Goal: Task Accomplishment & Management: Manage account settings

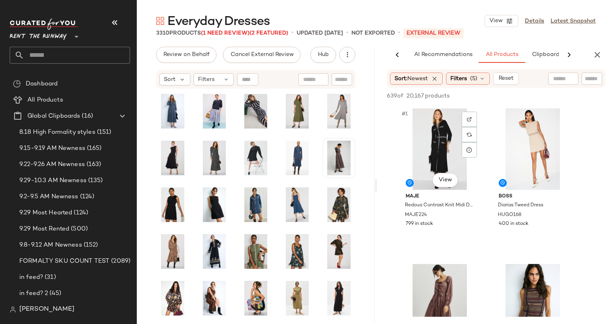
scroll to position [0, 41]
click at [429, 138] on div "#1 View" at bounding box center [439, 148] width 81 height 81
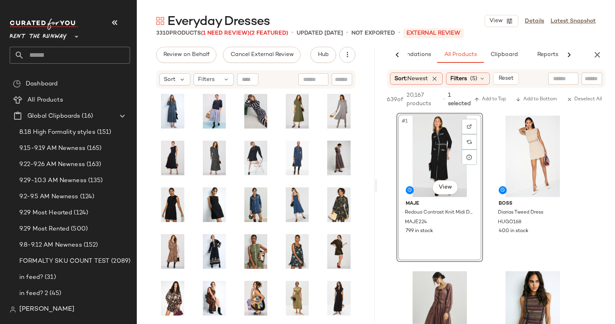
scroll to position [155, 0]
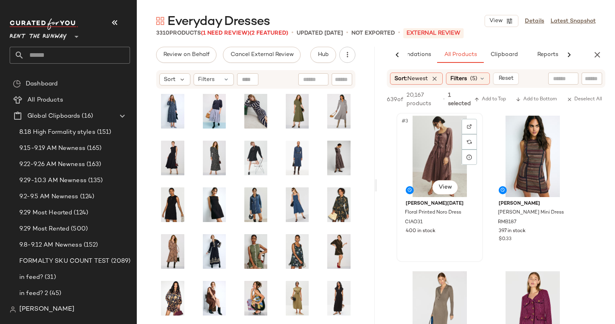
click at [443, 153] on div "#3 View" at bounding box center [439, 156] width 81 height 81
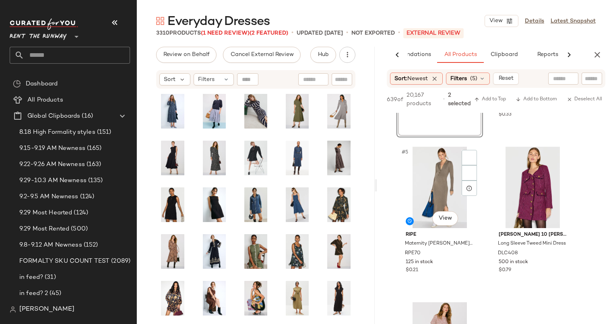
scroll to position [304, 0]
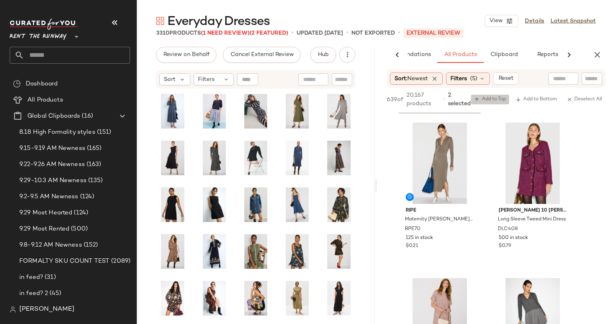
click at [496, 98] on span "Add to Top" at bounding box center [490, 100] width 32 height 6
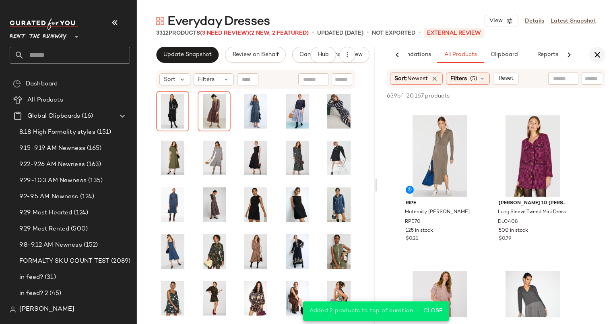
click at [597, 49] on button "button" at bounding box center [597, 55] width 16 height 16
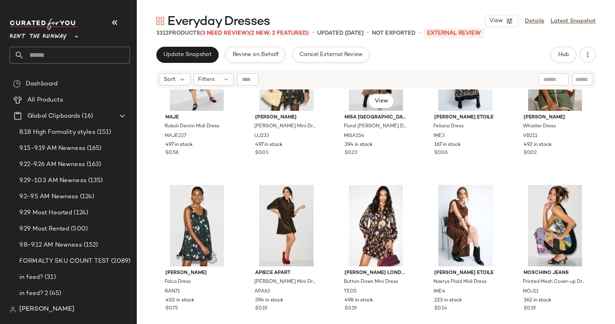
scroll to position [492, 0]
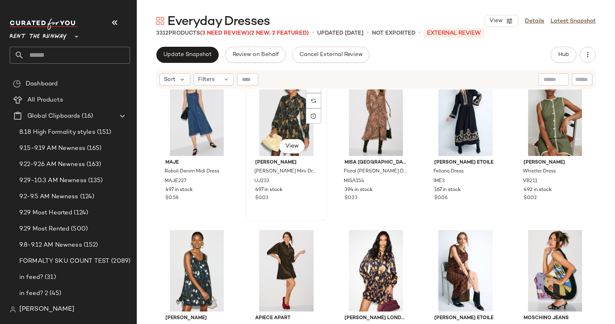
click at [276, 122] on div "#17 View" at bounding box center [287, 114] width 76 height 81
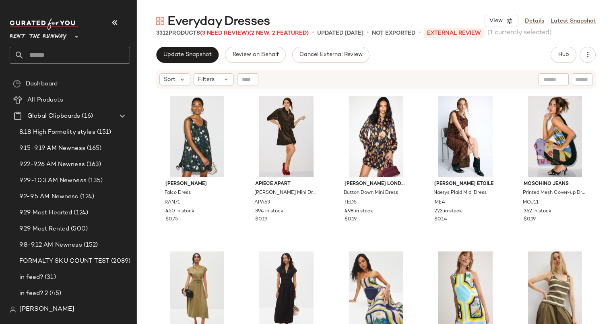
scroll to position [626, 0]
click at [469, 126] on div "#24 View" at bounding box center [466, 136] width 76 height 81
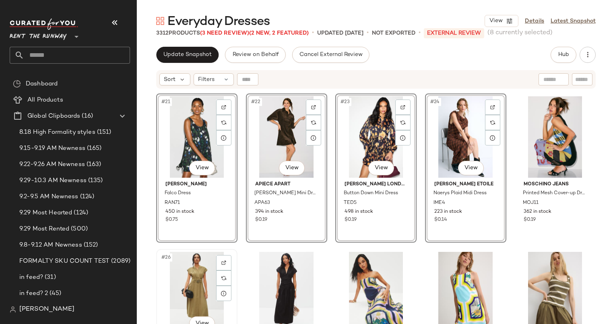
click at [187, 269] on div "#26 View" at bounding box center [197, 292] width 76 height 81
click at [259, 275] on div at bounding box center [287, 292] width 76 height 81
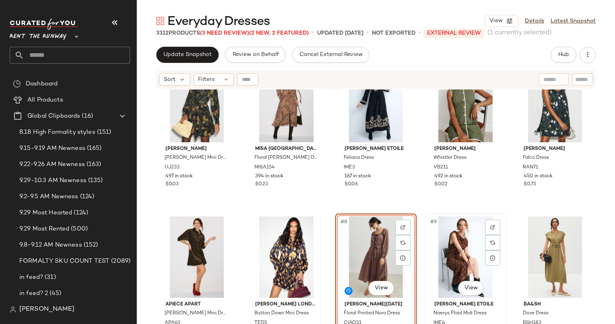
scroll to position [10, 0]
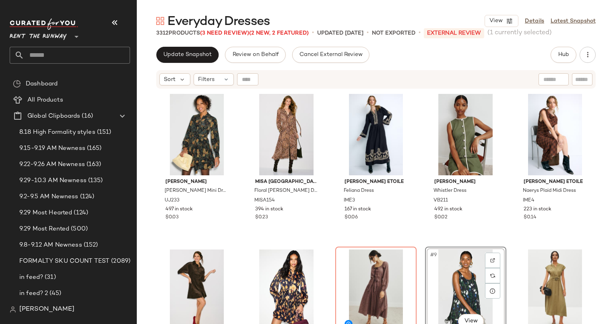
click at [172, 63] on div "Update Snapshot Review on Behalf Cancel External Review Hub Send for Review Ext…" at bounding box center [376, 185] width 478 height 277
click at [214, 78] on div "Filters" at bounding box center [214, 79] width 40 height 12
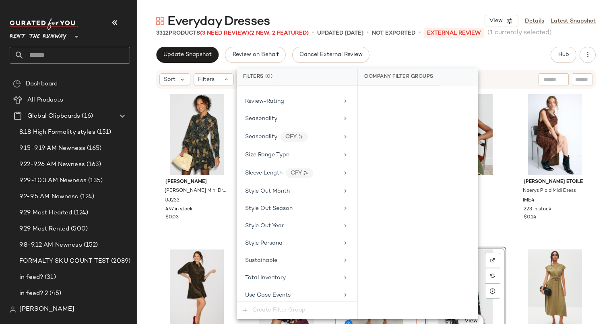
scroll to position [1083, 0]
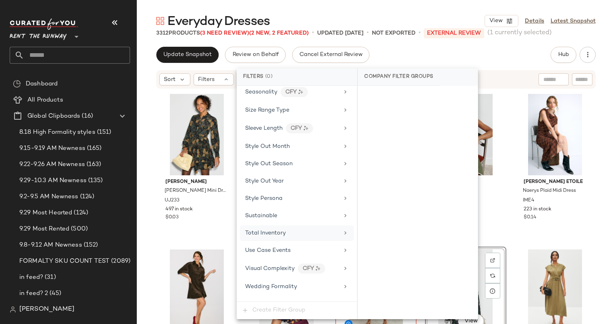
click at [291, 229] on div "Total Inventory" at bounding box center [292, 233] width 94 height 8
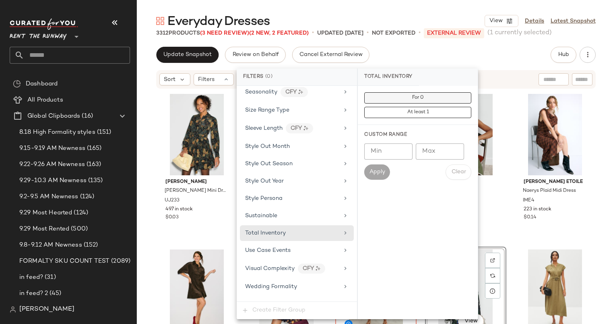
click at [385, 97] on button "For 0" at bounding box center [417, 97] width 107 height 11
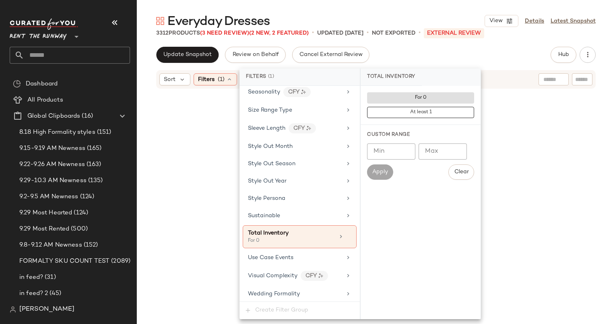
click at [423, 53] on div "Update Snapshot Review on Behalf Cancel External Review Hub Send for Review Ext…" at bounding box center [376, 55] width 440 height 16
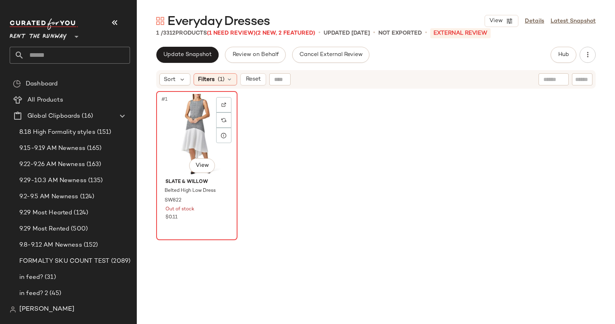
click at [198, 121] on div "#1 View" at bounding box center [197, 134] width 76 height 81
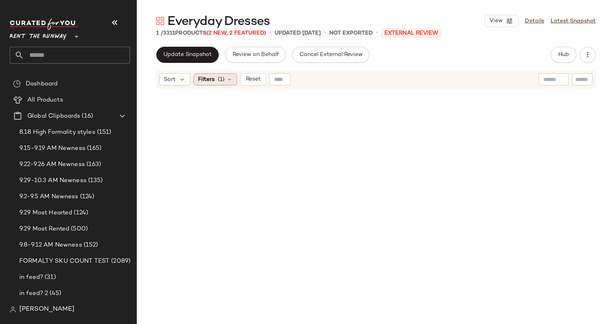
click at [219, 79] on span "(1)" at bounding box center [221, 79] width 7 height 8
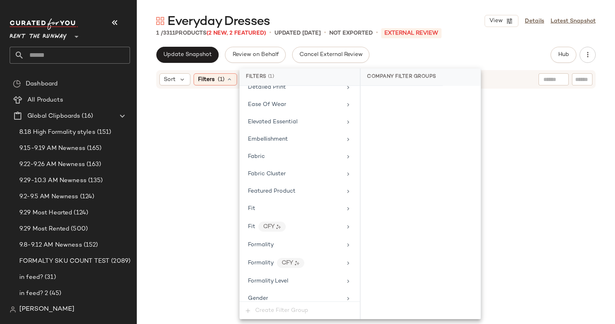
scroll to position [373, 0]
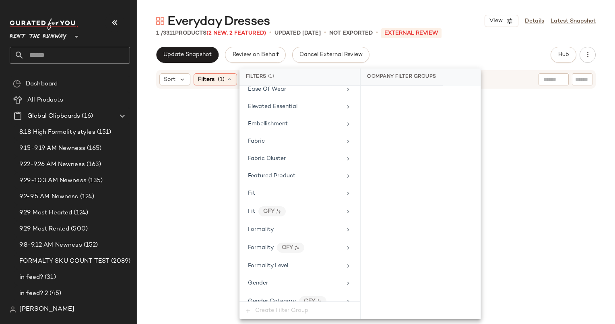
click at [219, 109] on div at bounding box center [376, 217] width 440 height 253
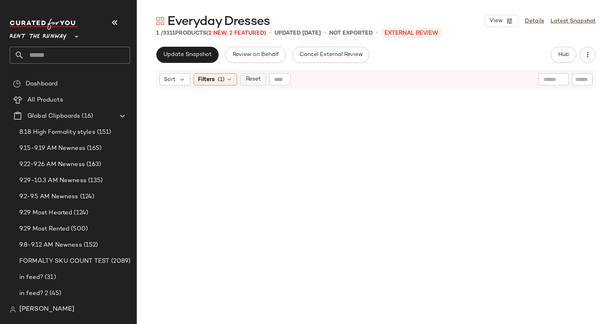
click at [252, 83] on button "Reset" at bounding box center [253, 79] width 26 height 12
click at [221, 82] on div "Filters" at bounding box center [214, 79] width 40 height 12
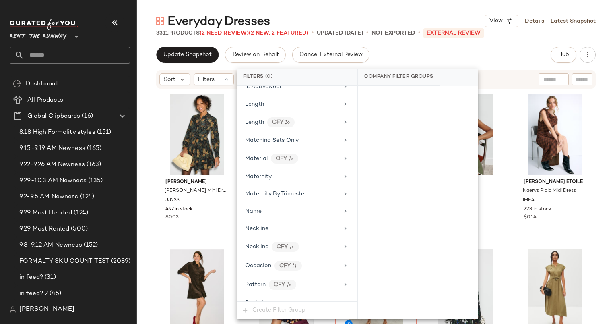
scroll to position [444, 0]
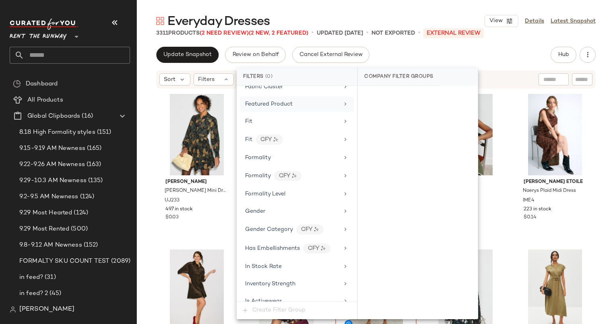
click at [277, 100] on div "Featured Product" at bounding box center [269, 104] width 48 height 8
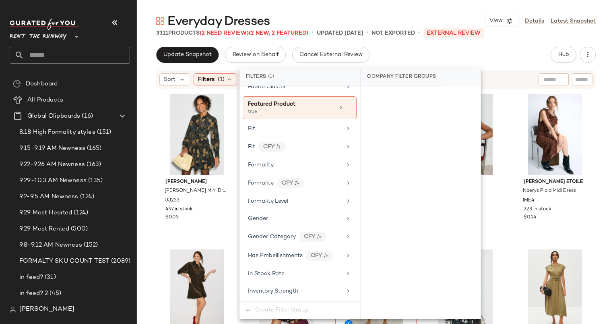
click at [408, 56] on div "Update Snapshot Review on Behalf Cancel External Review Hub Send for Review Ext…" at bounding box center [376, 55] width 440 height 16
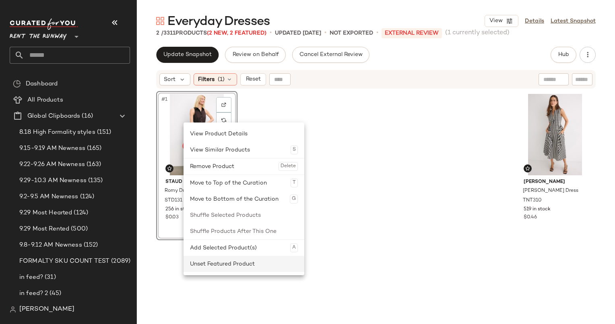
click at [258, 270] on div "Unset Featured Product" at bounding box center [244, 264] width 108 height 16
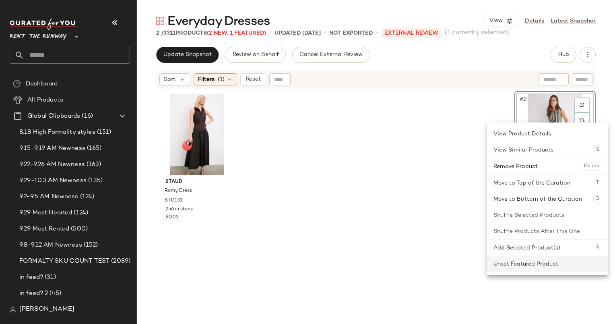
click at [558, 260] on div "Unset Featured Product" at bounding box center [548, 264] width 108 height 16
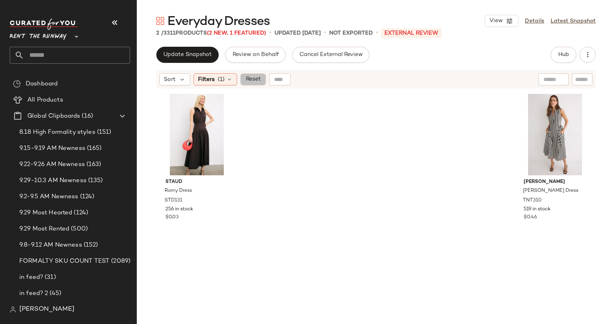
click at [258, 79] on span "Reset" at bounding box center [252, 79] width 15 height 6
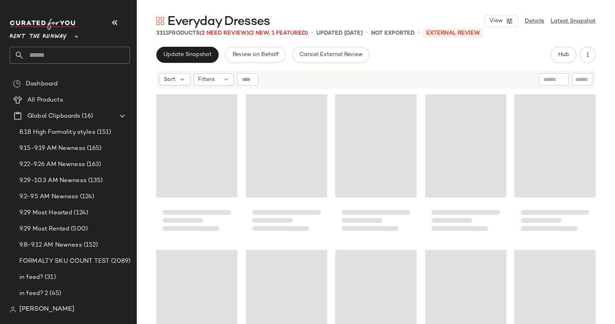
click at [180, 45] on div "Everyday Dresses View Details Latest Snapshot 3311 Products (2 Need Review) (2 …" at bounding box center [376, 168] width 478 height 311
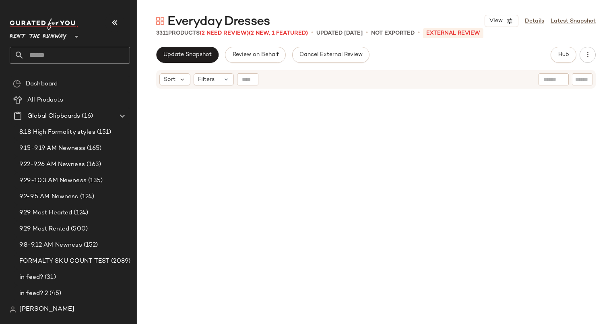
scroll to position [22688, 0]
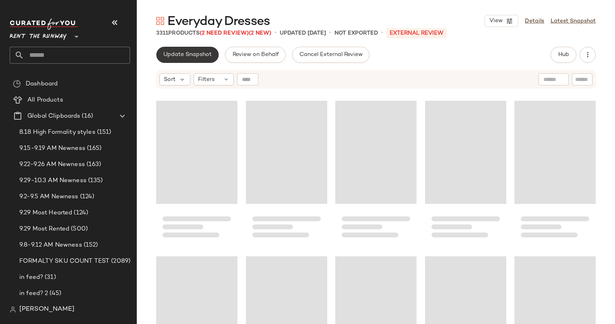
click at [191, 55] on span "Update Snapshot" at bounding box center [187, 55] width 49 height 6
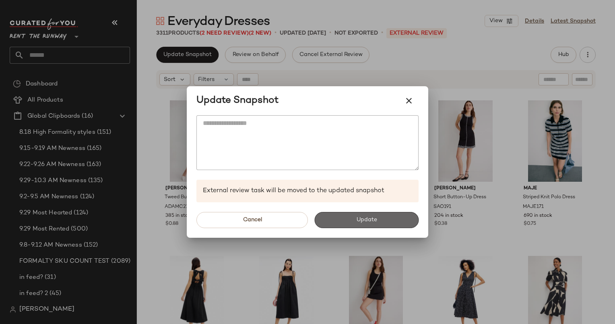
click at [375, 212] on button "Update" at bounding box center [366, 220] width 104 height 16
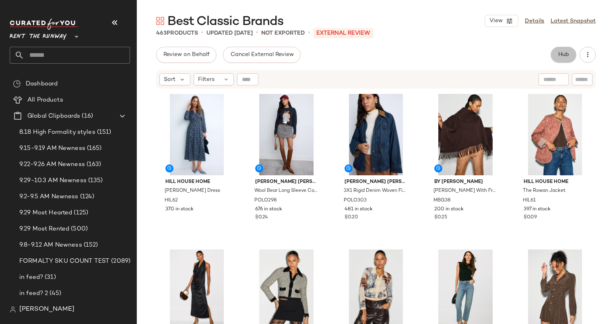
click at [556, 49] on button "Hub" at bounding box center [564, 55] width 26 height 16
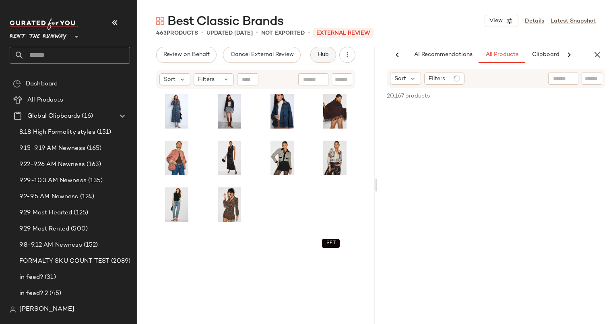
scroll to position [0, 41]
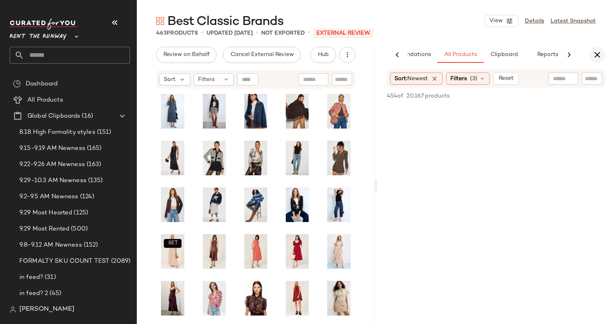
click at [597, 51] on icon "button" at bounding box center [598, 55] width 10 height 10
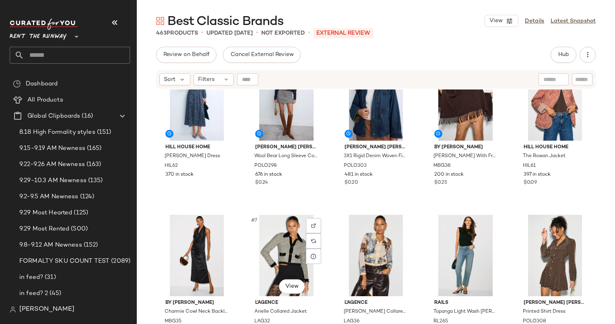
scroll to position [35, 0]
click at [171, 78] on span "Sort" at bounding box center [170, 79] width 12 height 8
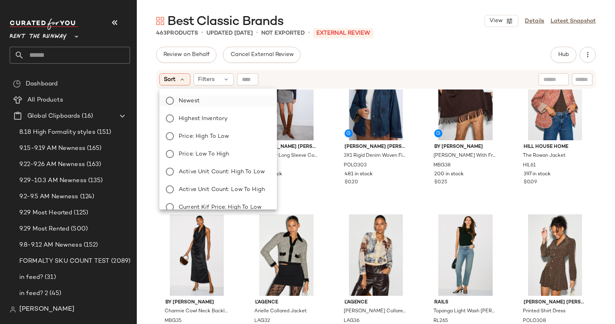
click at [207, 97] on label "Newest" at bounding box center [223, 100] width 95 height 11
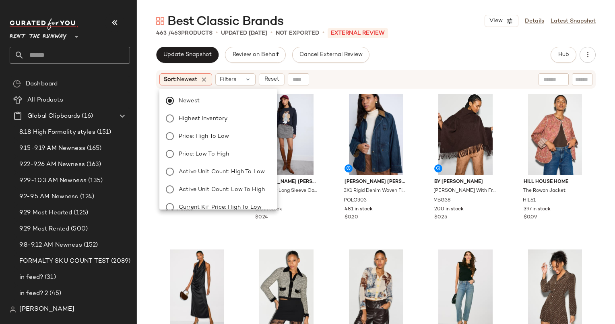
click at [323, 76] on div "Sort: Newest Filters Reset" at bounding box center [323, 79] width 329 height 12
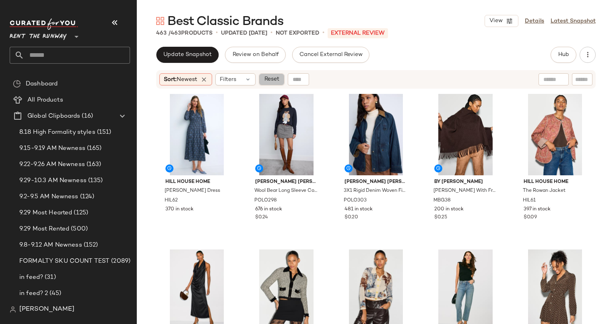
click at [279, 80] on span "Reset" at bounding box center [271, 79] width 15 height 6
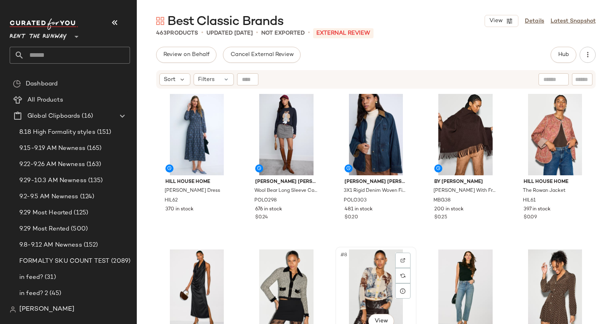
click at [376, 265] on div "#8 View" at bounding box center [376, 289] width 76 height 81
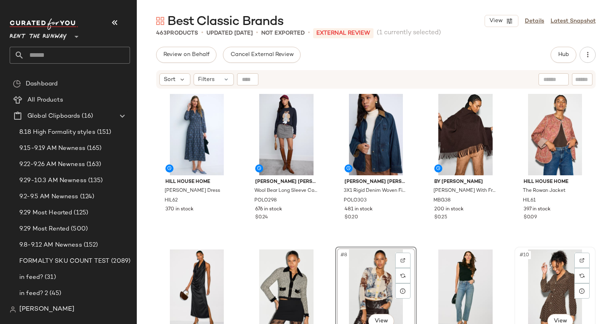
click at [549, 285] on div "#10 View" at bounding box center [555, 289] width 76 height 81
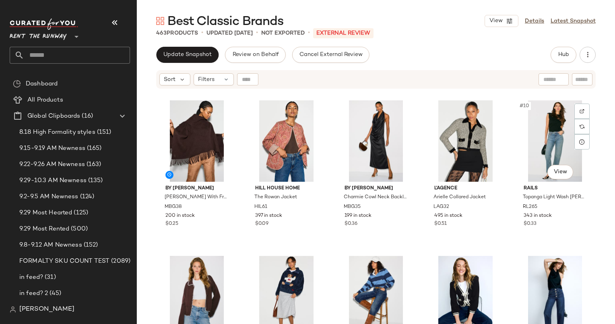
scroll to position [149, 0]
click at [179, 147] on div "#6 View" at bounding box center [197, 140] width 76 height 81
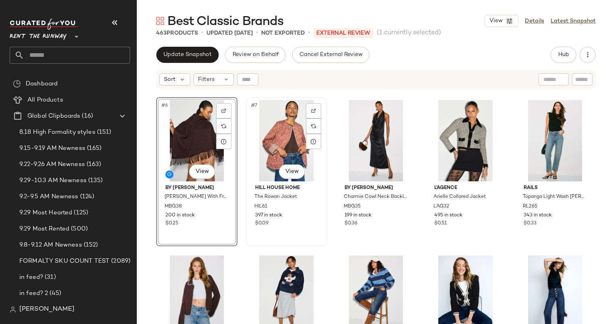
click at [271, 143] on div "#7 View" at bounding box center [287, 140] width 76 height 81
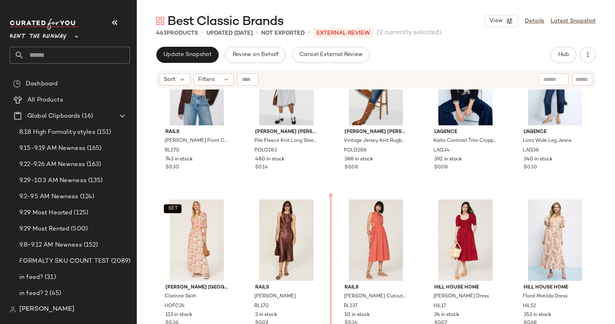
scroll to position [372, 0]
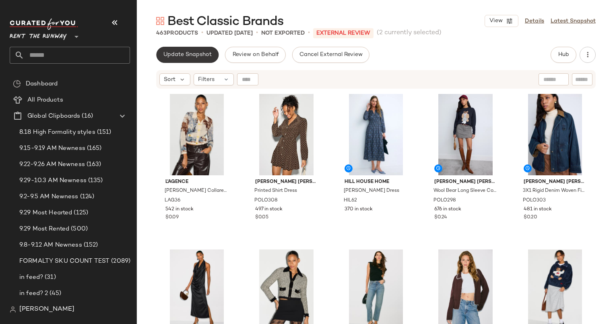
click at [186, 52] on span "Update Snapshot" at bounding box center [187, 55] width 49 height 6
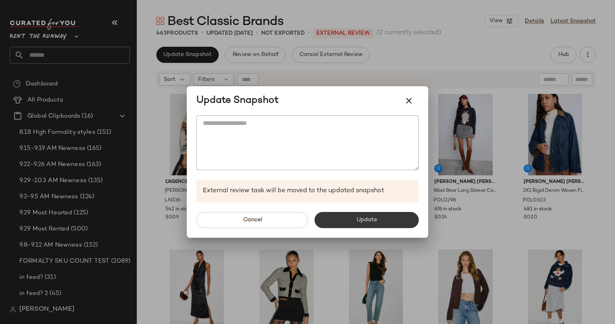
click at [347, 214] on button "Update" at bounding box center [366, 220] width 104 height 16
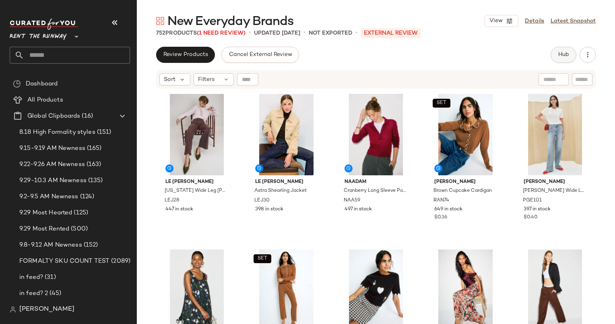
click at [559, 49] on button "Hub" at bounding box center [564, 55] width 26 height 16
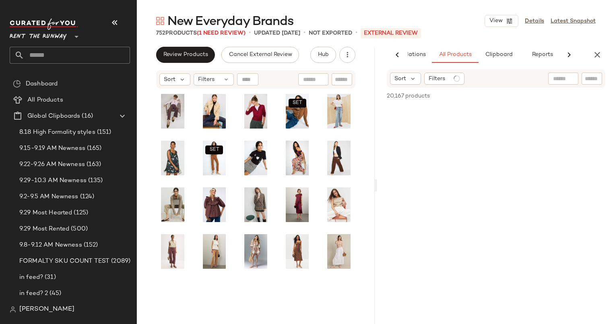
scroll to position [0, 49]
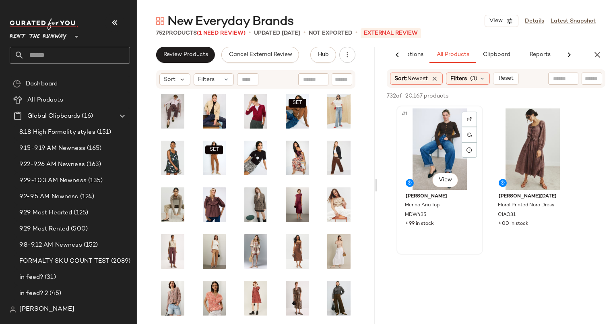
click at [424, 139] on div "#1 View" at bounding box center [439, 148] width 81 height 81
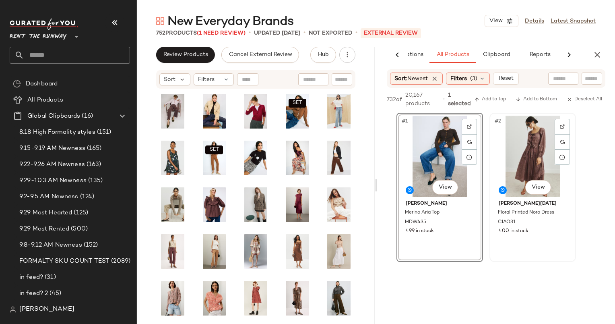
click at [524, 135] on div "#2 View" at bounding box center [532, 156] width 81 height 81
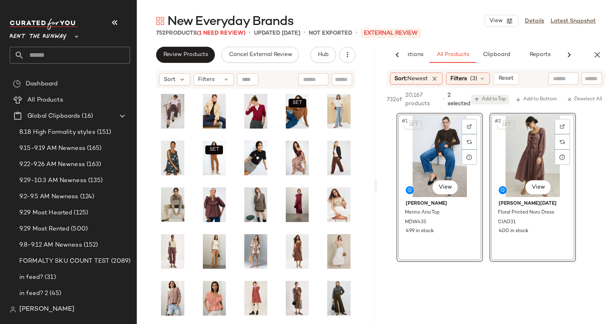
click at [481, 95] on button "Add to Top" at bounding box center [490, 100] width 38 height 10
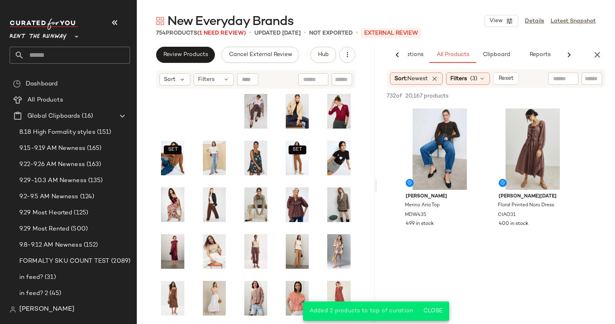
click at [604, 45] on div "New Everyday Brands View Details Latest Snapshot 754 Products (1 Need Review) •…" at bounding box center [376, 168] width 478 height 311
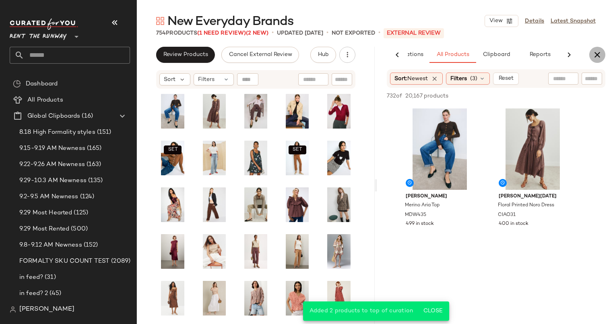
click at [599, 51] on icon "button" at bounding box center [598, 55] width 10 height 10
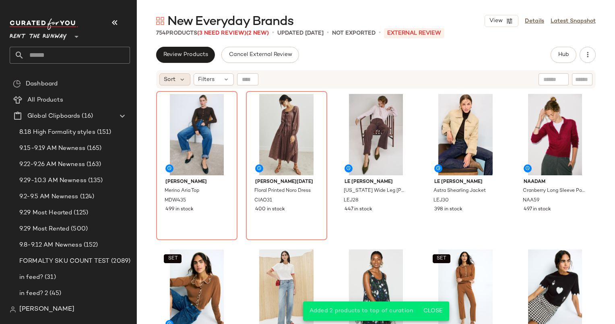
click at [176, 80] on div "Sort" at bounding box center [174, 79] width 31 height 12
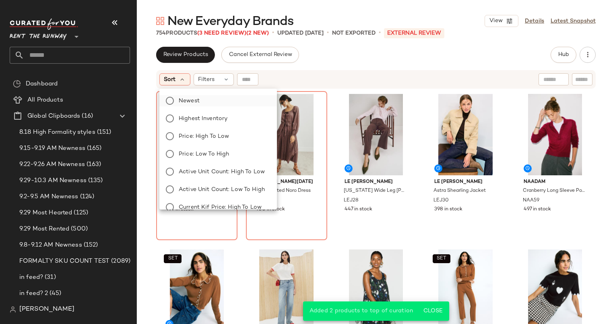
click at [195, 103] on span "Newest" at bounding box center [189, 101] width 21 height 8
click at [277, 77] on span "Reset" at bounding box center [271, 79] width 15 height 6
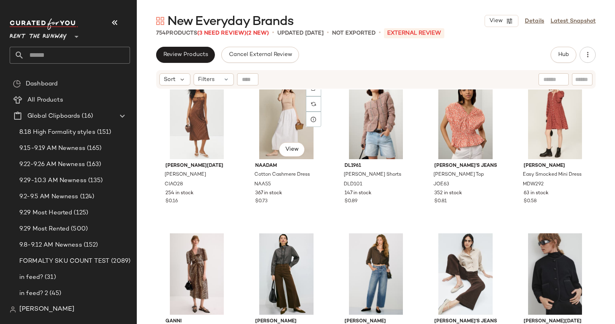
scroll to position [598, 0]
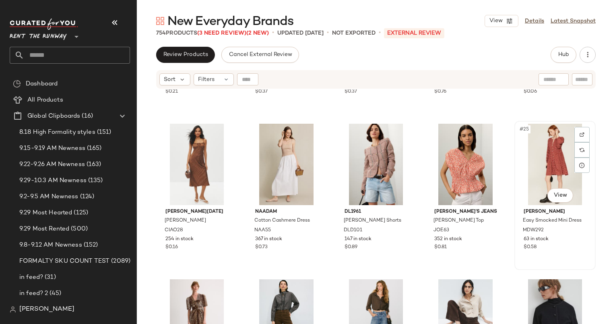
click at [535, 155] on div "#25 View" at bounding box center [555, 164] width 76 height 81
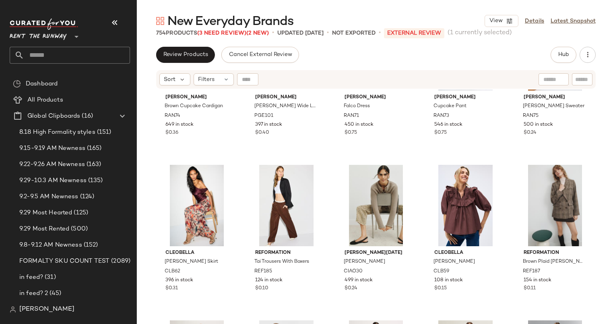
scroll to position [124, 0]
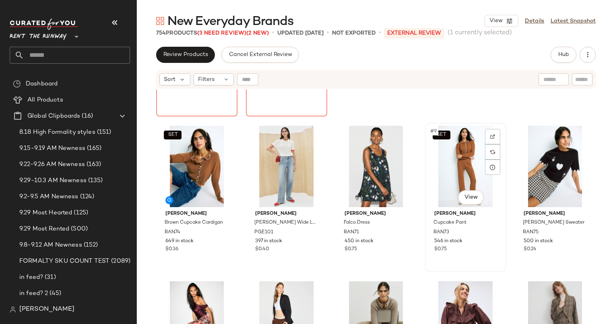
click at [459, 161] on div "SET #9 View" at bounding box center [466, 166] width 76 height 81
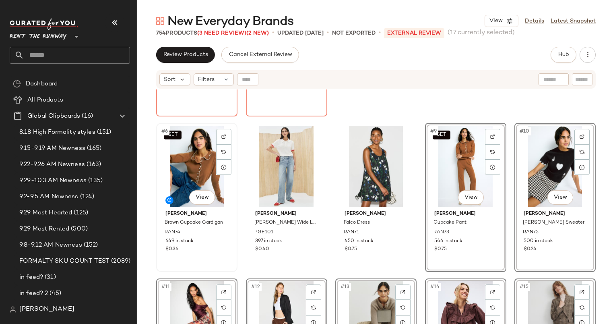
click at [200, 152] on div "SET #6 View" at bounding box center [197, 166] width 76 height 81
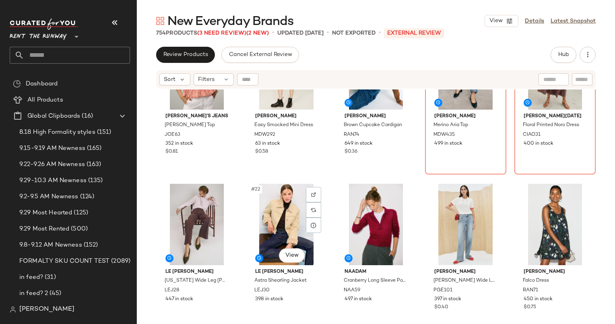
scroll to position [536, 0]
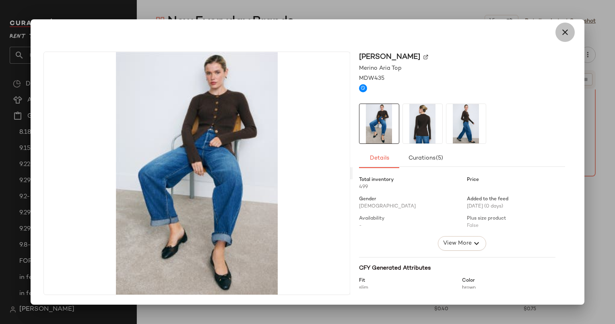
click at [562, 33] on icon "button" at bounding box center [565, 32] width 10 height 10
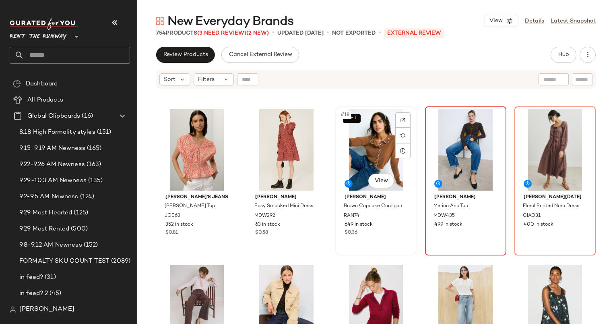
click at [363, 156] on div "SET #18 View" at bounding box center [376, 149] width 76 height 81
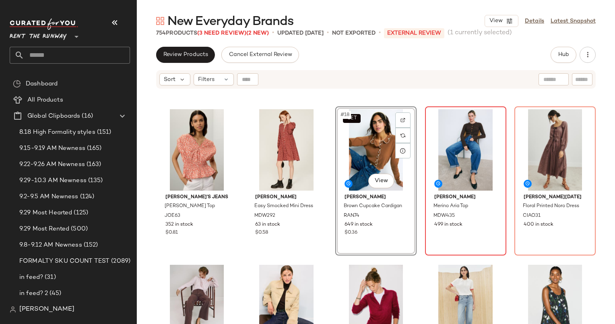
scroll to position [505, 0]
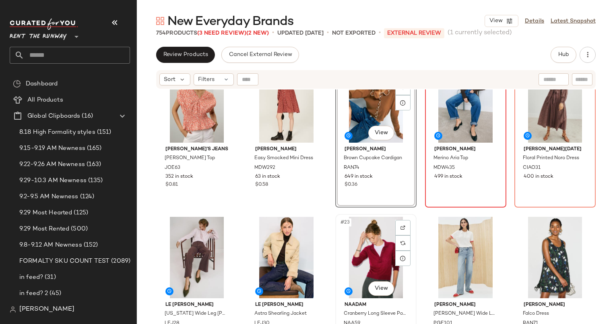
click at [355, 248] on div "#23 View" at bounding box center [376, 257] width 76 height 81
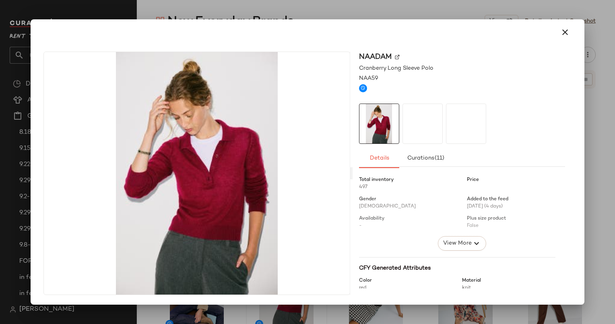
drag, startPoint x: 303, startPoint y: 311, endPoint x: 470, endPoint y: 153, distance: 230.1
click at [566, 39] on button "button" at bounding box center [565, 32] width 19 height 19
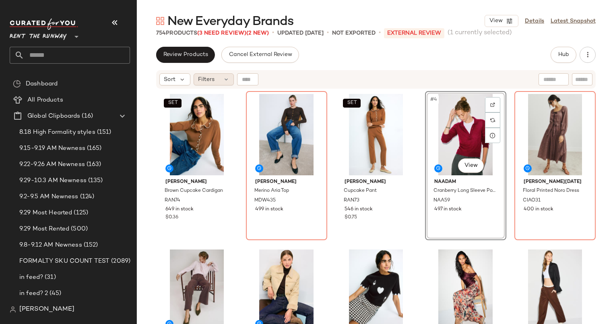
click at [213, 82] on span "Filters" at bounding box center [206, 79] width 17 height 8
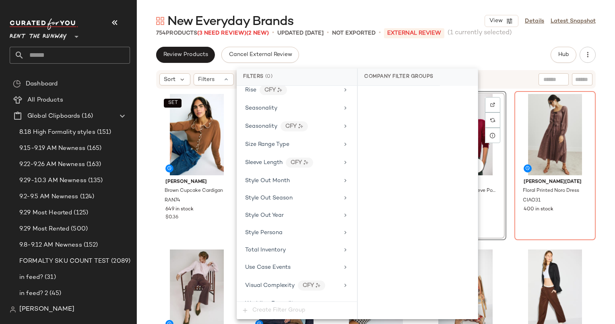
scroll to position [1170, 0]
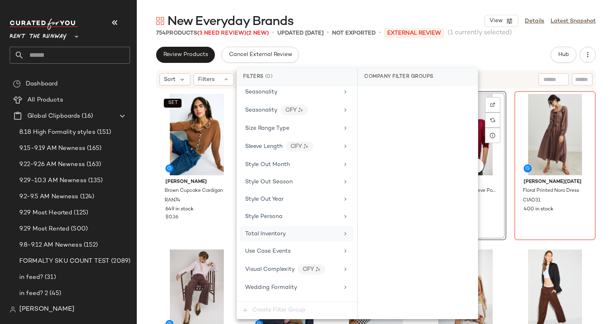
click at [292, 229] on div "Total Inventory" at bounding box center [297, 234] width 114 height 16
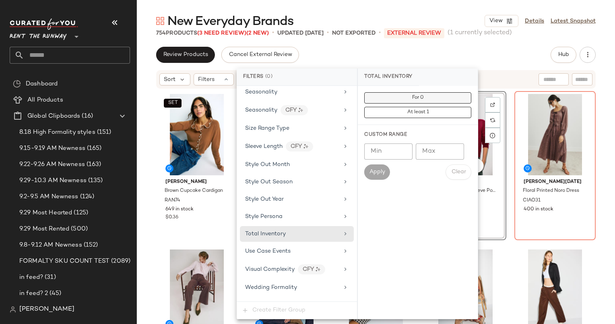
click at [380, 98] on button "For 0" at bounding box center [417, 97] width 107 height 11
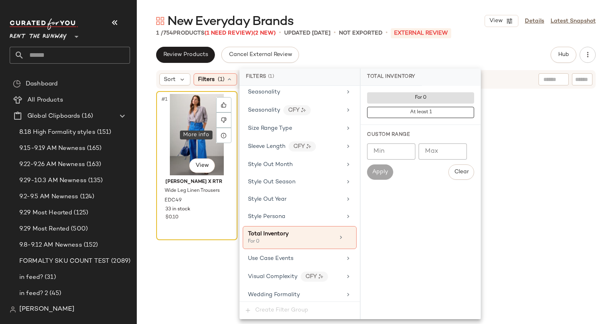
click at [198, 123] on div "#1 View" at bounding box center [197, 134] width 76 height 81
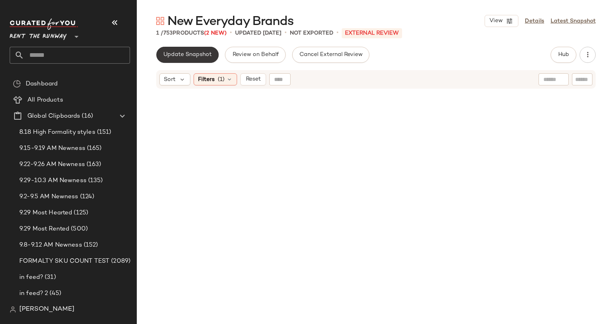
click at [192, 56] on span "Update Snapshot" at bounding box center [187, 55] width 49 height 6
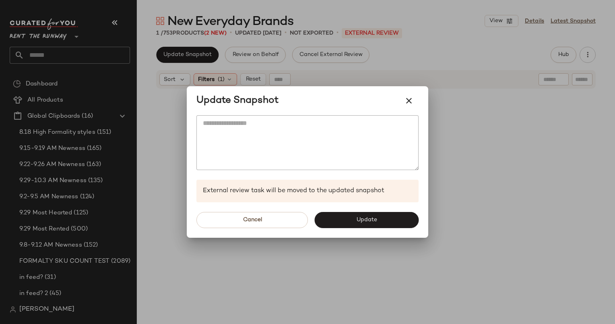
click at [342, 229] on div "Cancel Update" at bounding box center [308, 219] width 242 height 35
click at [344, 222] on button "Update" at bounding box center [366, 220] width 104 height 16
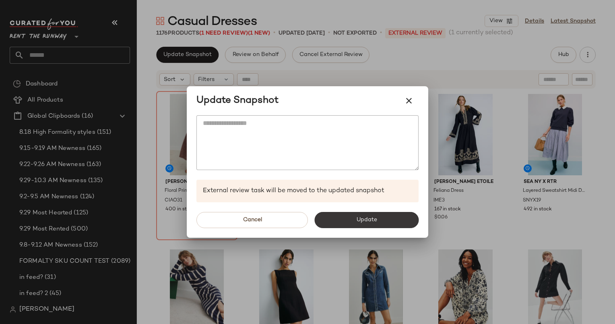
click at [372, 220] on span "Update" at bounding box center [366, 220] width 21 height 6
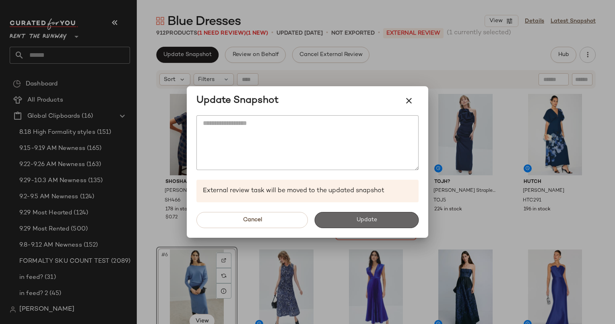
click at [375, 215] on button "Update" at bounding box center [366, 220] width 104 height 16
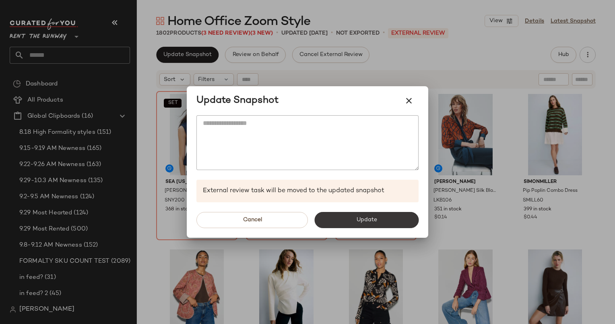
click at [378, 223] on button "Update" at bounding box center [366, 220] width 104 height 16
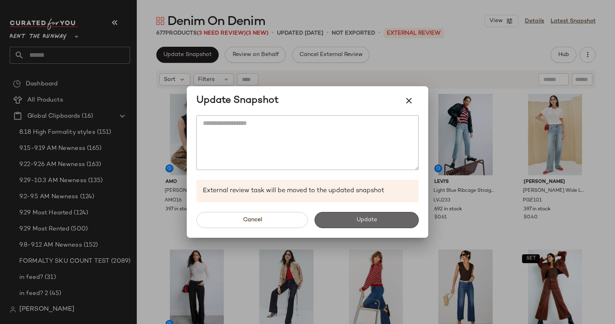
click at [380, 212] on button "Update" at bounding box center [366, 220] width 104 height 16
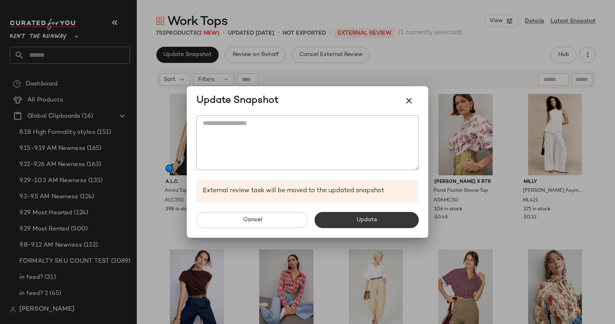
click at [369, 214] on button "Update" at bounding box center [366, 220] width 104 height 16
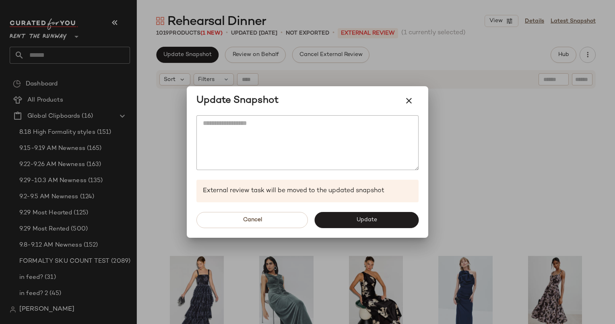
scroll to position [195, 0]
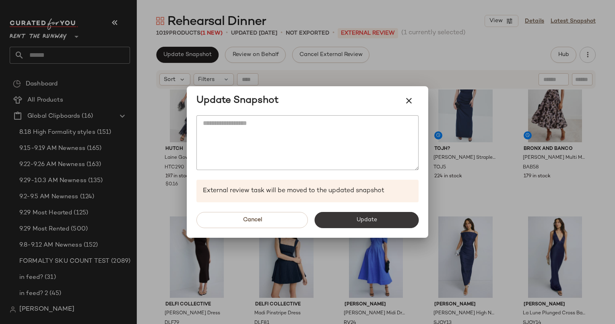
click at [382, 219] on button "Update" at bounding box center [366, 220] width 104 height 16
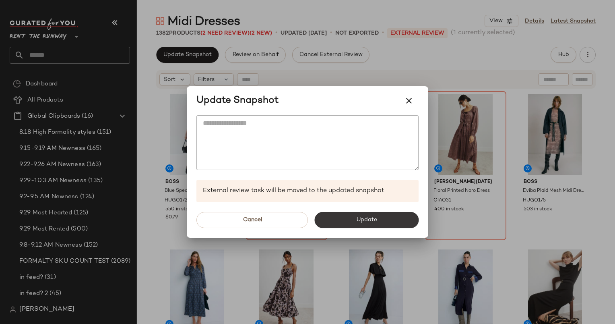
click at [356, 217] on span "Update" at bounding box center [366, 220] width 21 height 6
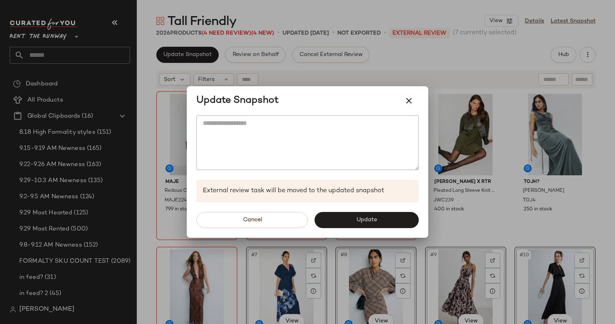
scroll to position [16, 0]
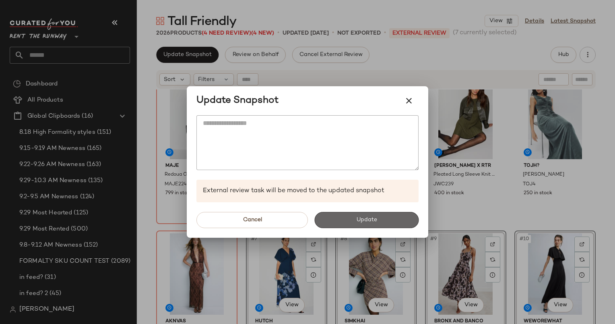
click at [365, 222] on span "Update" at bounding box center [366, 220] width 21 height 6
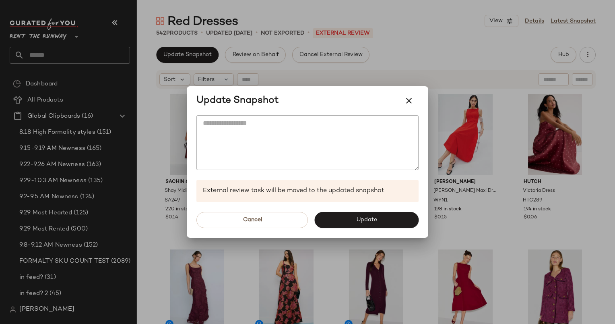
click at [386, 207] on div "Cancel Update" at bounding box center [308, 219] width 242 height 35
click at [399, 209] on div "Cancel Update" at bounding box center [308, 219] width 242 height 35
click at [401, 213] on button "Update" at bounding box center [366, 220] width 104 height 16
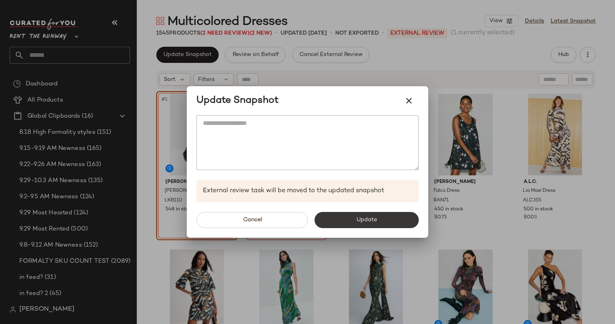
click at [384, 227] on button "Update" at bounding box center [366, 220] width 104 height 16
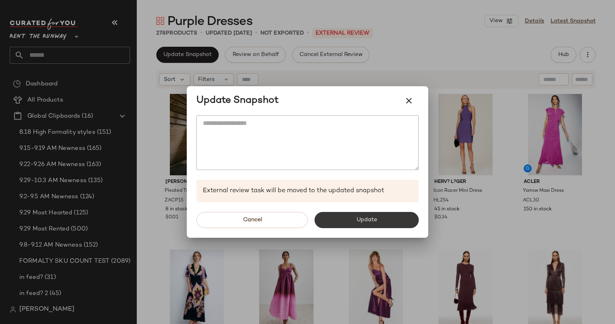
click at [375, 222] on span "Update" at bounding box center [366, 220] width 21 height 6
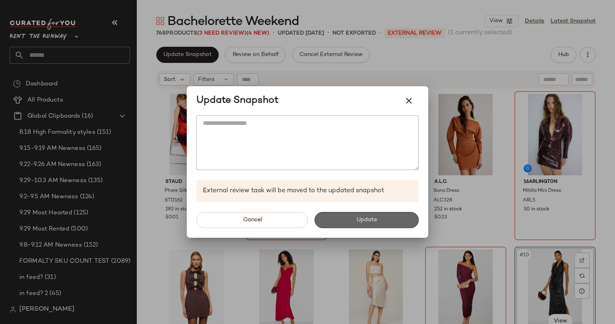
click at [378, 218] on button "Update" at bounding box center [366, 220] width 104 height 16
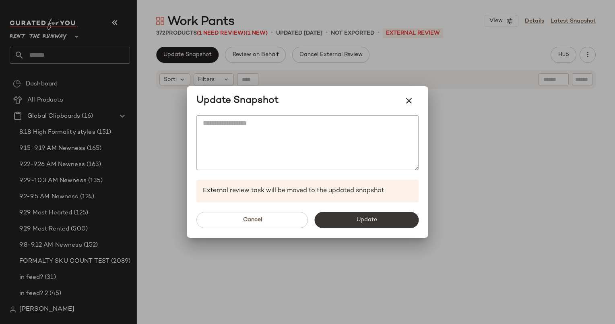
scroll to position [10878, 0]
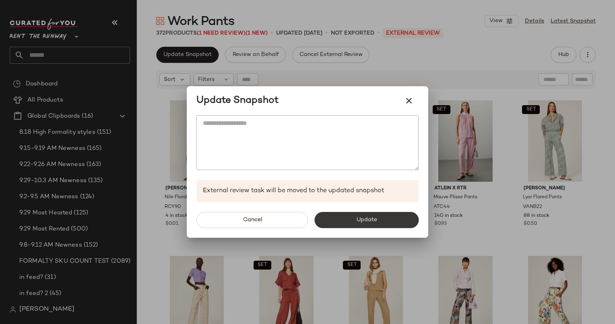
click at [392, 222] on button "Update" at bounding box center [366, 220] width 104 height 16
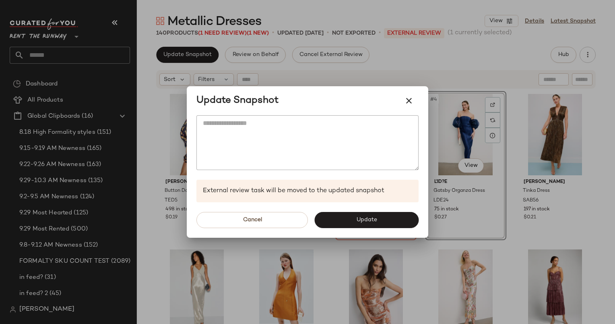
click at [374, 233] on div "Cancel Update" at bounding box center [308, 219] width 242 height 35
click at [378, 228] on div "Cancel Update" at bounding box center [308, 219] width 242 height 35
click at [416, 201] on div "External review task will be moved to the updated snapshot" at bounding box center [307, 191] width 222 height 23
click at [387, 216] on button "Update" at bounding box center [366, 220] width 104 height 16
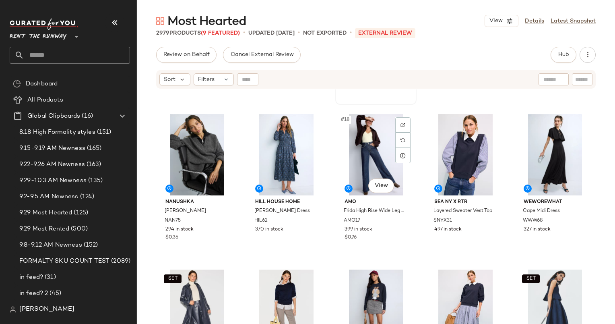
scroll to position [478, 0]
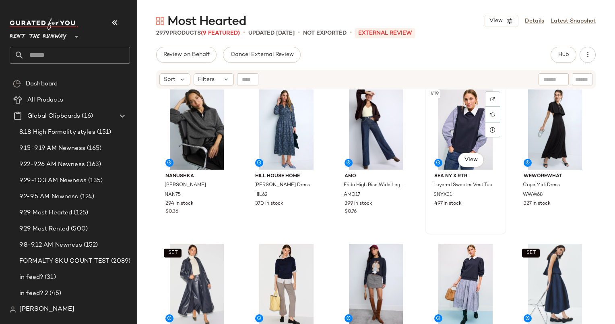
click at [440, 124] on div "#19 View" at bounding box center [466, 128] width 76 height 81
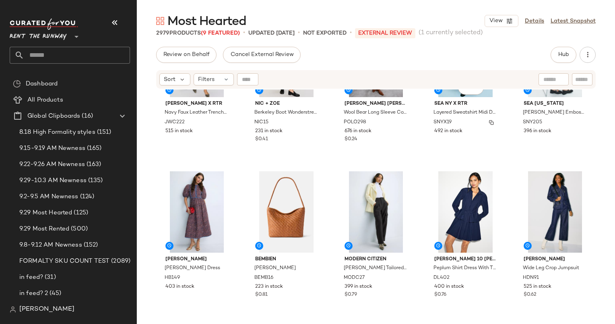
scroll to position [567, 0]
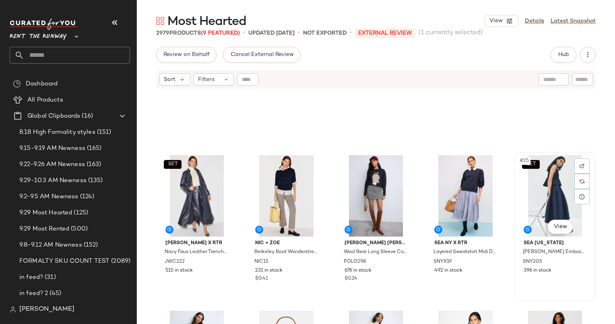
click at [536, 201] on div "SET #25 View" at bounding box center [555, 195] width 76 height 81
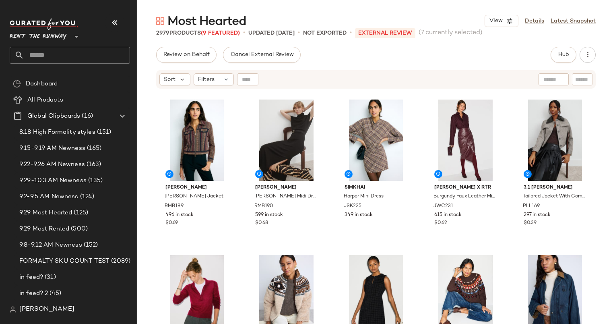
scroll to position [323, 0]
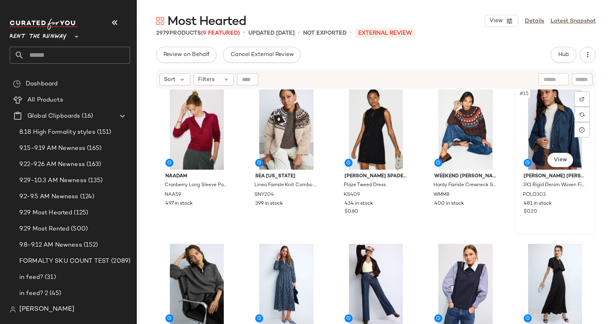
click at [546, 128] on div "#15 View" at bounding box center [555, 128] width 76 height 81
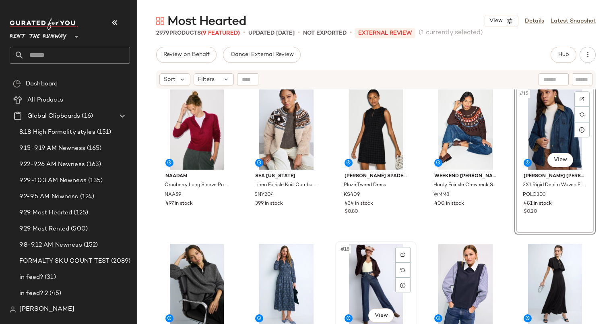
click at [360, 277] on div "#18 View" at bounding box center [376, 284] width 76 height 81
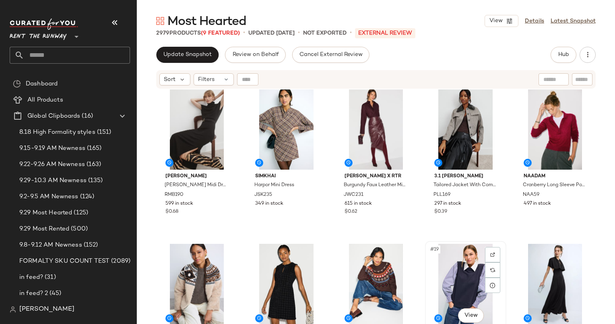
click at [458, 269] on div "#19 View" at bounding box center [466, 284] width 76 height 81
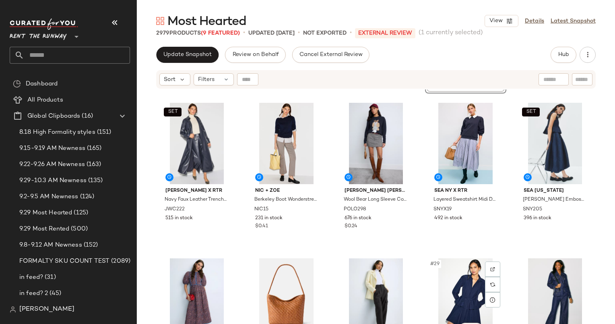
scroll to position [631, 0]
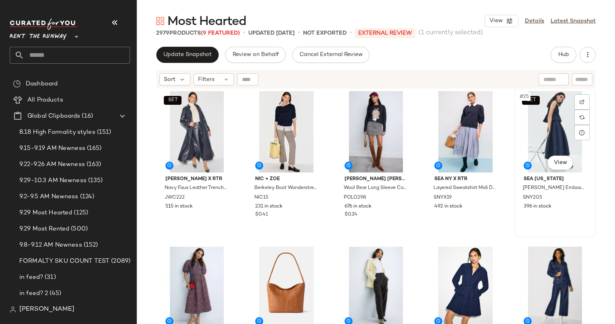
click at [540, 120] on div "SET #25 View" at bounding box center [555, 131] width 76 height 81
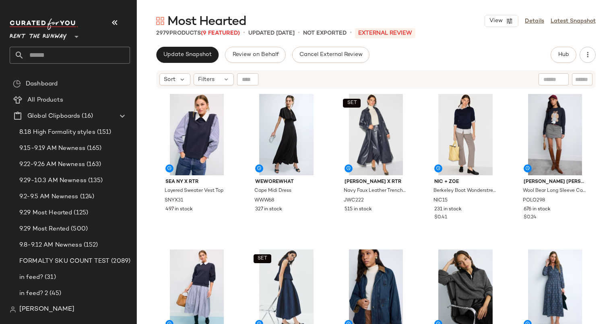
click at [188, 63] on div "Update Snapshot Review on Behalf Cancel External Review Hub Send for Review Ext…" at bounding box center [376, 185] width 478 height 277
click at [178, 58] on span "Update Snapshot" at bounding box center [187, 55] width 49 height 6
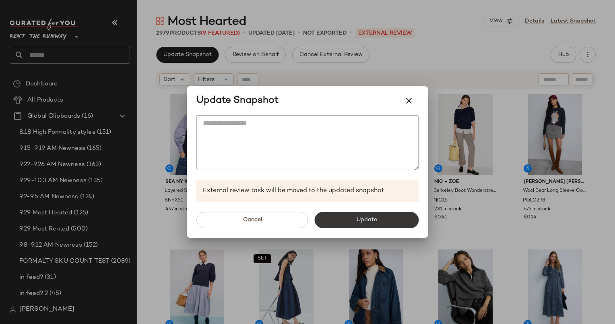
click at [345, 217] on button "Update" at bounding box center [366, 220] width 104 height 16
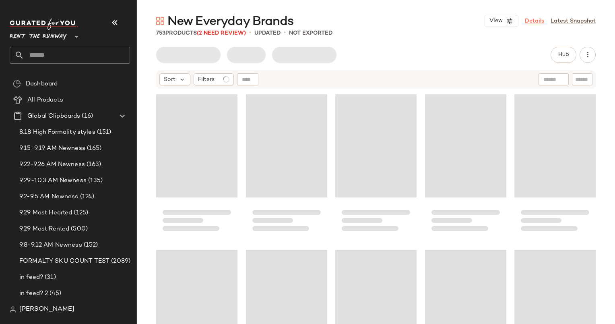
click at [533, 24] on link "Details" at bounding box center [534, 21] width 19 height 8
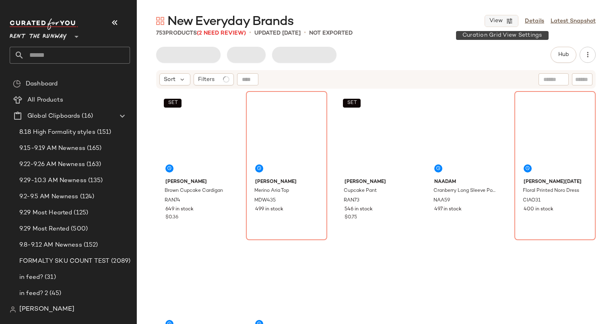
click at [499, 21] on span "View" at bounding box center [496, 21] width 14 height 6
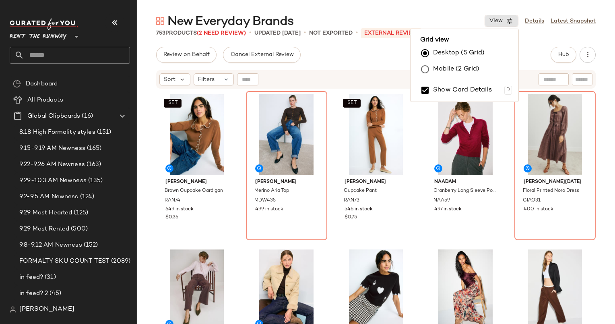
click at [469, 58] on label "Desktop (5 Grid)" at bounding box center [459, 53] width 52 height 16
click at [474, 70] on label "Mobile (2 Grid)" at bounding box center [456, 69] width 46 height 16
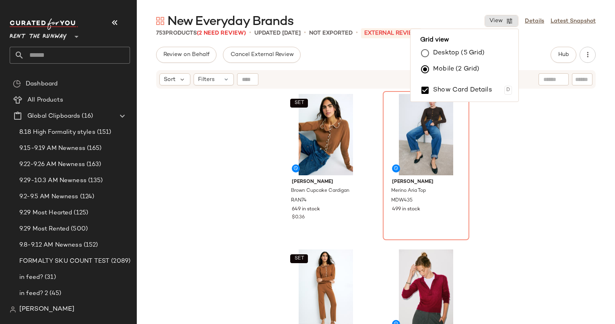
click at [451, 10] on main "New Everyday Brands View Details Latest Snapshot 753 Products (2 Need Review) •…" at bounding box center [307, 162] width 615 height 324
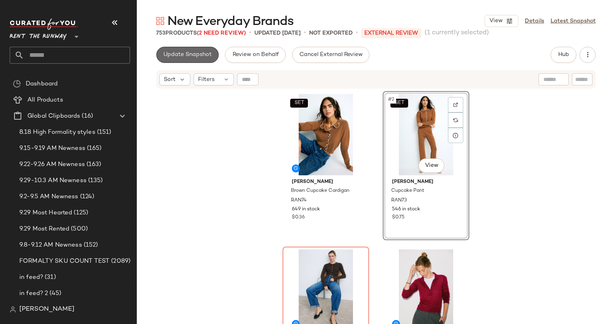
click at [183, 50] on button "Update Snapshot" at bounding box center [187, 55] width 62 height 16
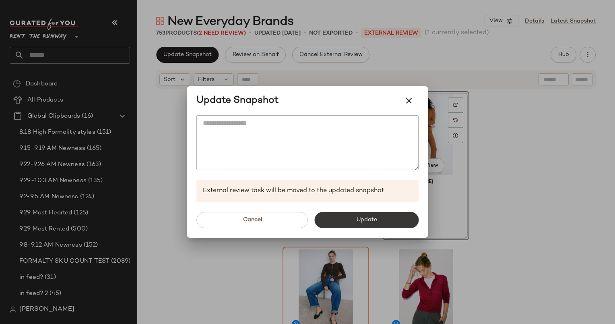
click at [345, 220] on button "Update" at bounding box center [366, 220] width 104 height 16
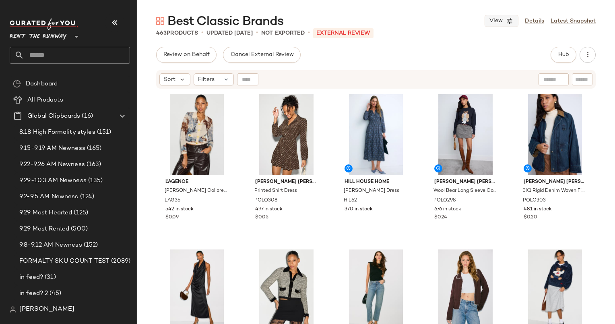
click at [499, 26] on button "View" at bounding box center [502, 21] width 34 height 12
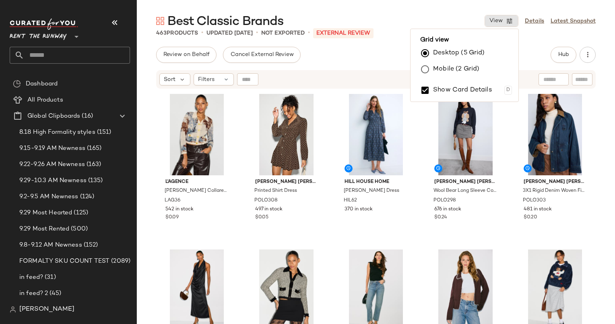
click at [461, 69] on label "Mobile (2 Grid)" at bounding box center [456, 69] width 46 height 16
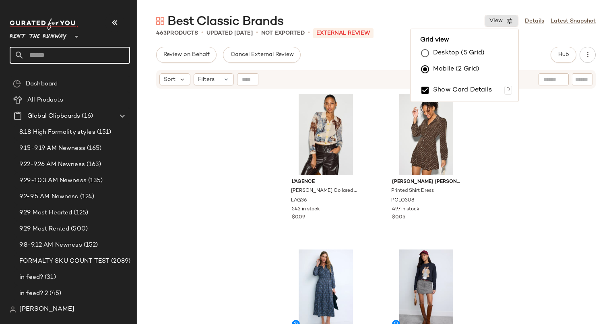
click at [71, 63] on input "text" at bounding box center [77, 55] width 106 height 17
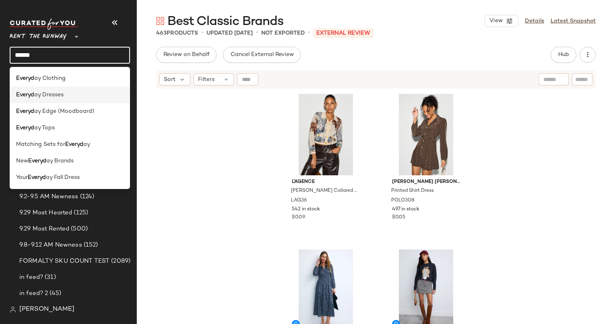
type input "******"
click at [82, 92] on div "Everyd ay Dresses" at bounding box center [69, 95] width 107 height 8
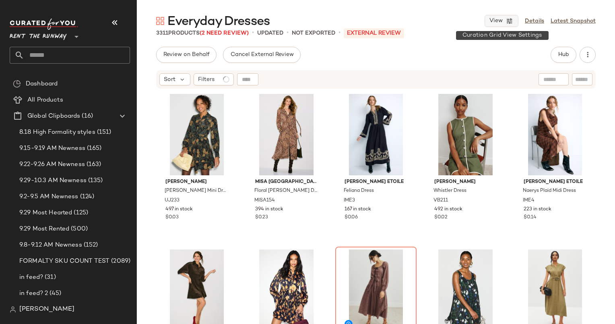
click at [513, 18] on icon "button" at bounding box center [509, 20] width 7 height 7
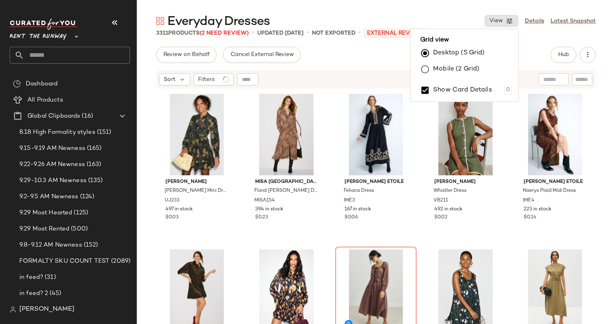
click at [446, 76] on label "Mobile (2 Grid)" at bounding box center [456, 69] width 46 height 16
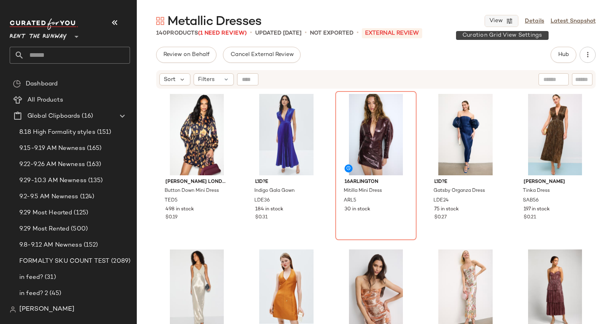
click at [501, 21] on span "View" at bounding box center [496, 21] width 14 height 6
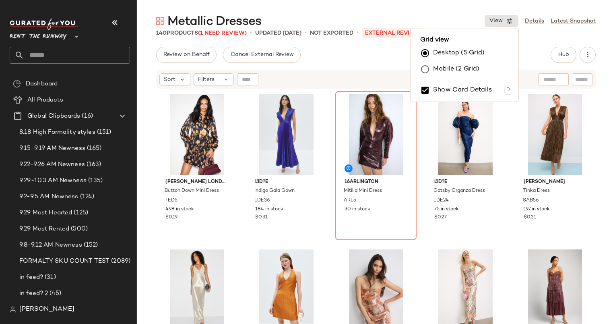
click at [445, 74] on label "Mobile (2 Grid)" at bounding box center [456, 69] width 46 height 16
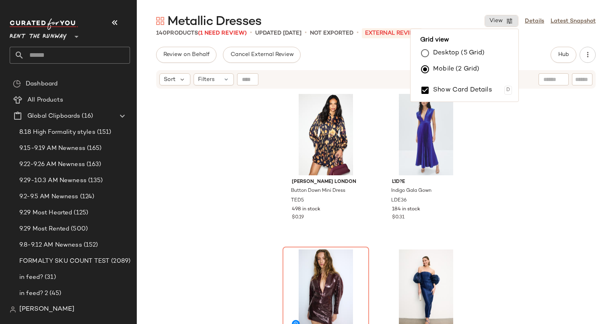
click at [351, 62] on div "Review on Behalf Cancel External Review Hub Send for Review External Review Int…" at bounding box center [376, 55] width 440 height 16
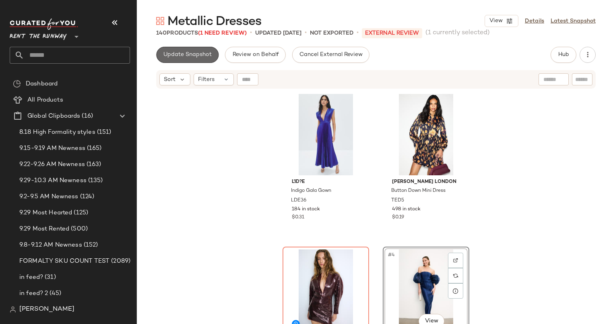
click at [182, 50] on button "Update Snapshot" at bounding box center [187, 55] width 62 height 16
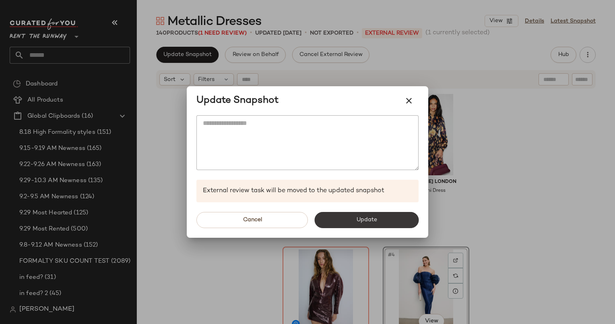
click at [349, 221] on button "Update" at bounding box center [366, 220] width 104 height 16
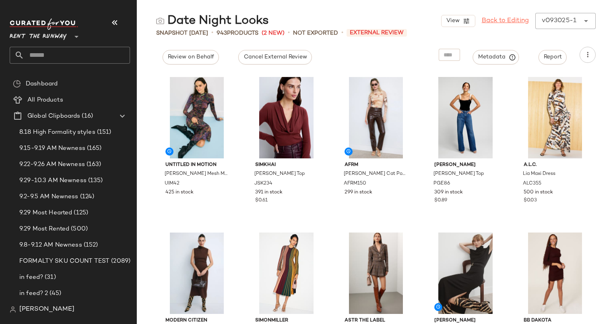
click at [505, 20] on link "Back to Editing" at bounding box center [505, 21] width 47 height 10
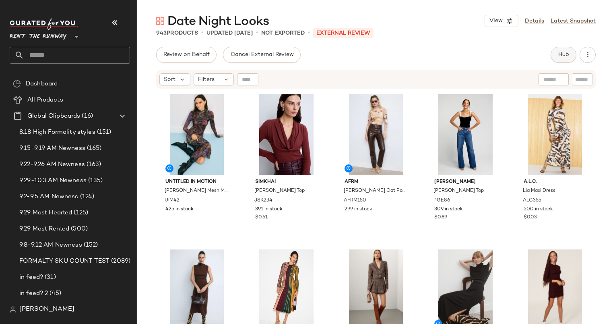
click at [570, 54] on button "Hub" at bounding box center [564, 55] width 26 height 16
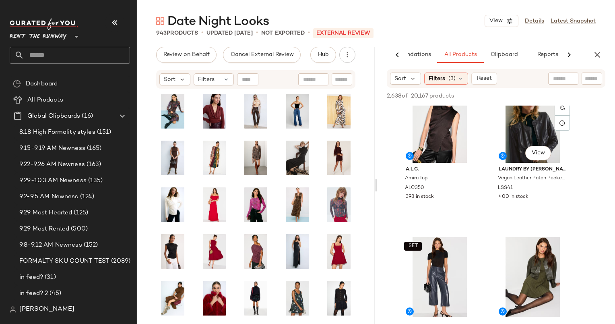
scroll to position [338, 0]
click at [423, 135] on div "#5 View" at bounding box center [439, 121] width 81 height 81
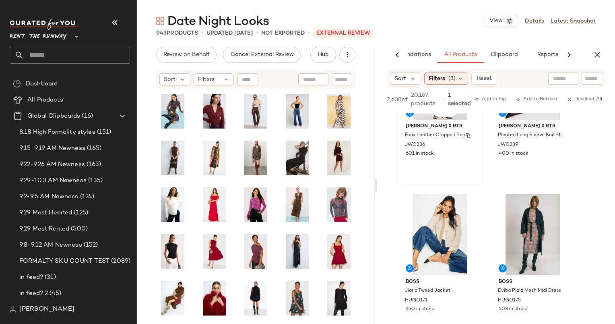
scroll to position [544, 0]
click at [486, 97] on span "Add to Top" at bounding box center [490, 100] width 32 height 6
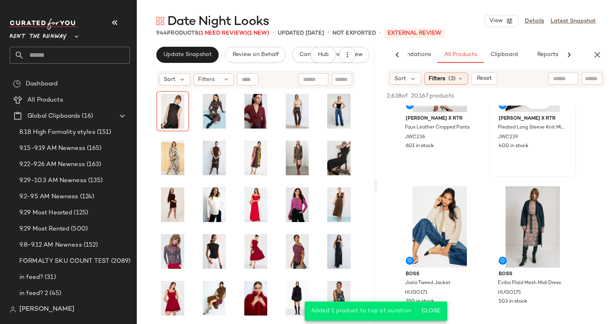
scroll to position [413, 0]
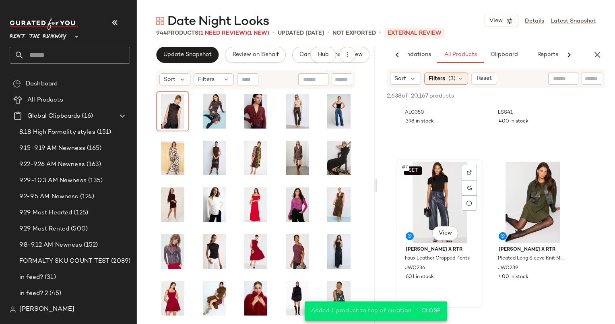
click at [436, 188] on div "SET #7 View" at bounding box center [439, 201] width 81 height 81
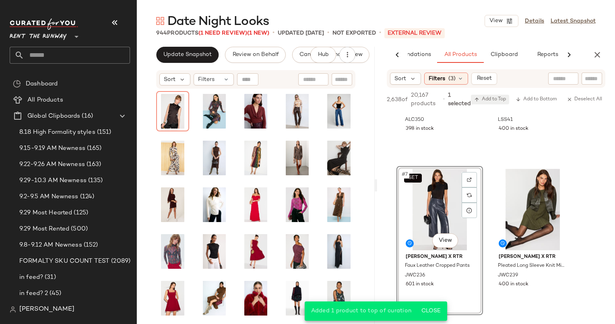
click at [496, 98] on span "Add to Top" at bounding box center [490, 100] width 32 height 6
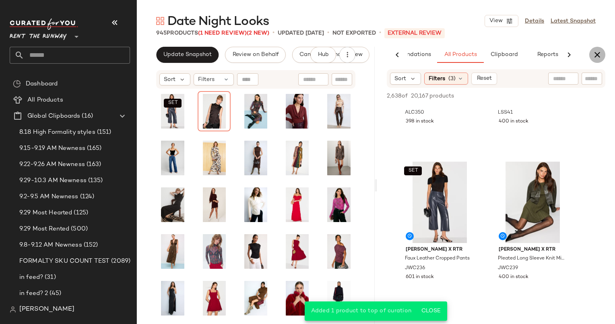
click at [595, 59] on icon "button" at bounding box center [598, 55] width 10 height 10
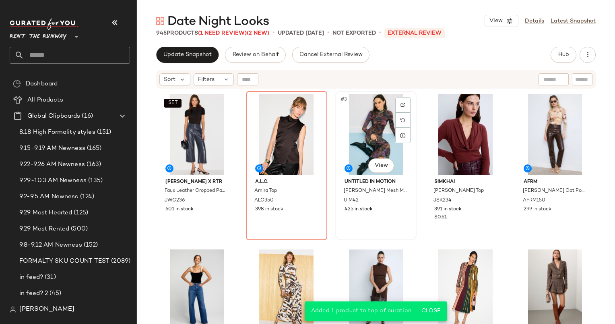
click at [383, 123] on div "#3 View" at bounding box center [376, 134] width 76 height 81
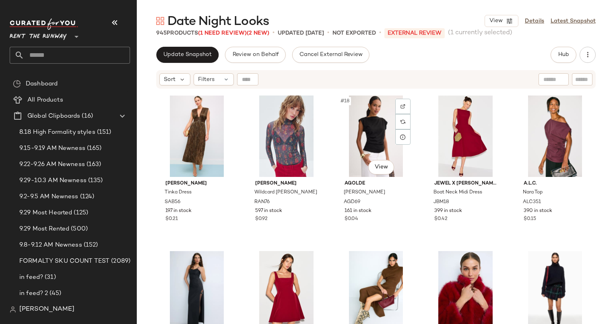
scroll to position [471, 0]
click at [363, 130] on div "#18 View" at bounding box center [376, 135] width 76 height 81
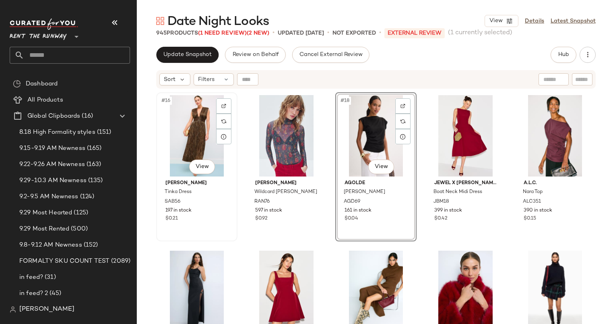
click at [188, 122] on div "#16 View" at bounding box center [197, 135] width 76 height 81
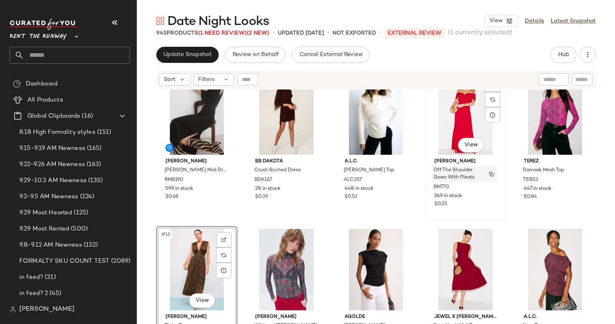
scroll to position [407, 0]
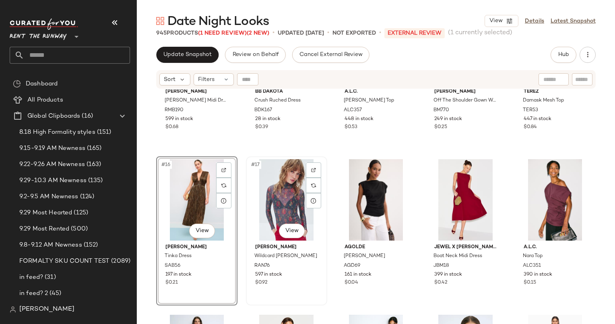
click at [271, 186] on div "#17 View" at bounding box center [287, 199] width 76 height 81
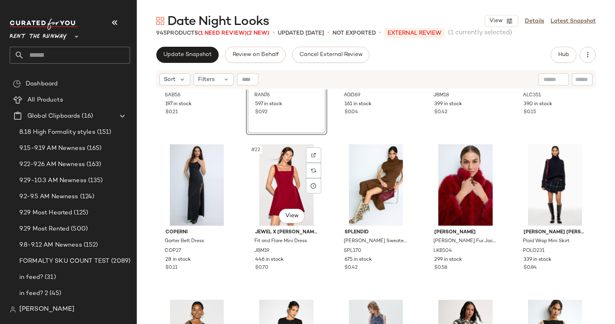
scroll to position [644, 0]
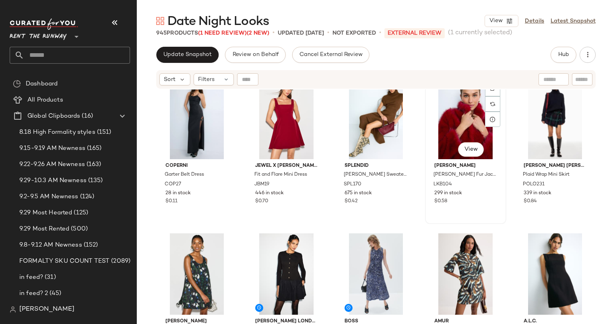
click at [463, 133] on div "#24 View" at bounding box center [466, 118] width 76 height 81
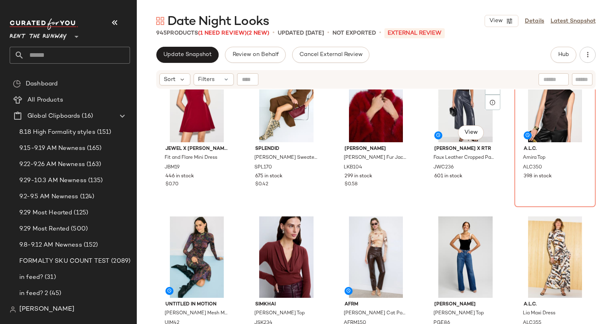
scroll to position [188, 0]
click at [456, 103] on div "SET #9 View" at bounding box center [466, 101] width 76 height 81
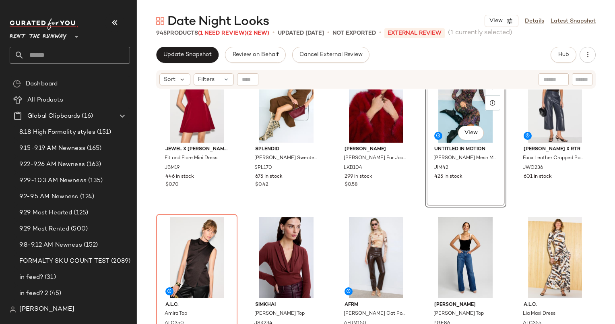
click at [463, 112] on div "#9 View" at bounding box center [466, 101] width 76 height 81
click at [200, 247] on div "#11 View" at bounding box center [197, 257] width 76 height 81
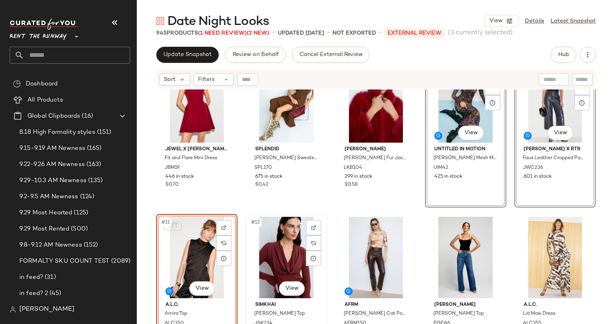
click at [309, 234] on div at bounding box center [313, 227] width 15 height 15
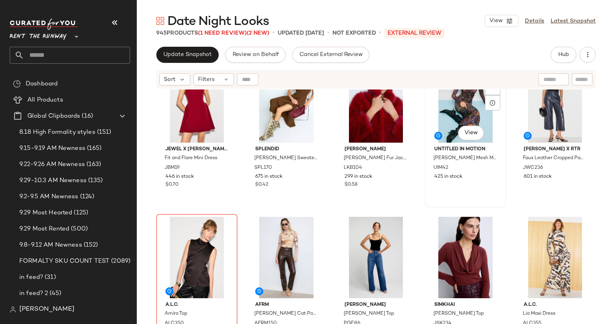
click at [455, 114] on div "#9 View" at bounding box center [466, 101] width 76 height 81
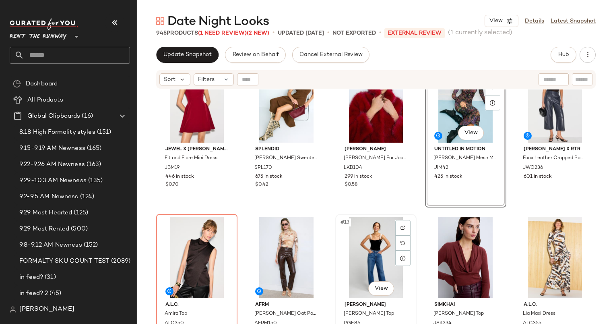
click at [362, 263] on div "#13 View" at bounding box center [376, 257] width 76 height 81
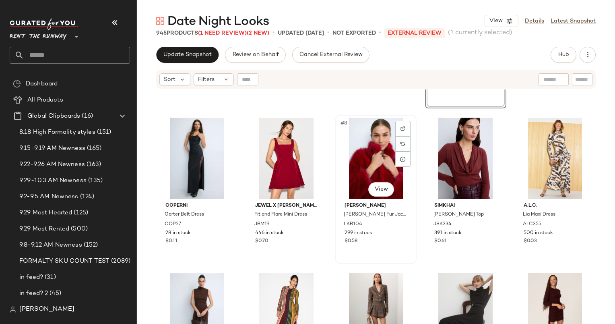
scroll to position [152, 0]
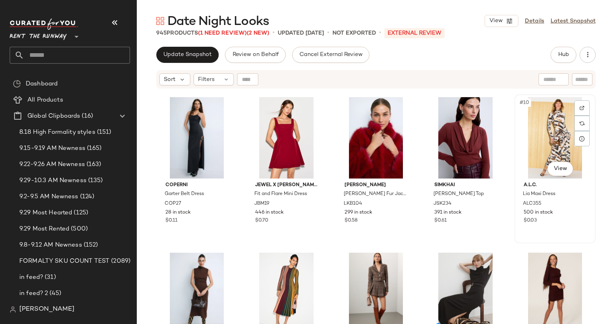
scroll to position [151, 0]
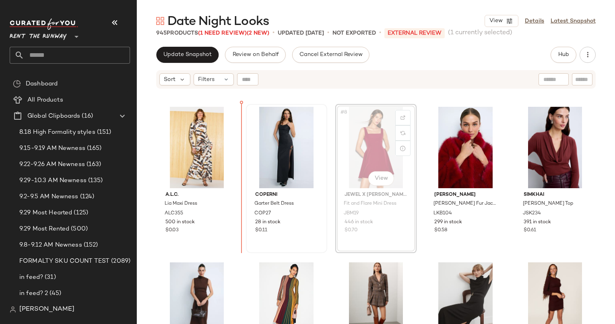
scroll to position [141, 0]
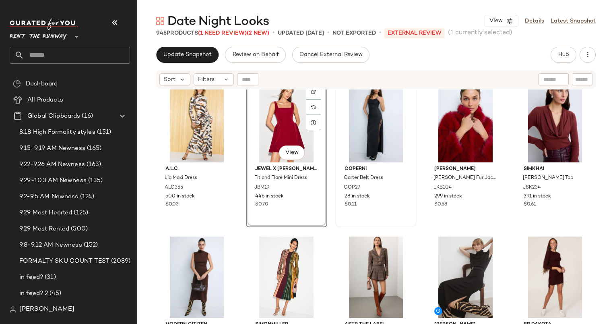
scroll to position [168, 0]
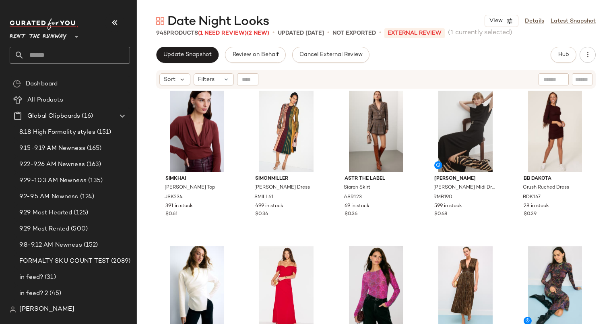
scroll to position [319, 0]
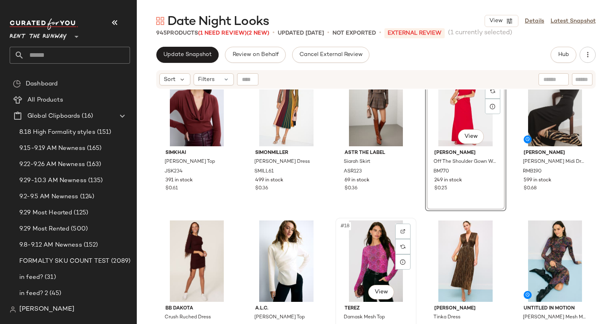
scroll to position [321, 0]
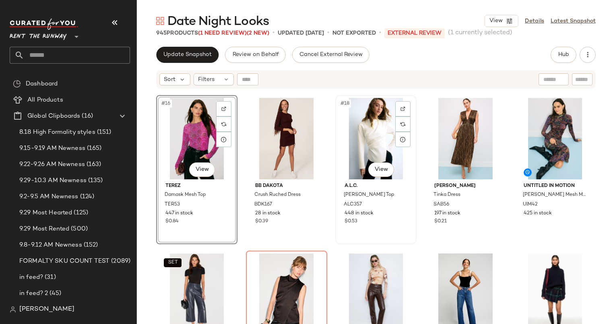
scroll to position [469, 0]
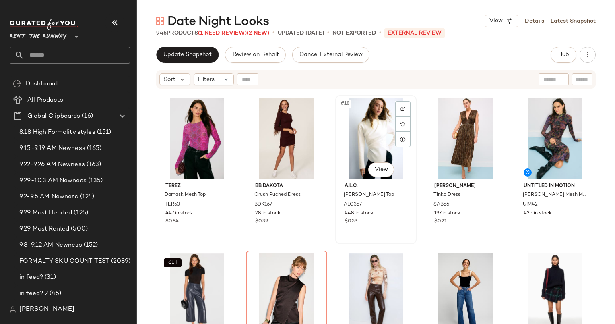
click at [362, 151] on div "#18 View" at bounding box center [376, 138] width 76 height 81
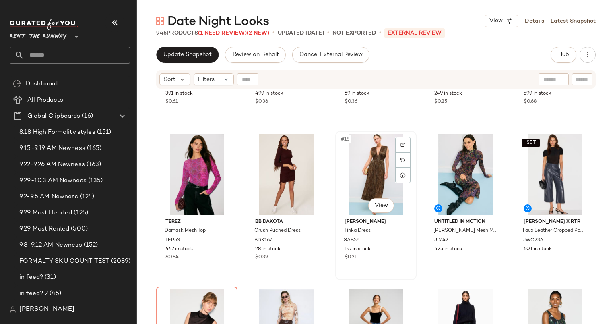
scroll to position [499, 0]
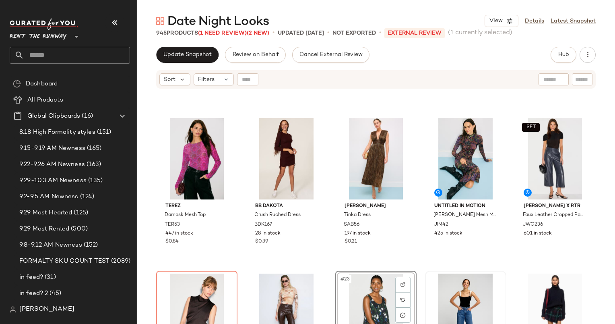
scroll to position [490, 0]
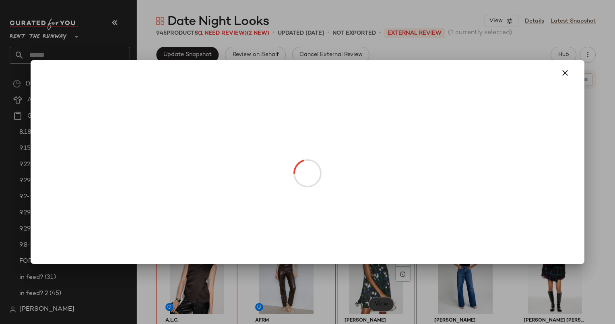
drag, startPoint x: 383, startPoint y: 296, endPoint x: 526, endPoint y: 271, distance: 145.1
click at [526, 271] on body "Rent the Runway ** Dashboard All Products Global Clipboards (16) 8.18 High Form…" at bounding box center [307, 162] width 615 height 324
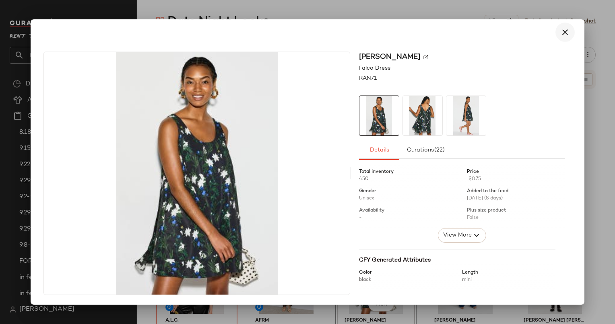
click at [569, 25] on button "button" at bounding box center [565, 32] width 19 height 19
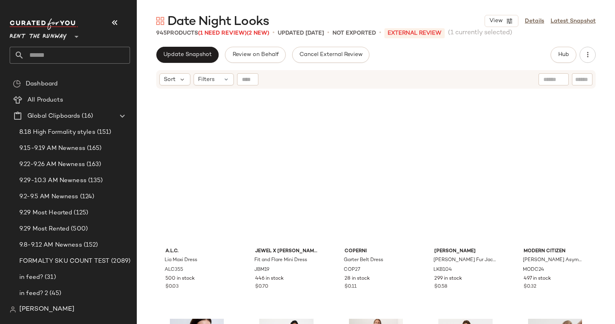
scroll to position [0, 0]
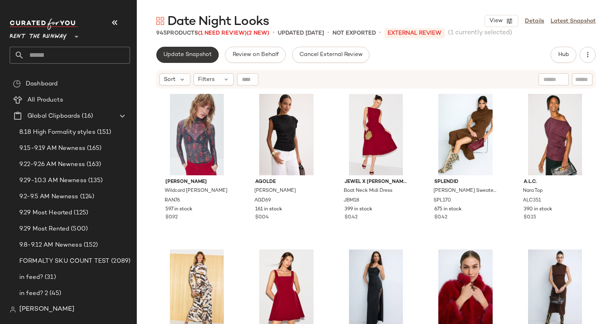
click at [189, 51] on button "Update Snapshot" at bounding box center [187, 55] width 62 height 16
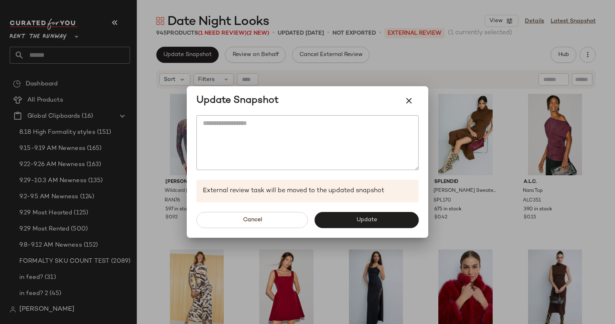
drag, startPoint x: 396, startPoint y: 221, endPoint x: 415, endPoint y: 121, distance: 102.0
click at [415, 121] on div "Update Snapshot External review task will be moved to the updated snapshot Canc…" at bounding box center [308, 161] width 242 height 151
click at [407, 97] on icon "button" at bounding box center [409, 101] width 10 height 10
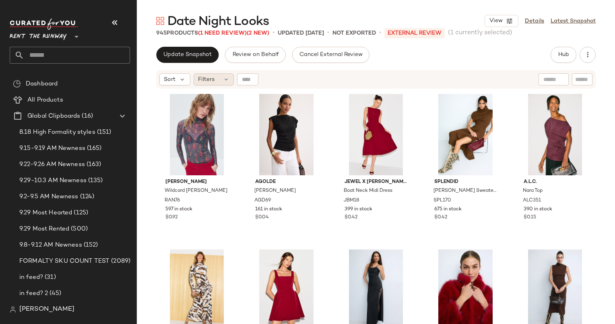
click at [222, 79] on div "Filters" at bounding box center [214, 79] width 40 height 12
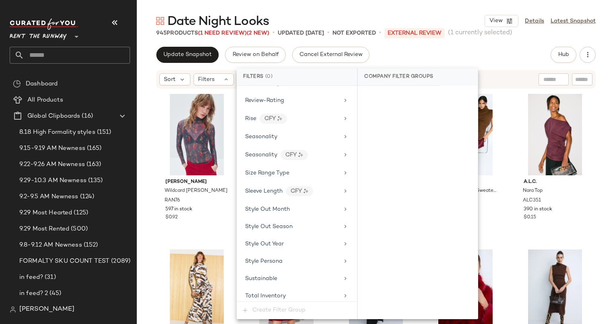
scroll to position [1170, 0]
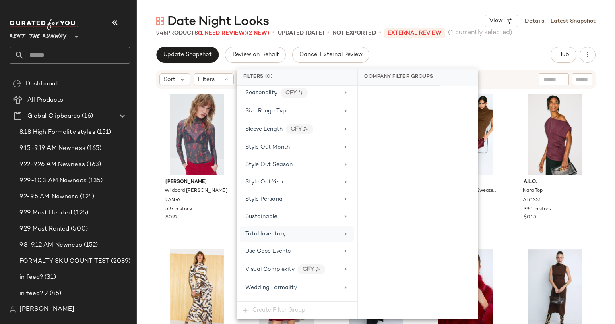
click at [276, 227] on div "Total Inventory" at bounding box center [297, 234] width 114 height 16
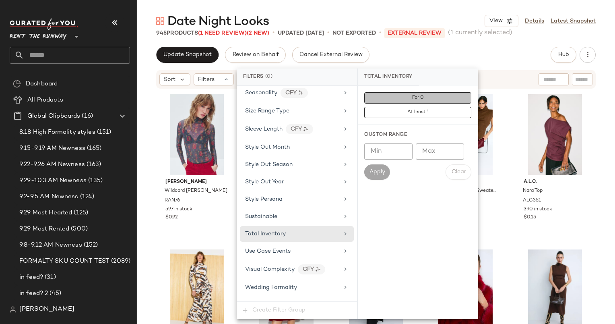
click at [414, 97] on span "For 0" at bounding box center [418, 98] width 12 height 6
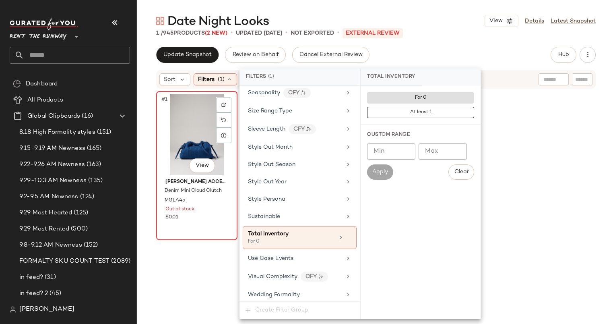
click at [181, 105] on div "#1 View" at bounding box center [197, 134] width 76 height 81
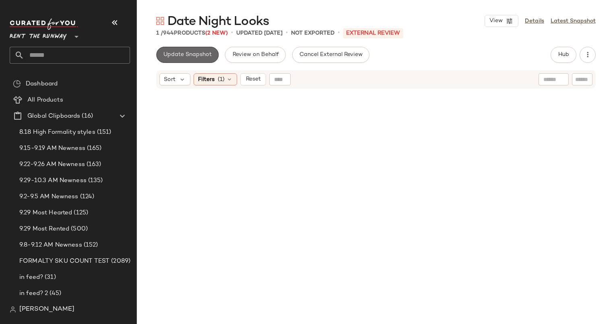
click at [190, 55] on span "Update Snapshot" at bounding box center [187, 55] width 49 height 6
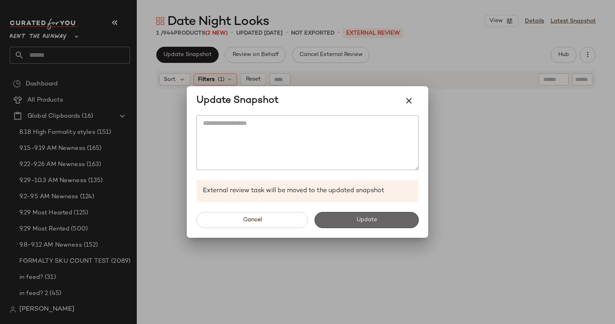
click at [363, 227] on button "Update" at bounding box center [366, 220] width 104 height 16
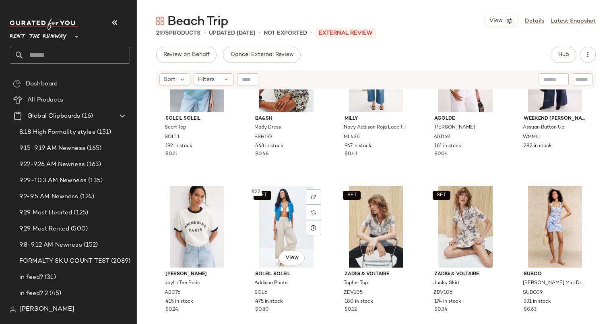
scroll to position [564, 0]
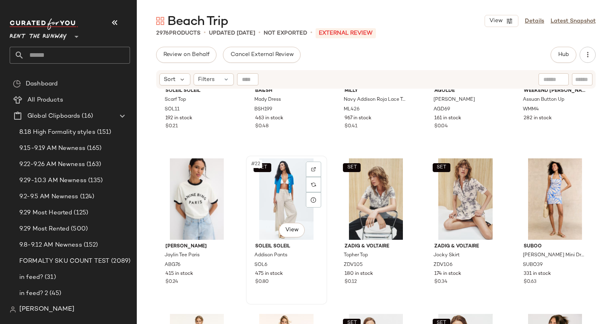
click at [267, 192] on div "SET #22 View" at bounding box center [287, 198] width 76 height 81
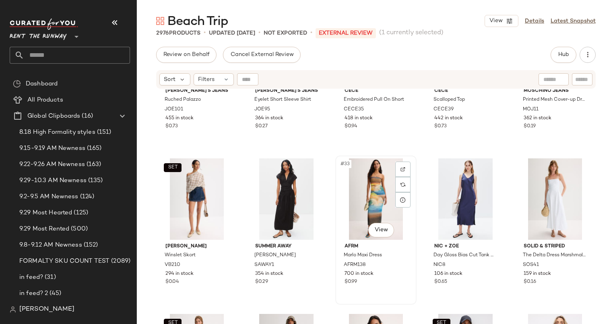
scroll to position [1052, 0]
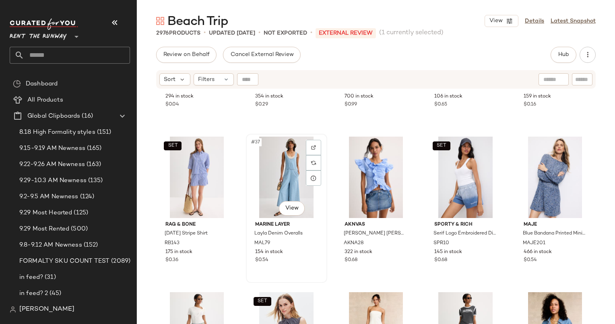
click at [288, 159] on div "#37 View" at bounding box center [287, 176] width 76 height 81
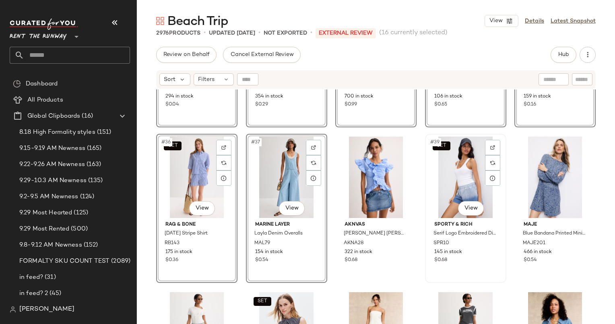
click at [442, 169] on div "SET #39 View" at bounding box center [466, 176] width 76 height 81
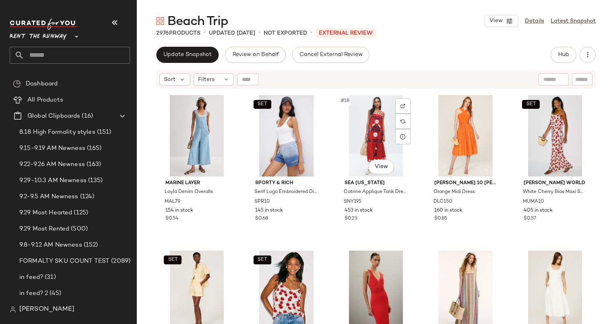
scroll to position [471, 0]
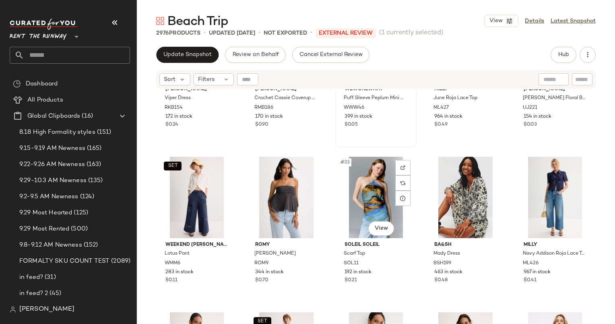
scroll to position [885, 0]
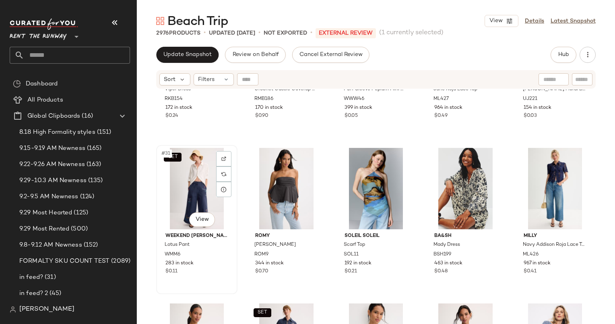
click at [187, 174] on div "SET #31 View" at bounding box center [197, 188] width 76 height 81
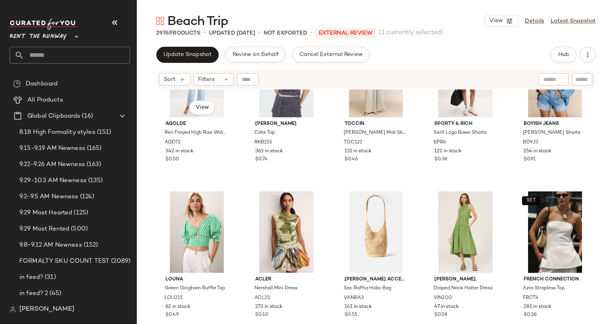
scroll to position [1310, 0]
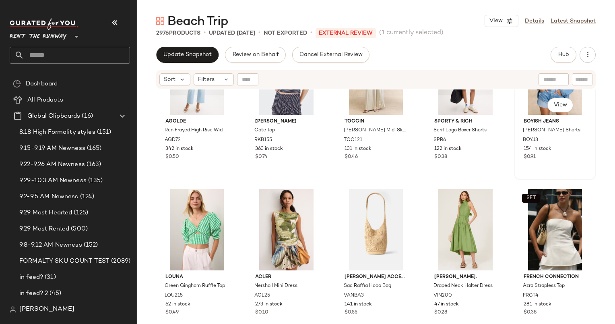
click at [528, 106] on div "#45 View" at bounding box center [555, 73] width 76 height 81
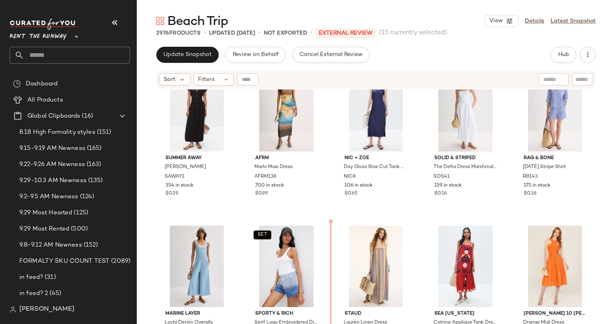
scroll to position [356, 0]
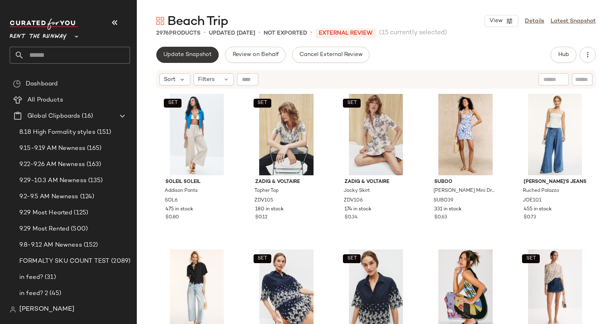
click at [177, 58] on span "Update Snapshot" at bounding box center [187, 55] width 49 height 6
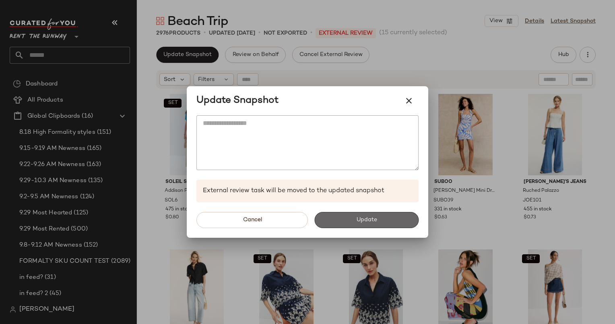
click at [383, 221] on button "Update" at bounding box center [366, 220] width 104 height 16
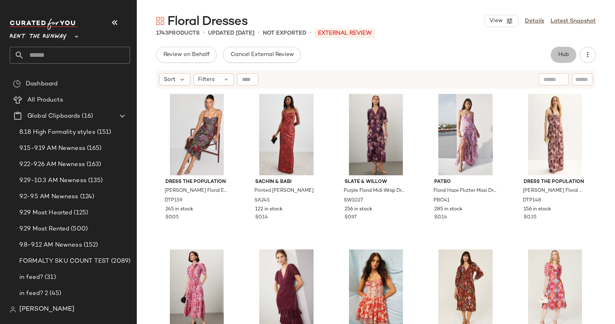
click at [564, 55] on span "Hub" at bounding box center [563, 55] width 11 height 6
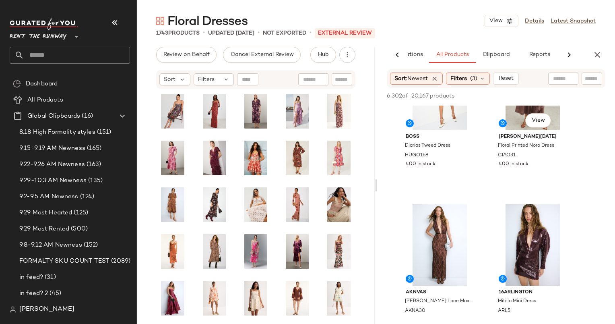
scroll to position [452, 0]
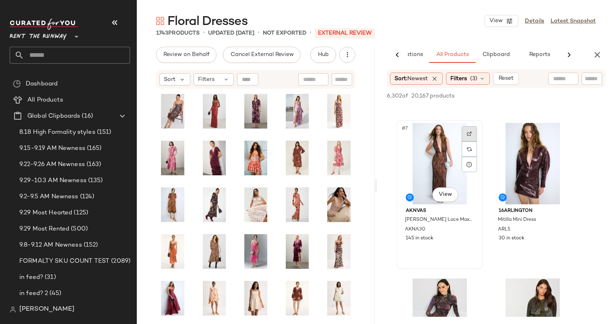
click at [468, 136] on div at bounding box center [469, 133] width 15 height 15
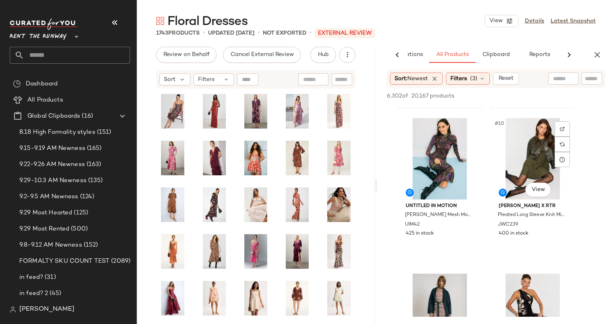
scroll to position [627, 0]
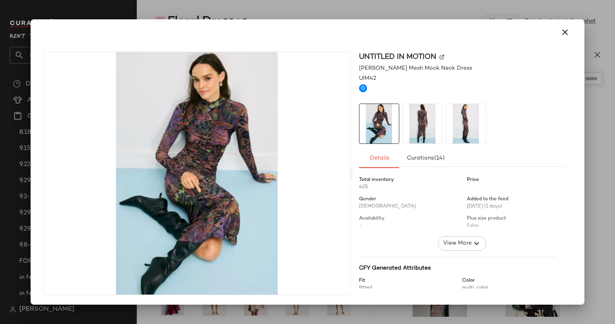
click at [572, 48] on div "Untitled in Motion Alonia Mesh Mock Neck Dress UIM42 Details Curations (14) Tot…" at bounding box center [307, 174] width 547 height 259
click at [567, 35] on icon "button" at bounding box center [565, 32] width 10 height 10
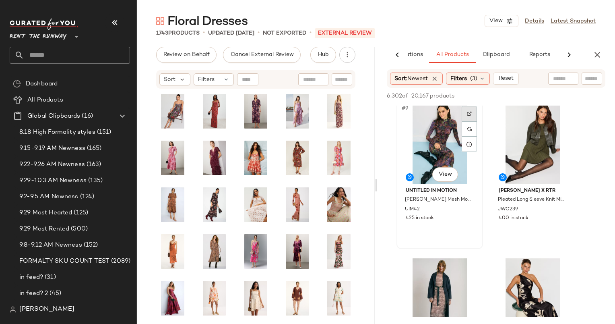
click at [473, 117] on div at bounding box center [469, 113] width 15 height 15
click at [428, 143] on div "#9 View" at bounding box center [439, 143] width 81 height 81
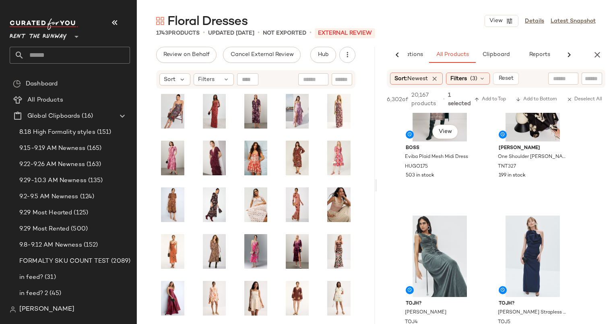
scroll to position [760, 0]
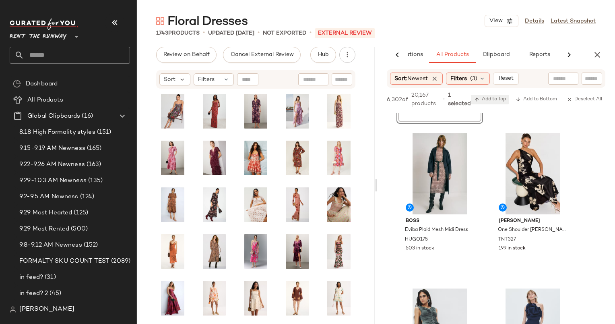
click at [502, 102] on span "Add to Top" at bounding box center [490, 100] width 32 height 6
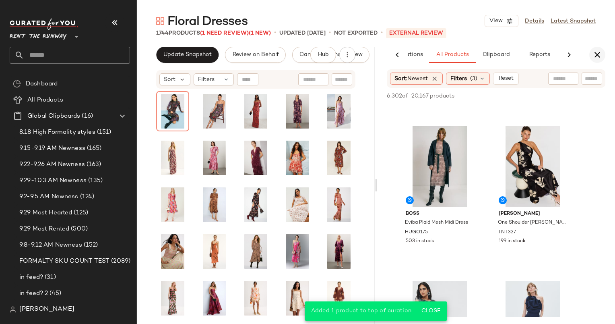
click at [597, 57] on icon "button" at bounding box center [598, 55] width 10 height 10
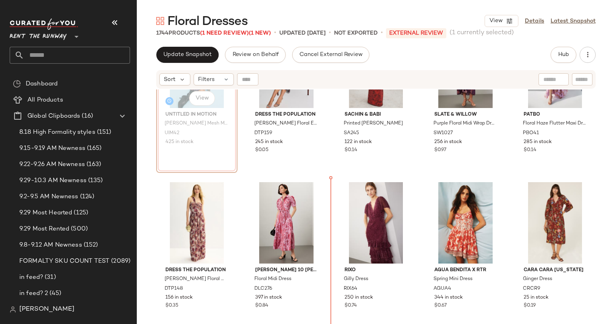
scroll to position [87, 0]
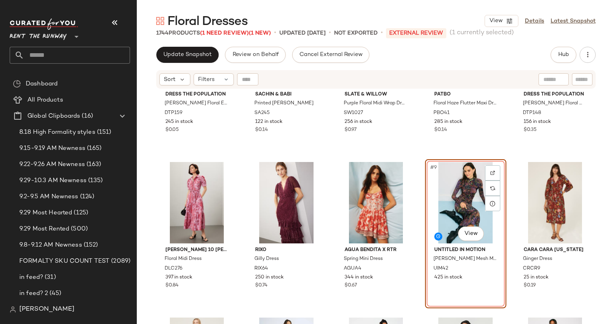
scroll to position [296, 0]
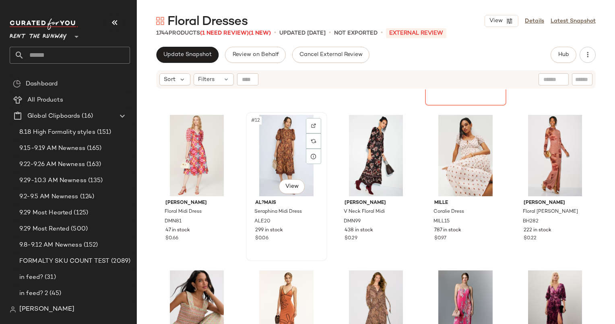
click at [285, 151] on div "#12 View" at bounding box center [287, 155] width 76 height 81
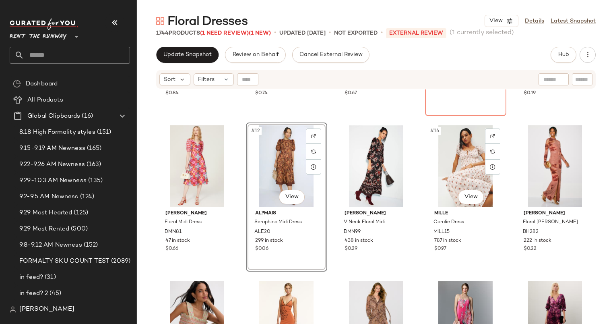
scroll to position [376, 0]
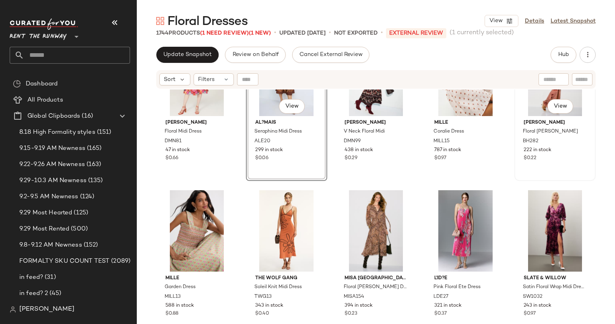
click at [522, 109] on div "#15 View" at bounding box center [555, 75] width 76 height 81
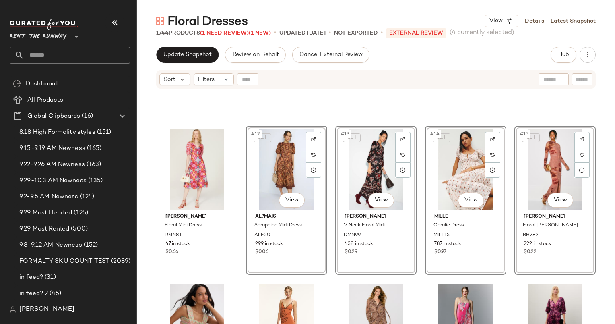
scroll to position [457, 0]
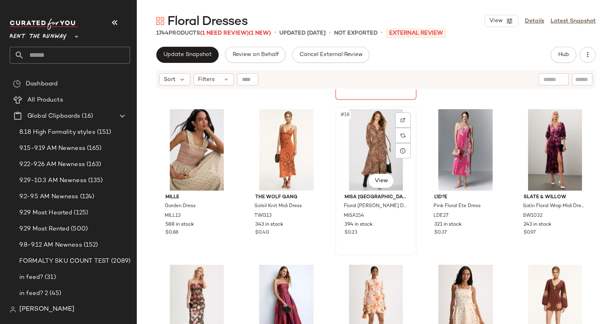
click at [374, 145] on div "#18 View" at bounding box center [376, 149] width 76 height 81
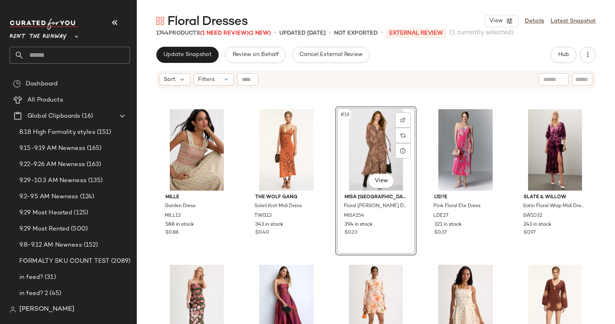
scroll to position [572, 0]
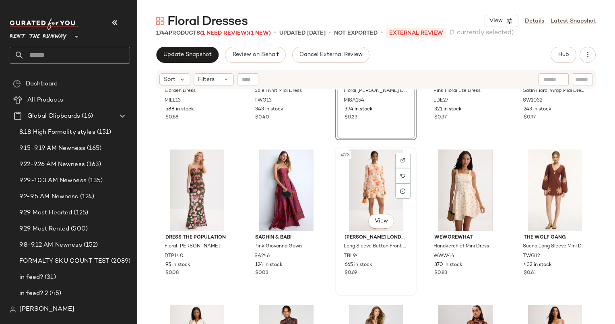
click at [362, 178] on div "#23 View" at bounding box center [376, 189] width 76 height 81
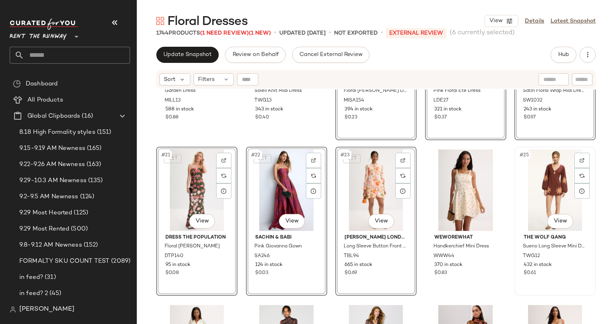
click at [548, 196] on div "#25 View" at bounding box center [555, 189] width 76 height 81
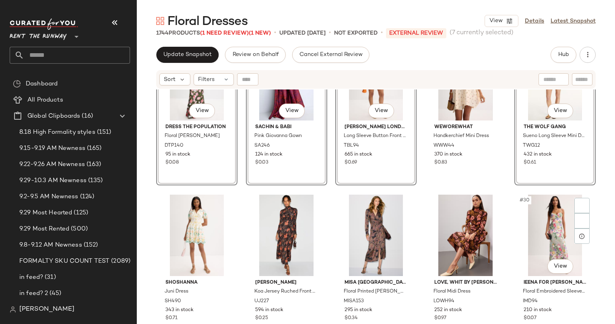
scroll to position [694, 0]
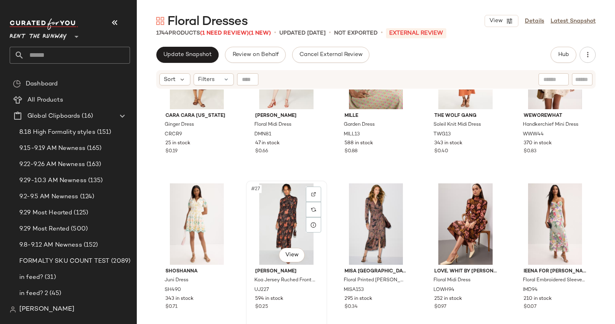
click at [283, 209] on div "#27 View" at bounding box center [287, 223] width 76 height 81
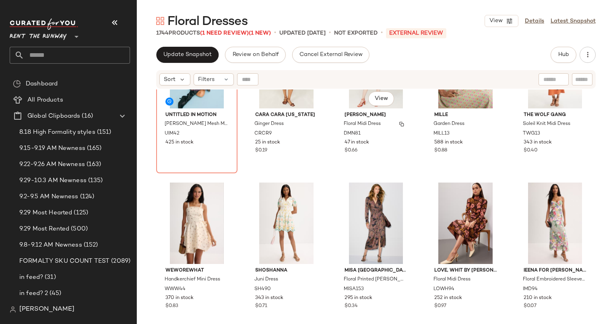
scroll to position [695, 0]
click at [459, 202] on div "#29 View" at bounding box center [466, 222] width 76 height 81
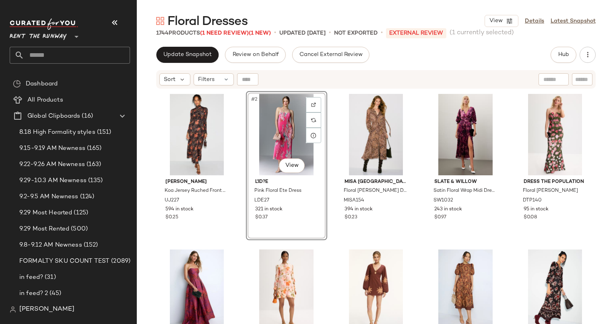
click at [180, 63] on div "Update Snapshot Review on Behalf Cancel External Review Hub Send for Review Ext…" at bounding box center [376, 185] width 478 height 277
click at [172, 56] on span "Update Snapshot" at bounding box center [187, 55] width 49 height 6
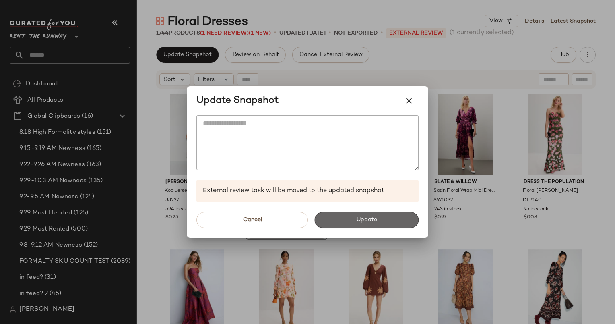
click at [366, 221] on span "Update" at bounding box center [366, 220] width 21 height 6
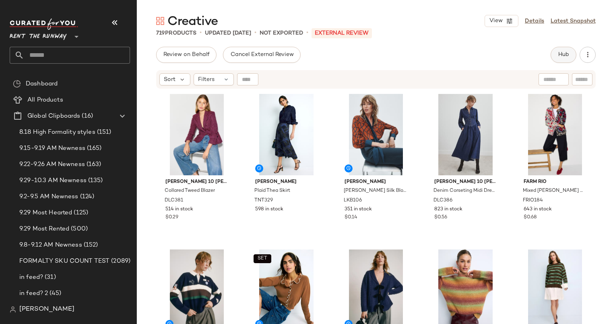
click at [563, 61] on button "Hub" at bounding box center [564, 55] width 26 height 16
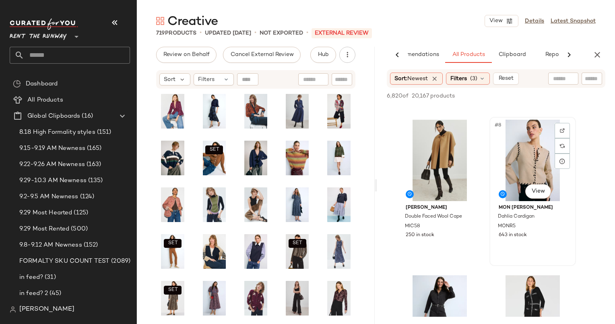
click at [520, 164] on div "#8 View" at bounding box center [532, 160] width 81 height 81
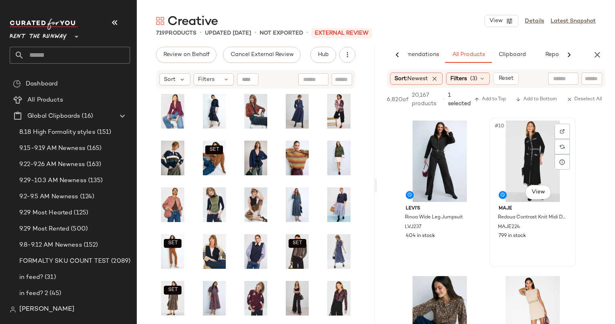
click at [525, 153] on div "#10 View" at bounding box center [532, 160] width 81 height 81
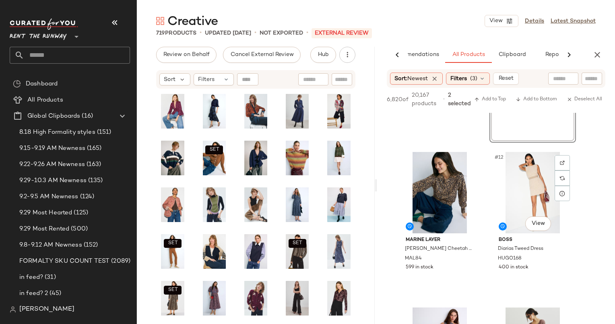
scroll to position [741, 0]
click at [449, 172] on div "#11 View" at bounding box center [439, 192] width 81 height 81
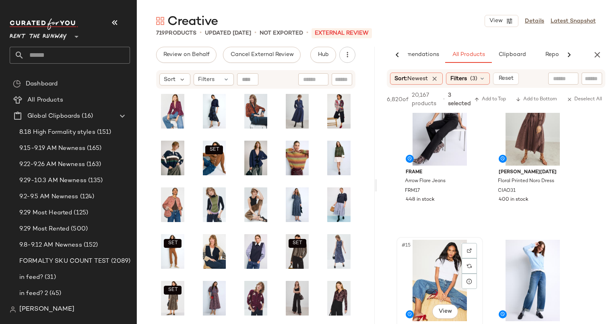
scroll to position [976, 0]
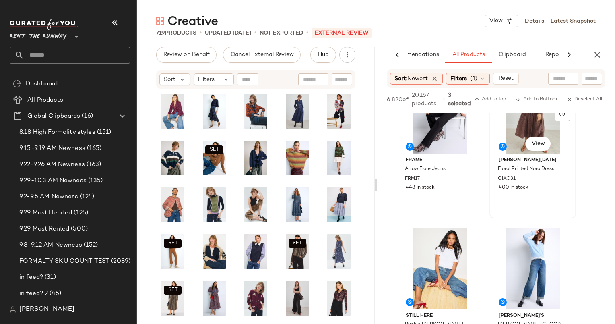
click at [515, 141] on div "#14 View" at bounding box center [532, 112] width 81 height 81
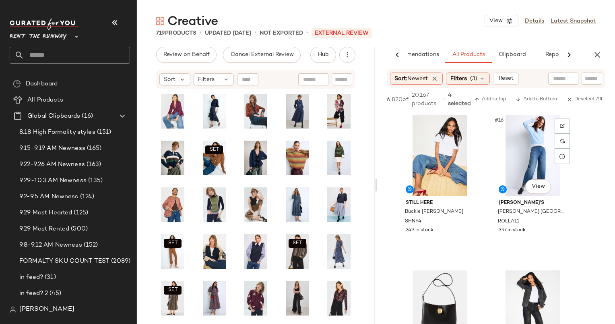
scroll to position [1132, 0]
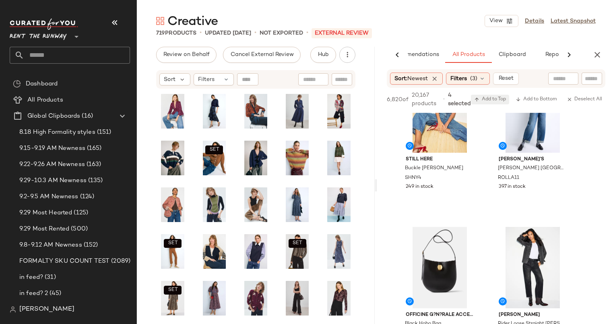
click at [494, 103] on button "Add to Top" at bounding box center [490, 100] width 38 height 10
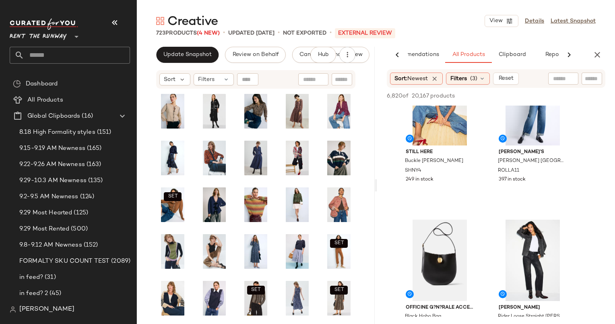
click at [589, 60] on div "AI Recommendations All Products Clipboard Reports" at bounding box center [496, 55] width 238 height 16
click at [596, 60] on button "button" at bounding box center [597, 55] width 16 height 16
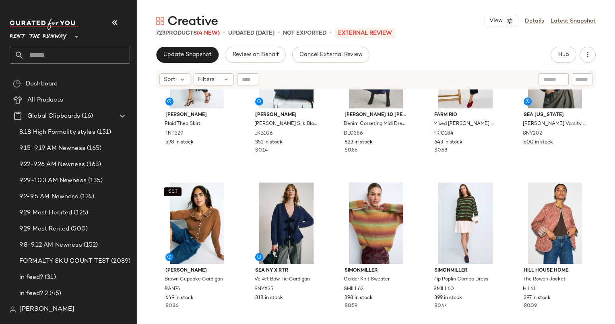
scroll to position [316, 0]
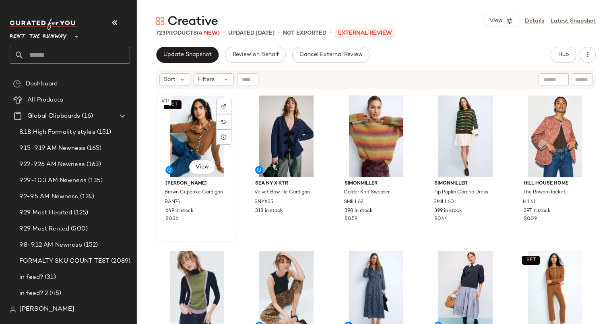
click at [181, 132] on div "SET #11 View" at bounding box center [197, 135] width 76 height 81
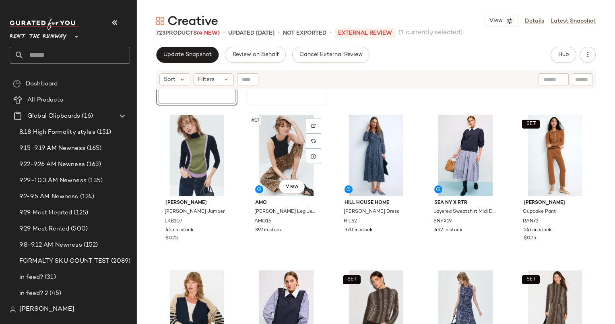
scroll to position [481, 0]
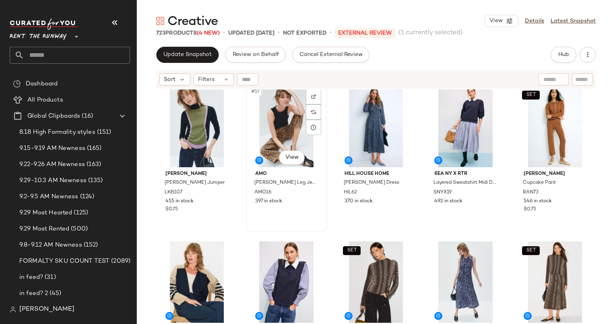
click at [296, 130] on div "#17 View" at bounding box center [287, 126] width 76 height 81
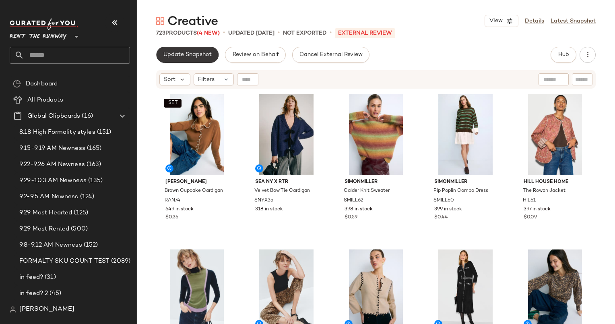
click at [184, 55] on span "Update Snapshot" at bounding box center [187, 55] width 49 height 6
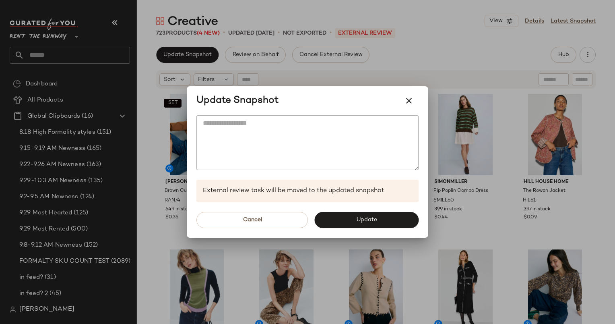
click at [411, 211] on div "Cancel Update" at bounding box center [308, 219] width 242 height 35
click at [393, 234] on div "Cancel Update" at bounding box center [308, 219] width 242 height 35
click at [380, 222] on button "Update" at bounding box center [366, 220] width 104 height 16
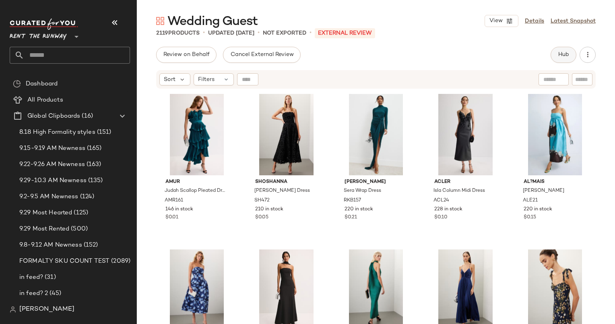
click at [562, 56] on span "Hub" at bounding box center [563, 55] width 11 height 6
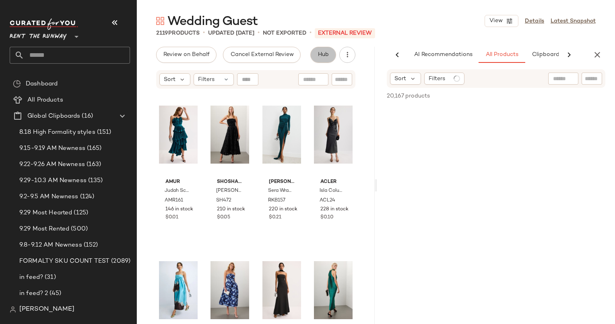
scroll to position [0, 49]
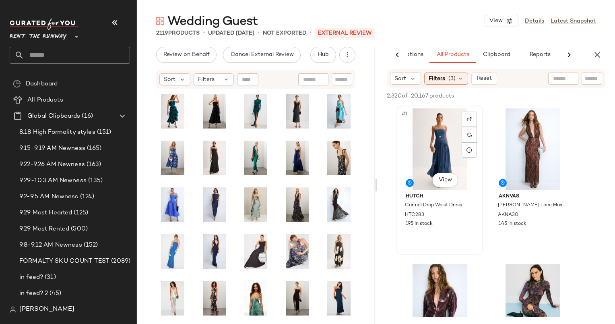
click at [433, 138] on div "#1 View" at bounding box center [439, 148] width 81 height 81
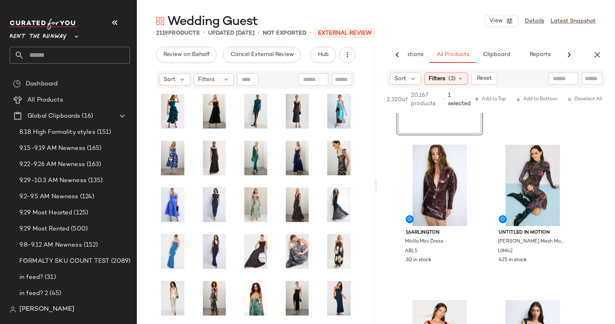
scroll to position [127, 0]
click at [521, 130] on div "#2 View AKNVAS [PERSON_NAME] Lace Maxi Dress AKNA30 145 in stock" at bounding box center [532, 60] width 85 height 147
click at [492, 95] on button "Add to Top" at bounding box center [490, 100] width 38 height 10
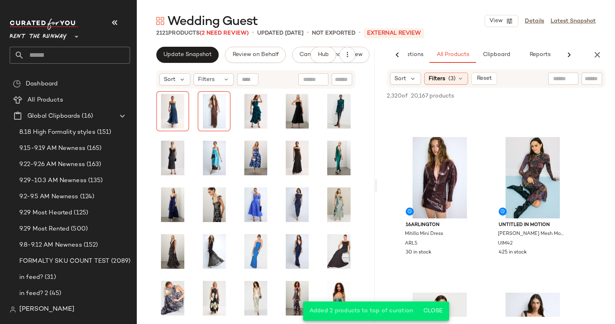
click at [598, 45] on div "Wedding Guest View Details Latest Snapshot 2121 Products (2 Need Review) • upda…" at bounding box center [376, 168] width 478 height 311
click at [603, 51] on button "button" at bounding box center [597, 55] width 16 height 16
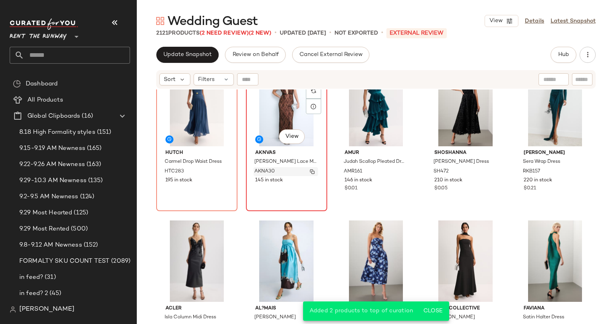
scroll to position [0, 0]
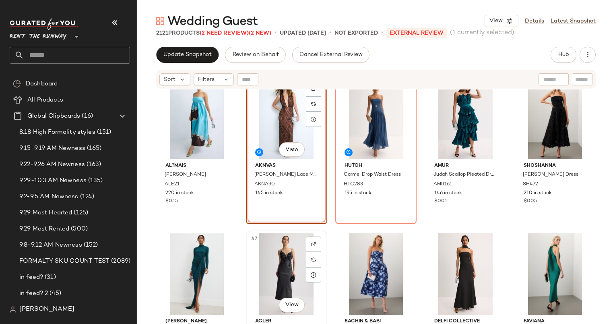
scroll to position [14, 0]
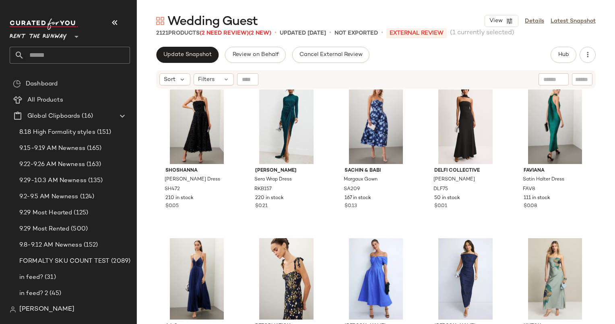
scroll to position [156, 0]
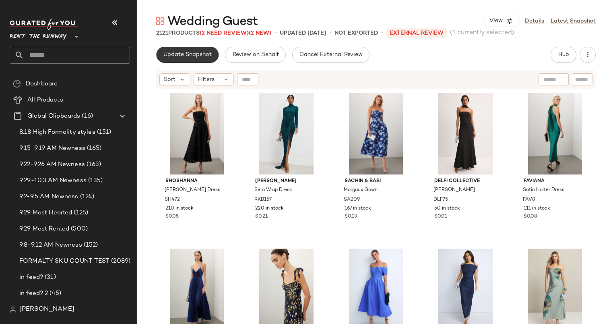
click at [181, 53] on span "Update Snapshot" at bounding box center [187, 55] width 49 height 6
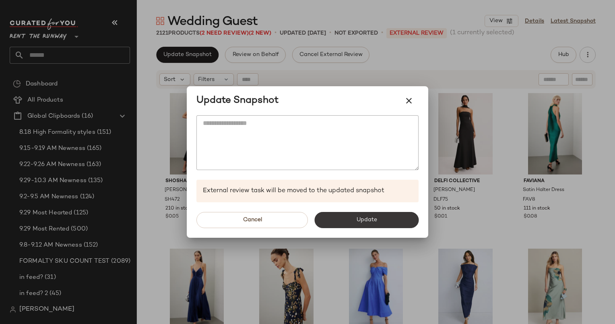
click at [379, 216] on button "Update" at bounding box center [366, 220] width 104 height 16
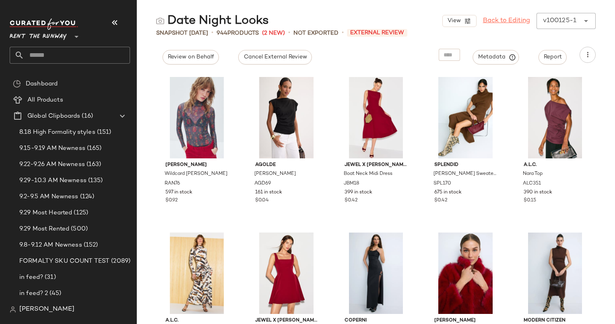
click at [502, 24] on link "Back to Editing" at bounding box center [506, 21] width 47 height 10
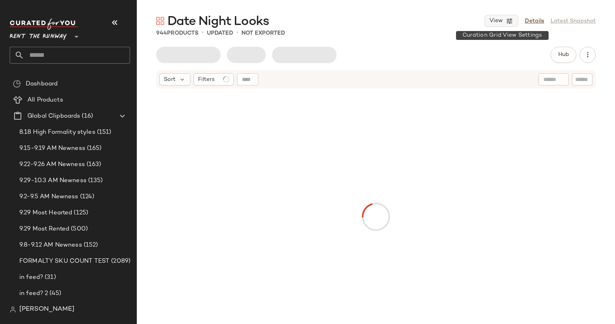
click at [510, 20] on icon "button" at bounding box center [509, 20] width 7 height 7
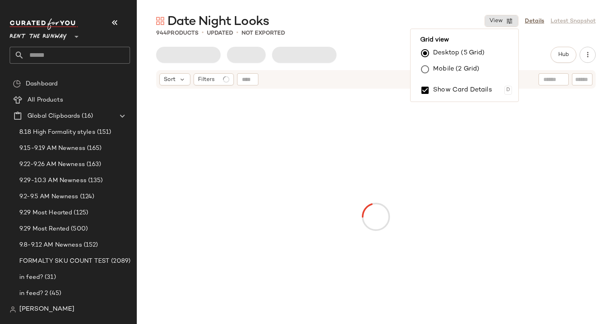
click at [440, 72] on label "Mobile (2 Grid)" at bounding box center [456, 69] width 46 height 16
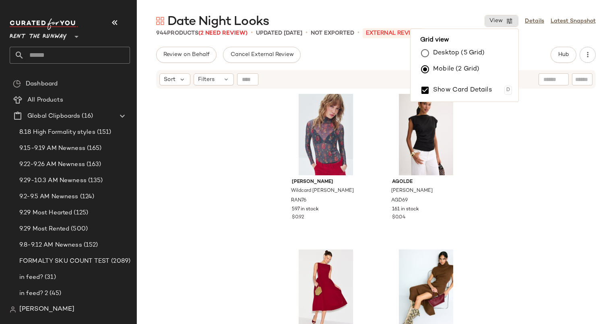
click at [328, 76] on div "Sort Filters" at bounding box center [323, 79] width 329 height 12
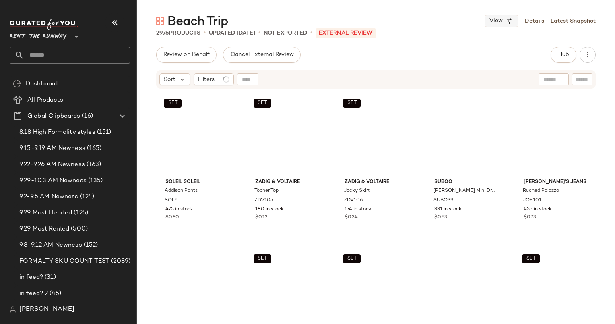
click at [508, 16] on button "View" at bounding box center [502, 21] width 34 height 12
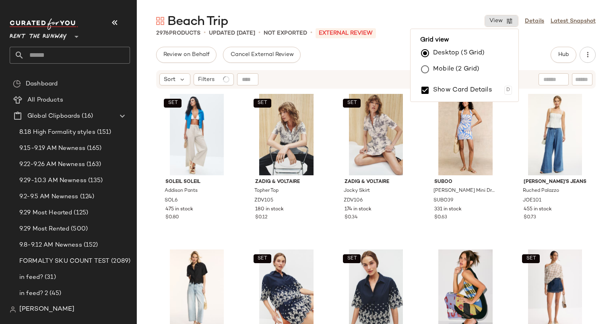
click at [455, 69] on label "Mobile (2 Grid)" at bounding box center [456, 69] width 46 height 16
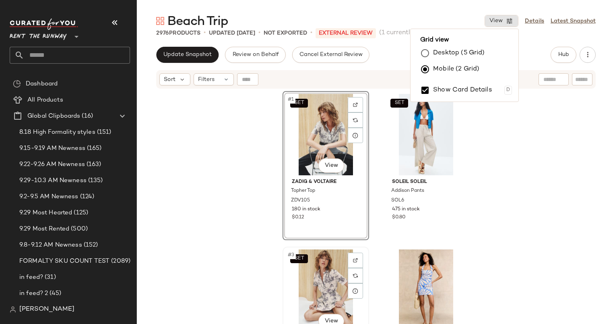
click at [334, 275] on div "SET #3 View" at bounding box center [325, 289] width 81 height 81
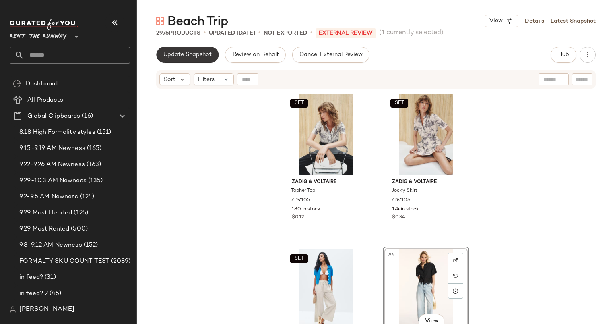
click at [182, 60] on button "Update Snapshot" at bounding box center [187, 55] width 62 height 16
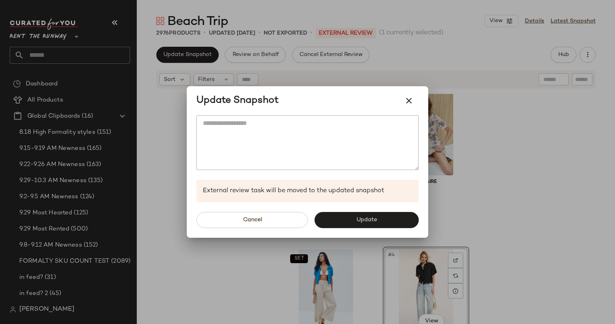
drag, startPoint x: 356, startPoint y: 227, endPoint x: 344, endPoint y: 222, distance: 12.6
click at [344, 222] on button "Update" at bounding box center [366, 220] width 104 height 16
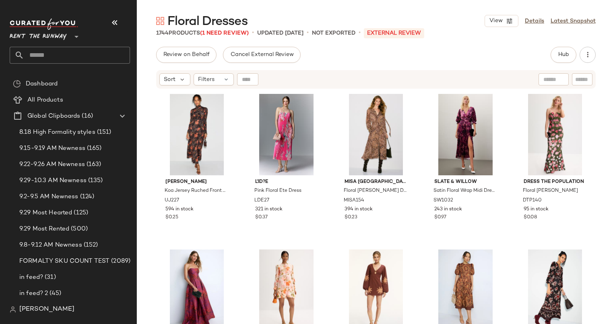
click at [572, 47] on div "Hub" at bounding box center [564, 55] width 26 height 16
click at [564, 56] on span "Hub" at bounding box center [563, 55] width 11 height 6
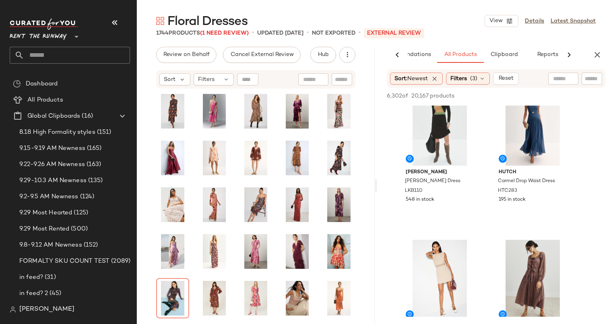
scroll to position [287, 0]
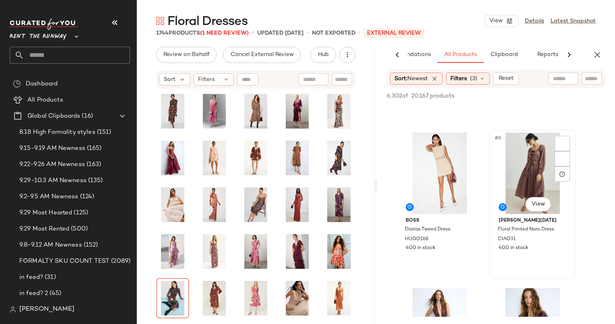
click at [517, 178] on div "#6 View" at bounding box center [532, 172] width 81 height 81
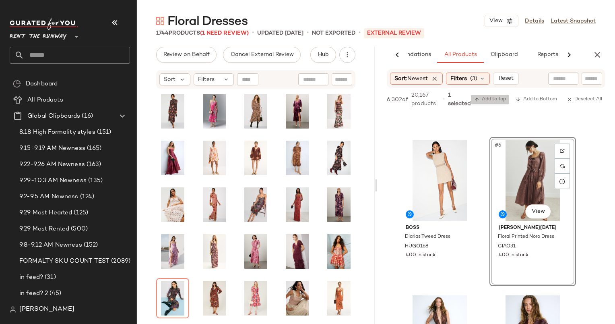
click at [490, 102] on span "Add to Top" at bounding box center [490, 100] width 32 height 6
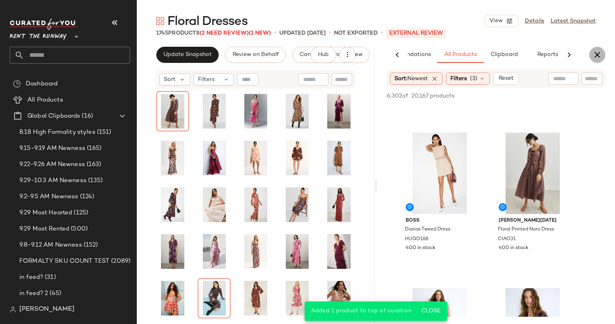
click at [595, 53] on icon "button" at bounding box center [598, 55] width 10 height 10
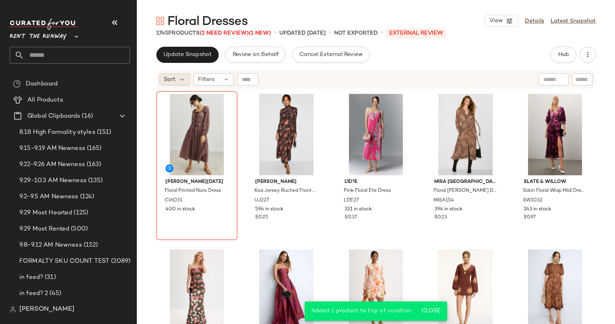
click at [174, 75] on span "Sort" at bounding box center [170, 79] width 12 height 8
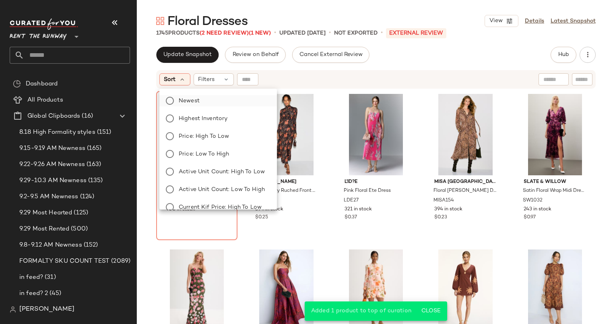
click at [211, 99] on label "Newest" at bounding box center [223, 100] width 95 height 11
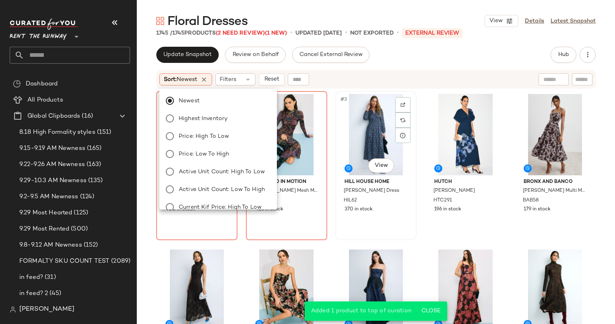
click at [351, 114] on div "#3 View" at bounding box center [376, 134] width 76 height 81
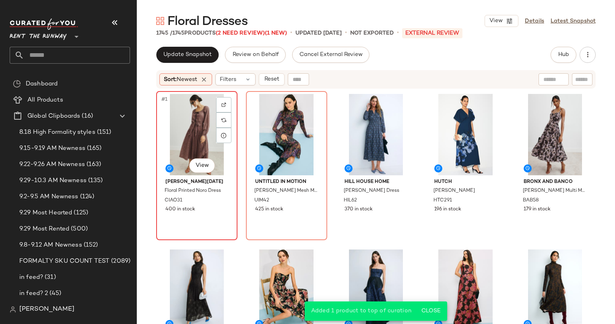
click at [192, 114] on div "#1 View" at bounding box center [197, 134] width 76 height 81
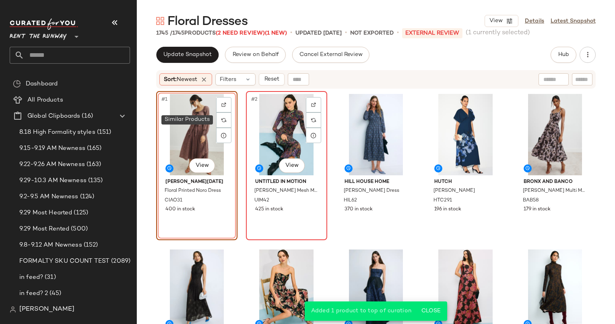
click at [279, 122] on div "#2 View" at bounding box center [287, 134] width 76 height 81
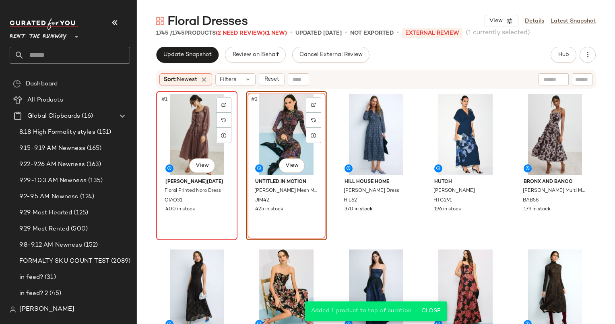
click at [180, 123] on div "#1 View" at bounding box center [197, 134] width 76 height 81
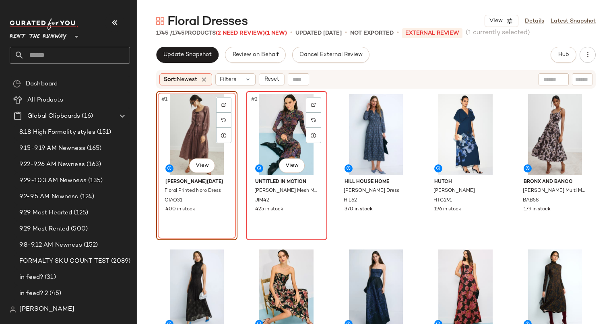
click at [291, 123] on div "#2 View" at bounding box center [287, 134] width 76 height 81
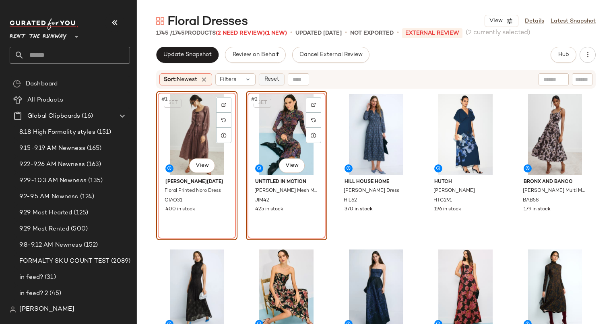
click at [271, 81] on span "Reset" at bounding box center [271, 79] width 15 height 6
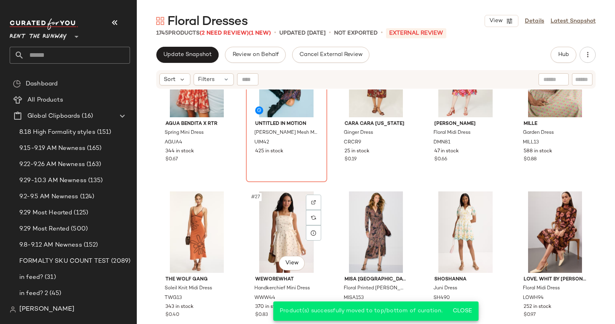
scroll to position [520, 0]
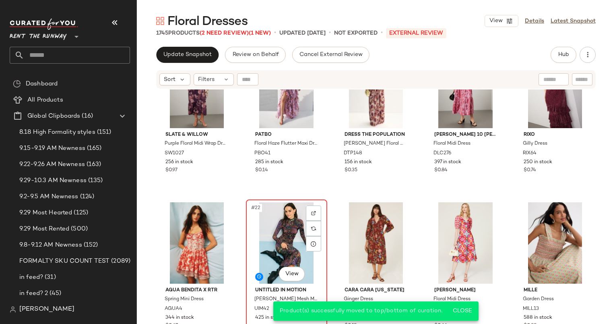
click at [271, 217] on div "#22 View" at bounding box center [287, 242] width 76 height 81
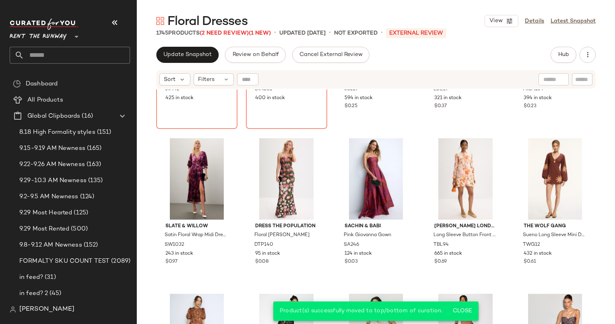
scroll to position [0, 0]
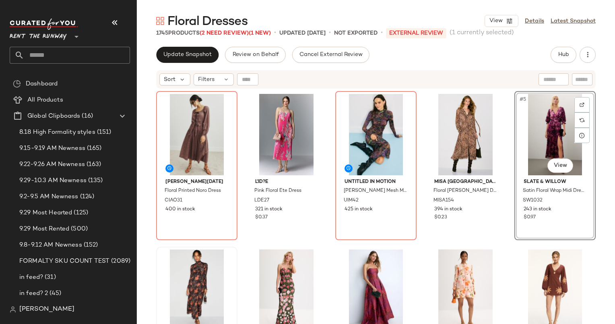
scroll to position [75, 0]
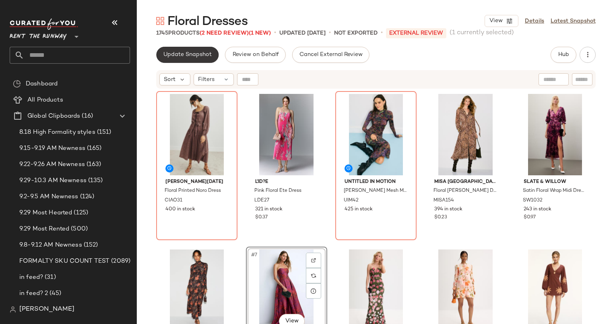
click at [176, 55] on span "Update Snapshot" at bounding box center [187, 55] width 49 height 6
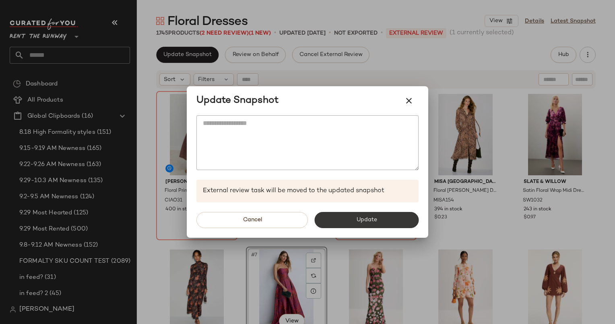
click at [367, 212] on button "Update" at bounding box center [366, 220] width 104 height 16
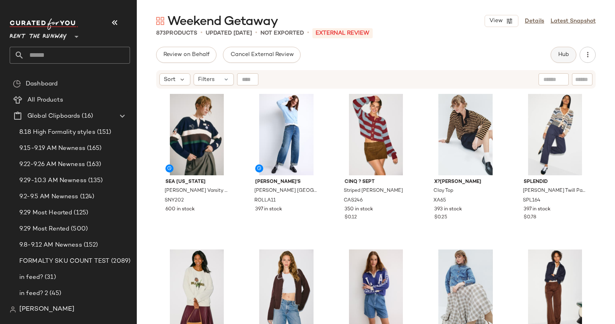
click at [561, 60] on button "Hub" at bounding box center [564, 55] width 26 height 16
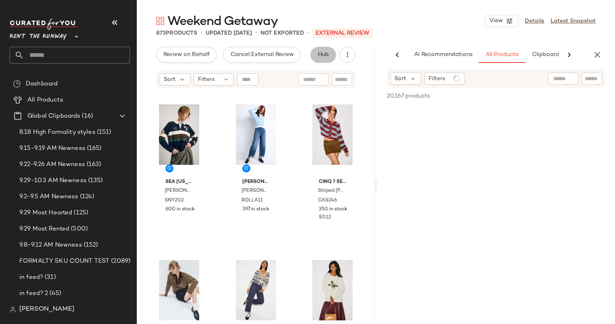
scroll to position [0, 41]
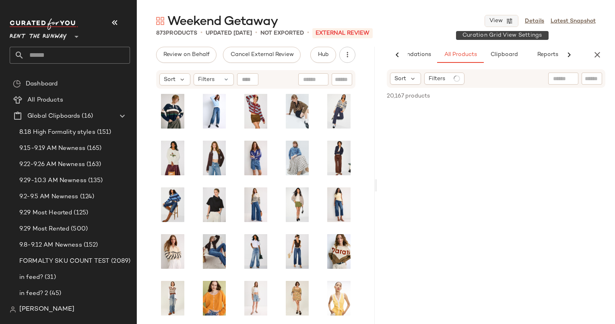
click at [501, 20] on span "View" at bounding box center [496, 21] width 14 height 6
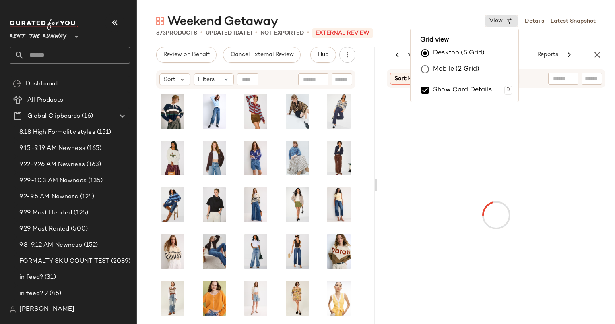
click at [441, 65] on label "Mobile (2 Grid)" at bounding box center [456, 69] width 46 height 16
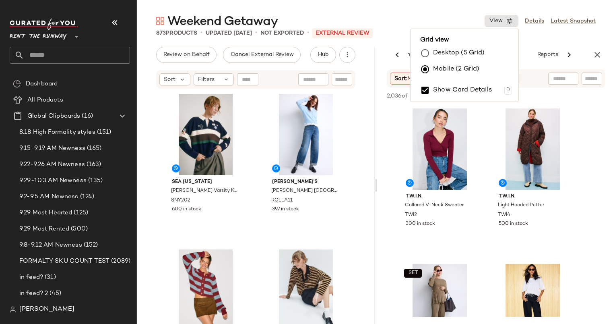
click at [421, 16] on div "Weekend Getaway View Details Latest Snapshot" at bounding box center [376, 21] width 478 height 16
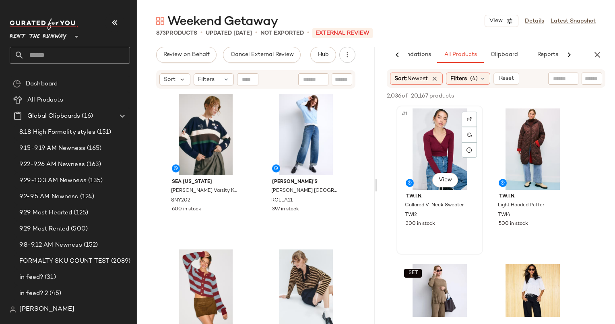
click at [444, 155] on div "#1 View" at bounding box center [439, 148] width 81 height 81
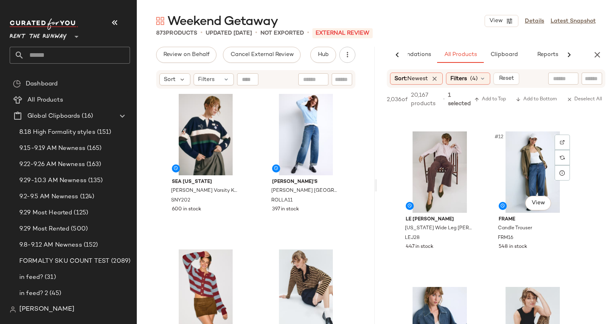
scroll to position [762, 0]
click at [494, 107] on div "2,036 of 20,167 products • 1 selected Add to Top Add to Bottom Deselect All" at bounding box center [496, 100] width 238 height 25
click at [490, 97] on span "Add to Top" at bounding box center [490, 100] width 32 height 6
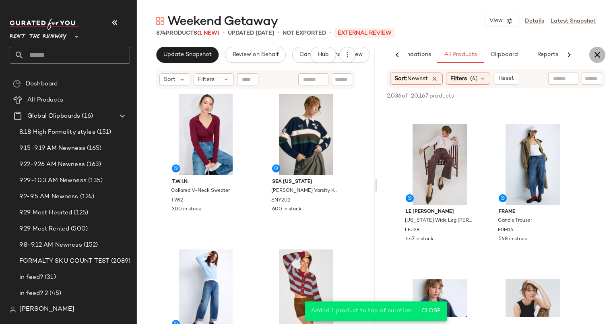
click at [598, 48] on button "button" at bounding box center [597, 55] width 16 height 16
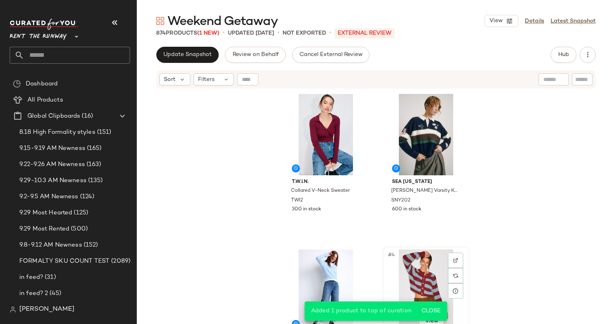
click at [397, 272] on div "#4 View" at bounding box center [426, 289] width 81 height 81
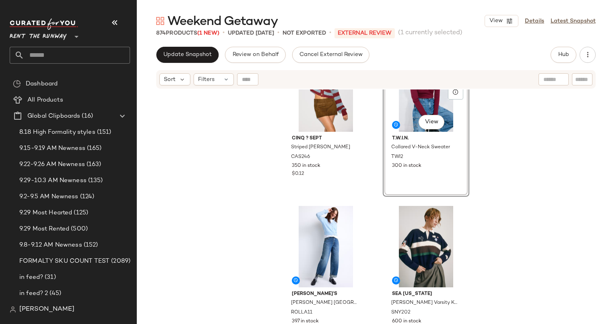
scroll to position [44, 0]
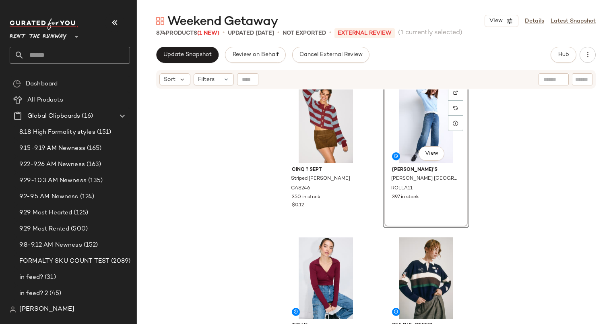
scroll to position [14, 0]
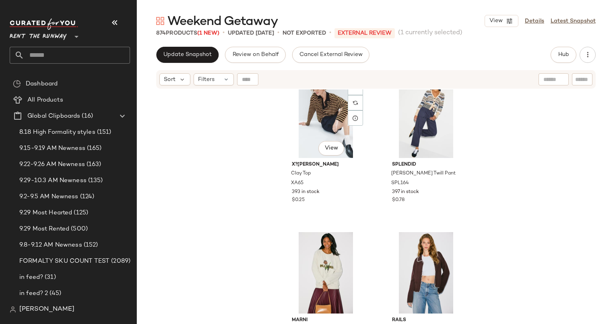
scroll to position [336, 0]
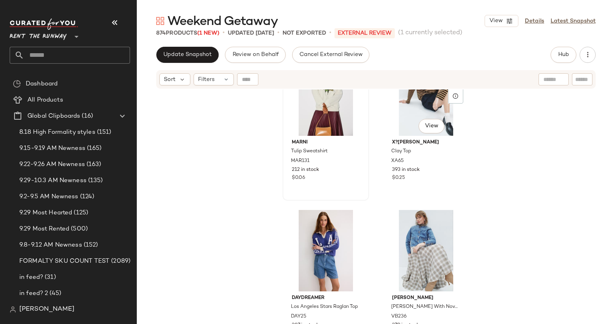
scroll to position [658, 0]
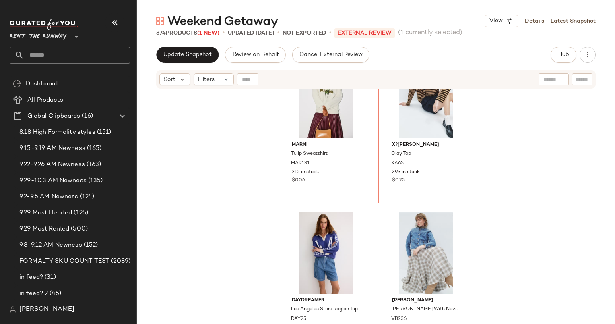
scroll to position [506, 0]
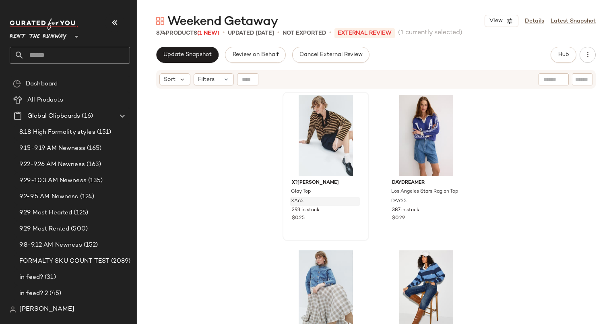
scroll to position [628, 0]
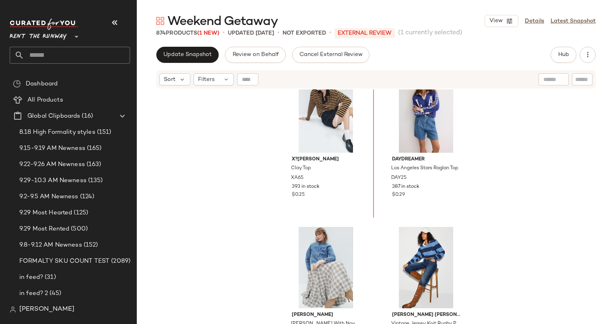
scroll to position [626, 0]
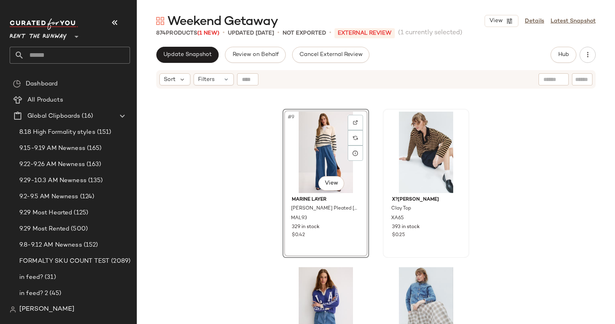
scroll to position [610, 0]
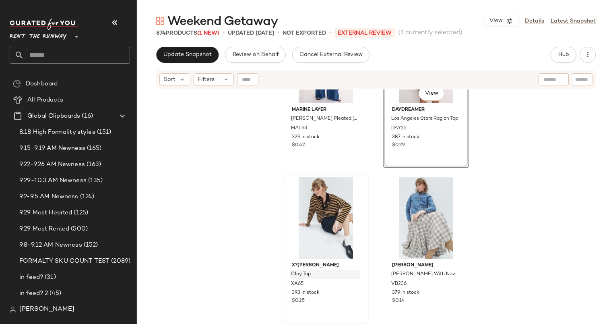
scroll to position [701, 0]
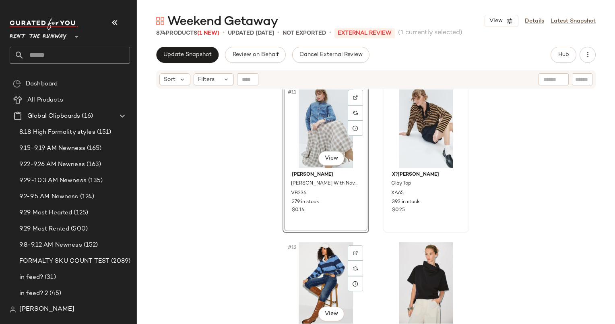
scroll to position [791, 0]
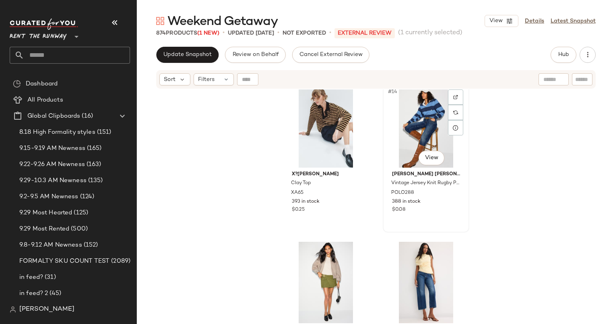
scroll to position [947, 0]
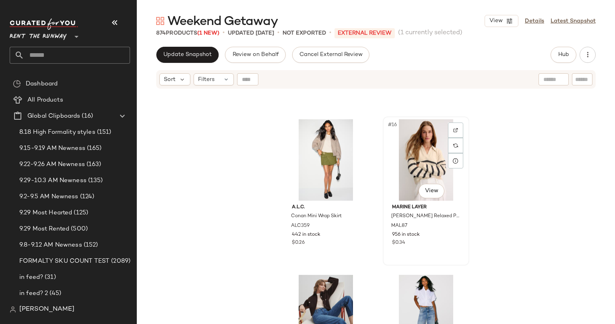
scroll to position [1091, 0]
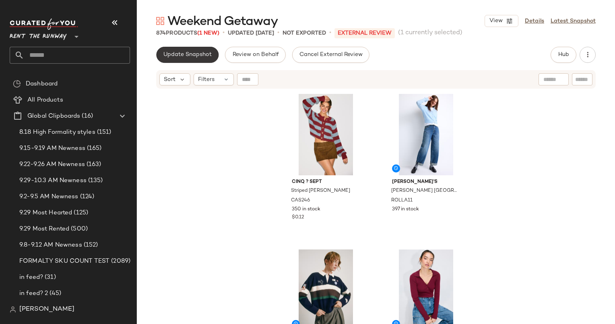
click at [176, 55] on span "Update Snapshot" at bounding box center [187, 55] width 49 height 6
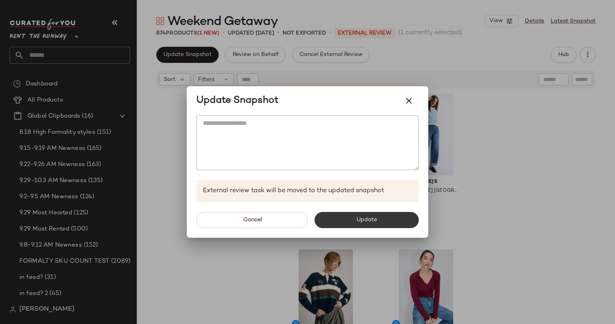
click at [382, 217] on button "Update" at bounding box center [366, 220] width 104 height 16
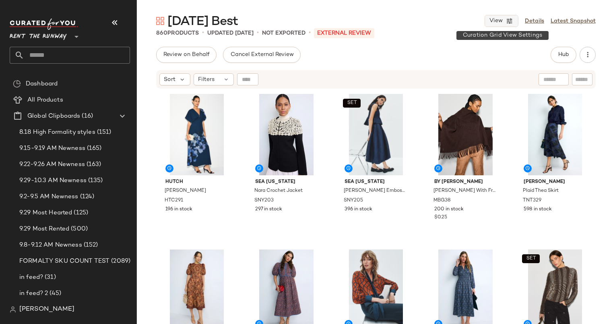
click at [499, 20] on span "View" at bounding box center [496, 21] width 14 height 6
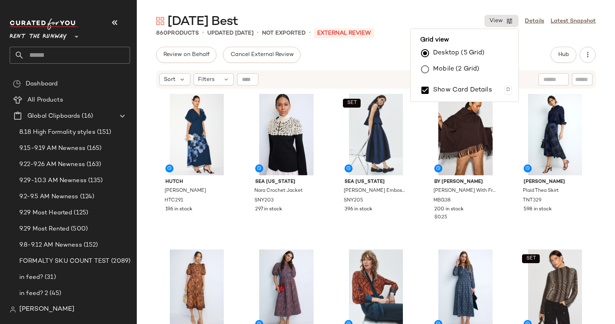
click at [430, 78] on div "Show Card Details D" at bounding box center [464, 89] width 95 height 24
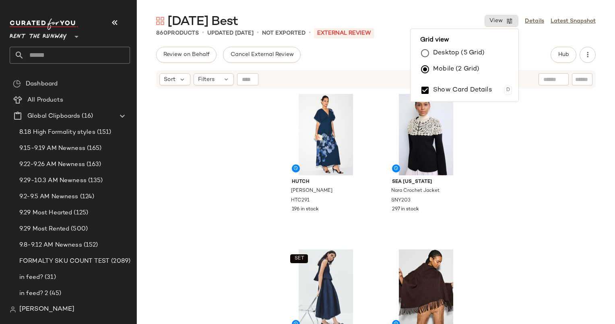
click at [456, 58] on label "Desktop (5 Grid)" at bounding box center [459, 53] width 52 height 16
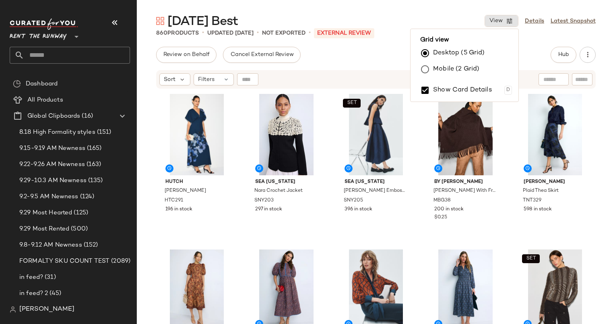
click at [416, 20] on div "[DATE] Best View Details Latest Snapshot" at bounding box center [376, 21] width 478 height 16
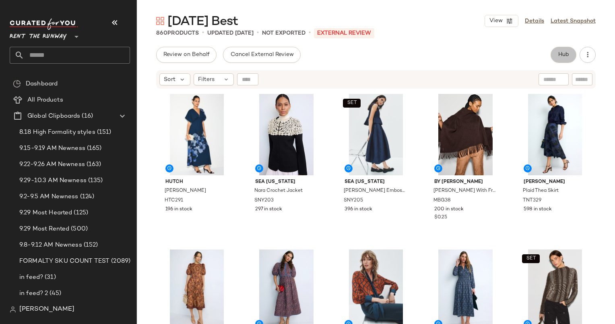
click at [559, 54] on span "Hub" at bounding box center [563, 55] width 11 height 6
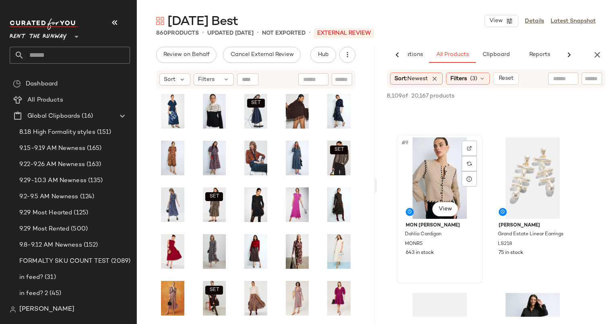
scroll to position [593, 0]
click at [440, 168] on div "#9 View" at bounding box center [439, 177] width 81 height 81
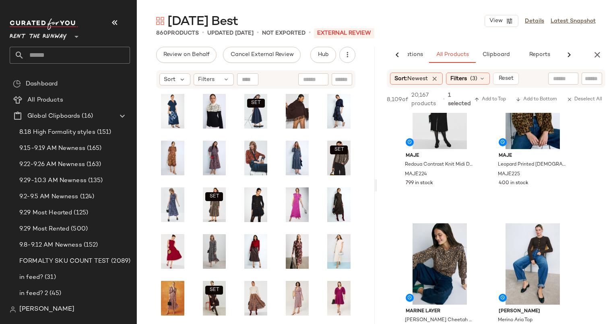
scroll to position [925, 0]
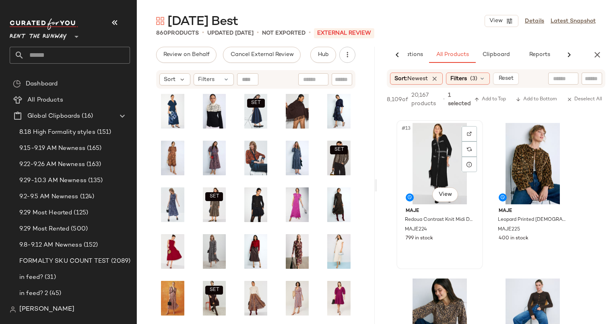
click at [441, 144] on div "#13 View" at bounding box center [439, 163] width 81 height 81
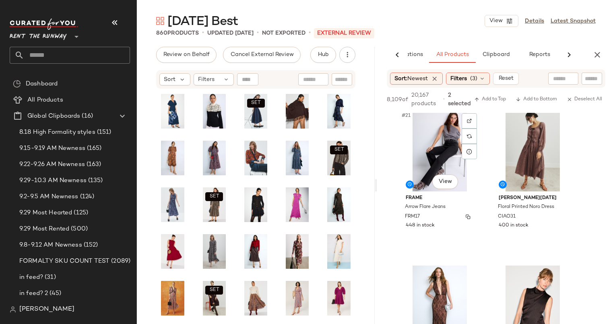
scroll to position [1611, 0]
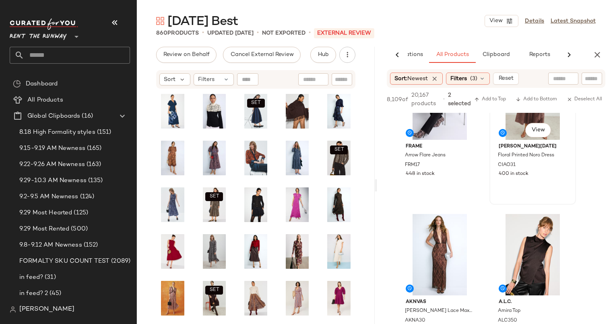
click at [509, 127] on div "#22 View" at bounding box center [532, 98] width 81 height 81
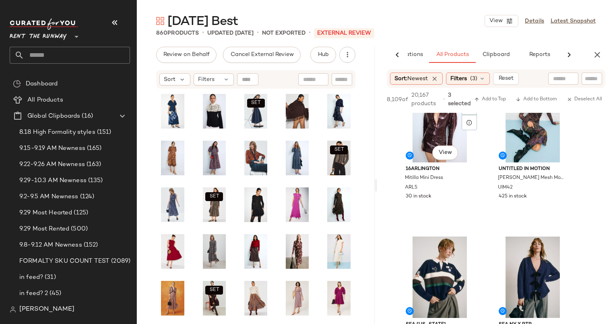
scroll to position [1901, 0]
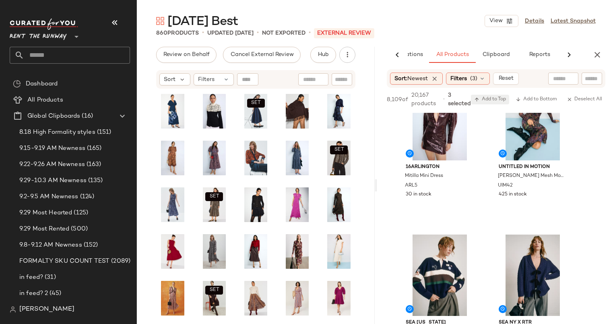
click at [500, 100] on span "Add to Top" at bounding box center [490, 100] width 32 height 6
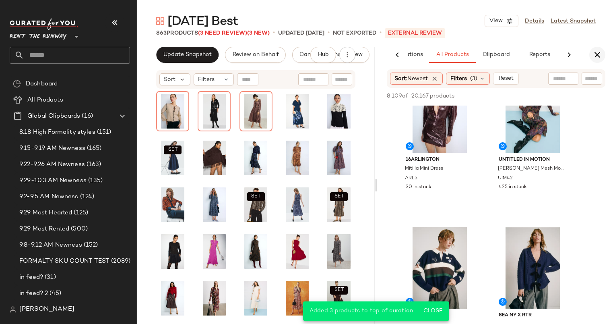
click at [596, 60] on button "button" at bounding box center [597, 55] width 16 height 16
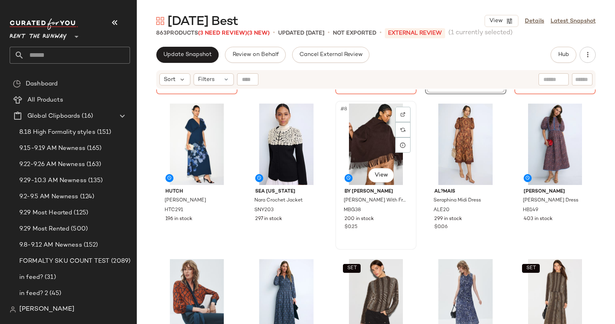
scroll to position [146, 0]
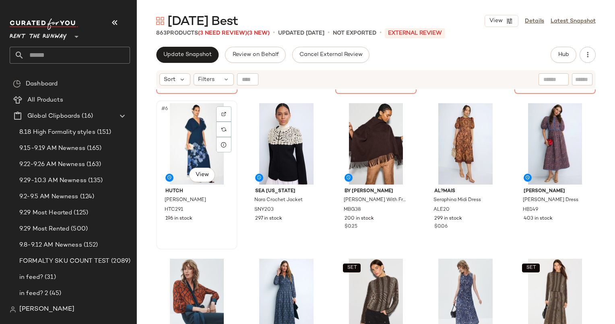
click at [198, 141] on div "#6 View" at bounding box center [197, 143] width 76 height 81
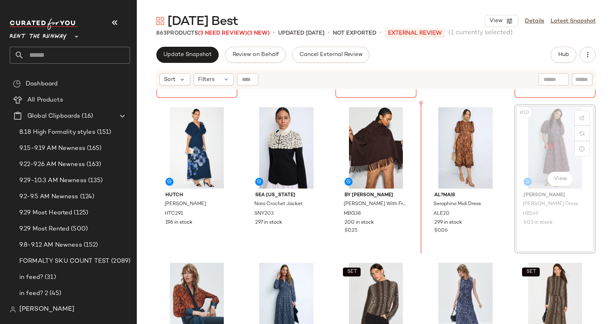
scroll to position [142, 0]
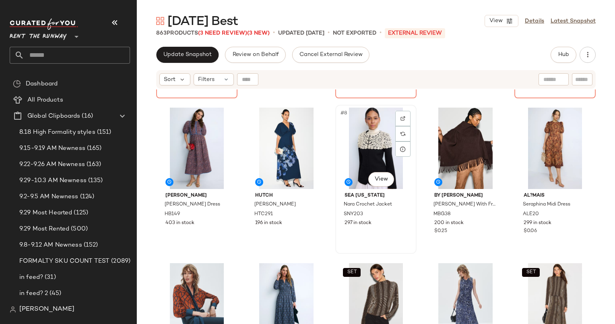
scroll to position [140, 0]
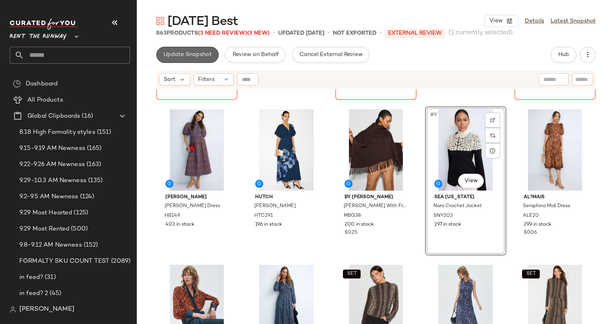
click at [191, 56] on span "Update Snapshot" at bounding box center [187, 55] width 49 height 6
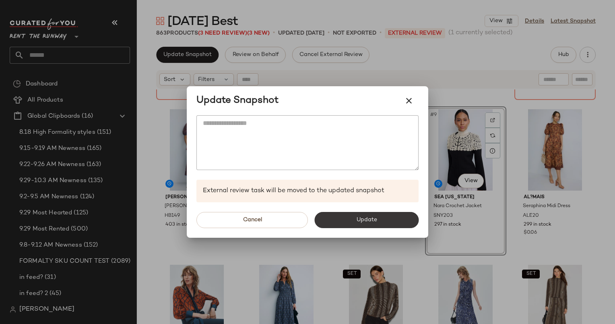
click at [339, 216] on button "Update" at bounding box center [366, 220] width 104 height 16
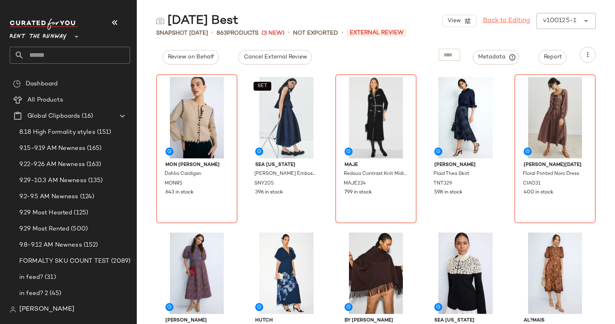
click at [511, 17] on link "Back to Editing" at bounding box center [506, 21] width 47 height 10
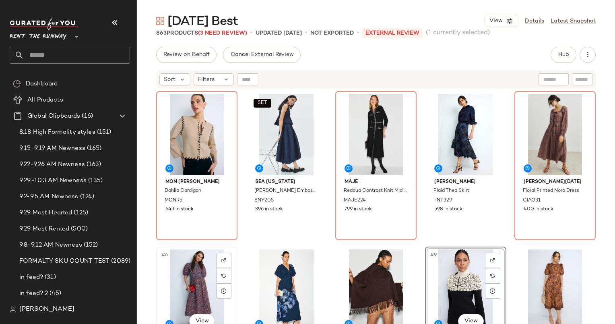
click at [185, 273] on div "#6 View" at bounding box center [197, 289] width 76 height 81
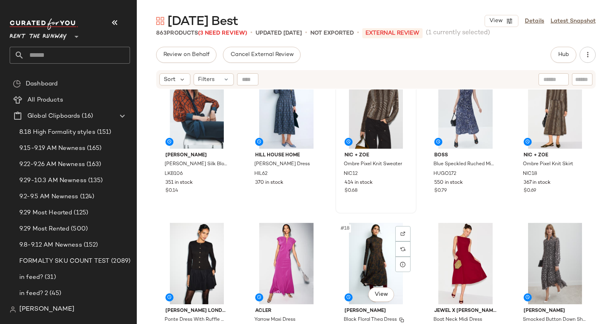
scroll to position [330, 0]
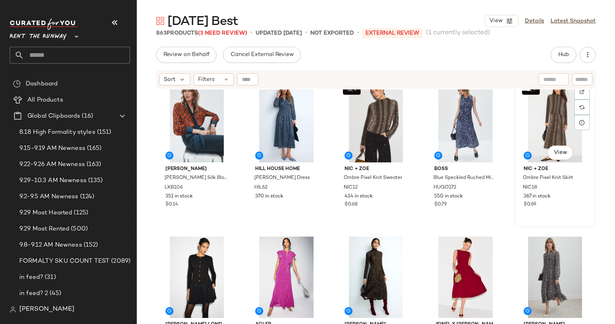
click at [541, 109] on div "SET #15 View" at bounding box center [555, 121] width 76 height 81
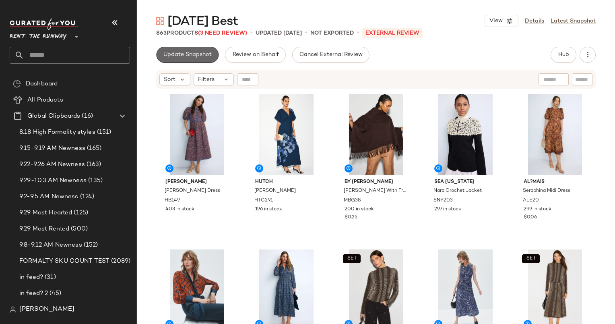
click at [193, 51] on button "Update Snapshot" at bounding box center [187, 55] width 62 height 16
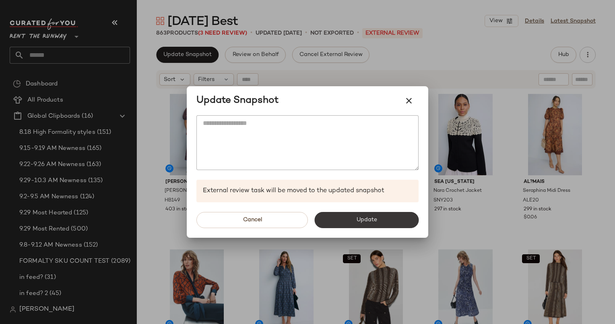
click at [343, 225] on button "Update" at bounding box center [366, 220] width 104 height 16
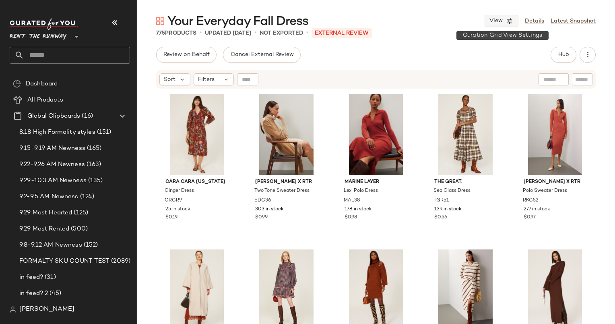
click at [515, 22] on button "View" at bounding box center [502, 21] width 34 height 12
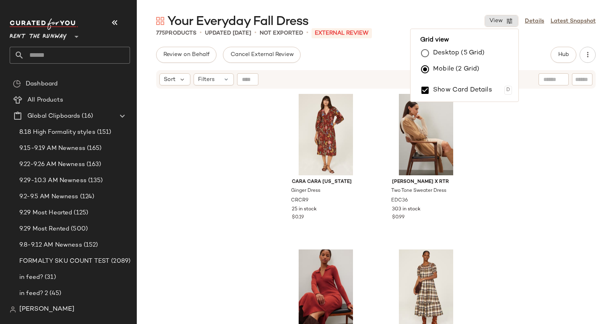
click at [451, 52] on label "Desktop (5 Grid)" at bounding box center [459, 53] width 52 height 16
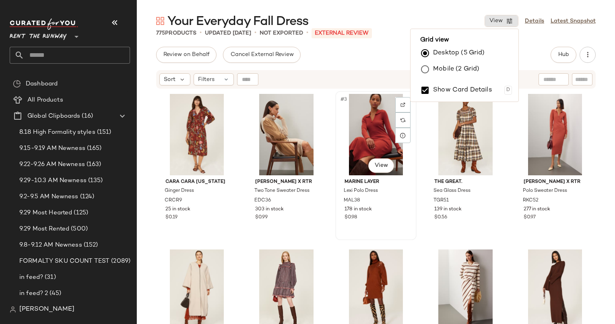
click at [341, 92] on div "#3 View Marine Layer Lexi Polo Dress MAL38 178 in stock $0.98" at bounding box center [376, 165] width 80 height 147
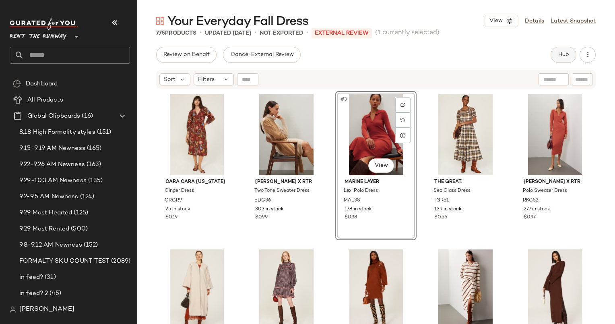
click at [552, 53] on button "Hub" at bounding box center [564, 55] width 26 height 16
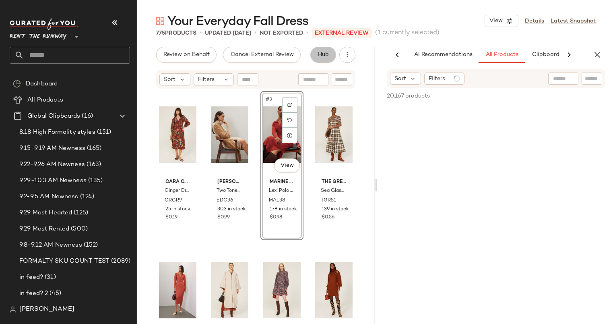
scroll to position [0, 34]
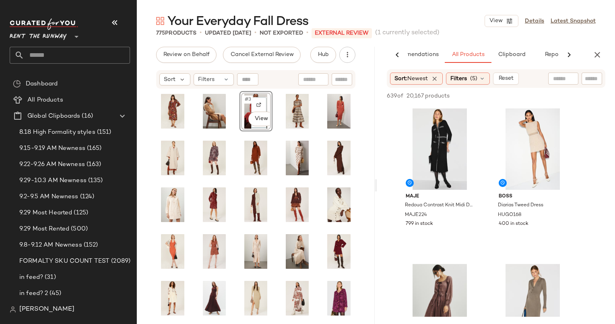
click at [281, 84] on div "Sort Filters" at bounding box center [255, 79] width 199 height 19
click at [281, 86] on div "Sort Filters" at bounding box center [255, 79] width 199 height 19
click at [273, 98] on div "#3 View" at bounding box center [255, 217] width 199 height 253
click at [448, 132] on div "#1 View" at bounding box center [439, 148] width 81 height 81
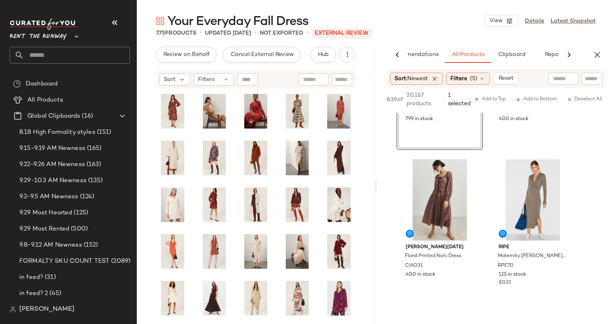
scroll to position [113, 0]
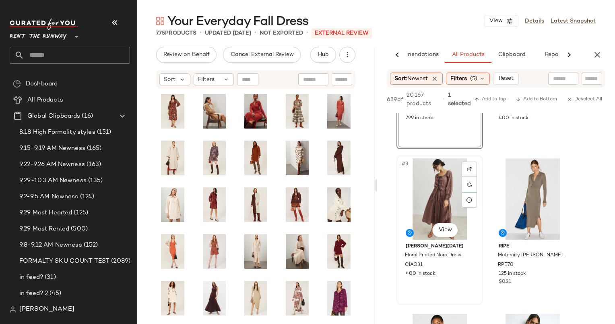
click at [443, 200] on div "#3 View" at bounding box center [439, 198] width 81 height 81
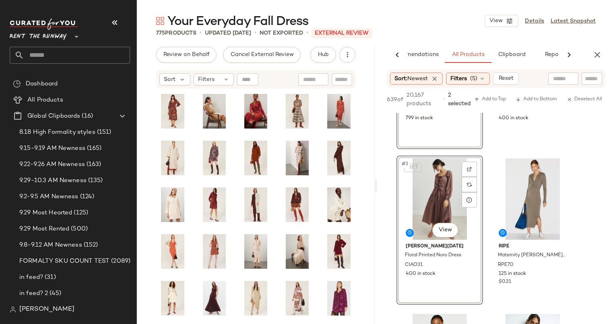
scroll to position [182, 0]
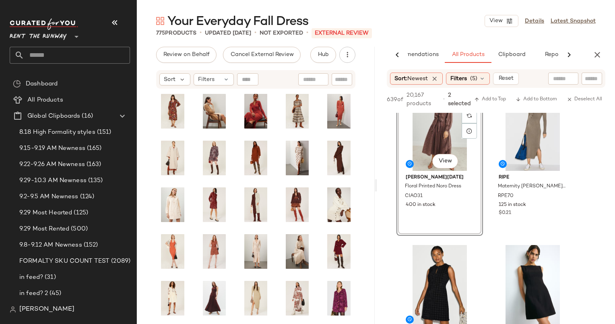
click at [490, 110] on div "639 of 20,167 products • 2 selected Add to Top Add to Bottom Deselect All" at bounding box center [496, 100] width 238 height 25
click at [477, 100] on icon "button" at bounding box center [477, 100] width 6 height 6
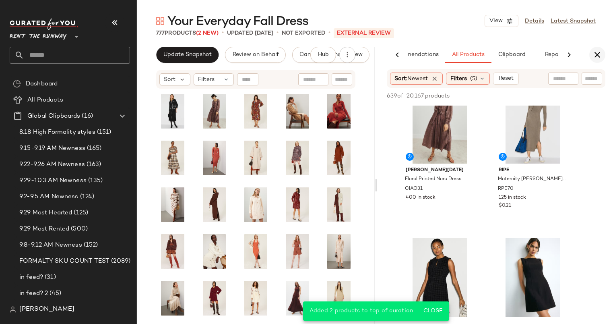
click at [599, 55] on icon "button" at bounding box center [598, 55] width 10 height 10
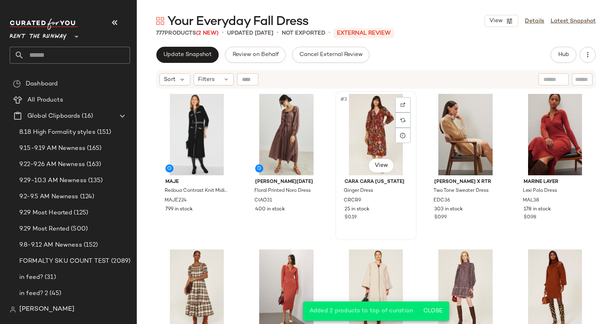
scroll to position [135, 0]
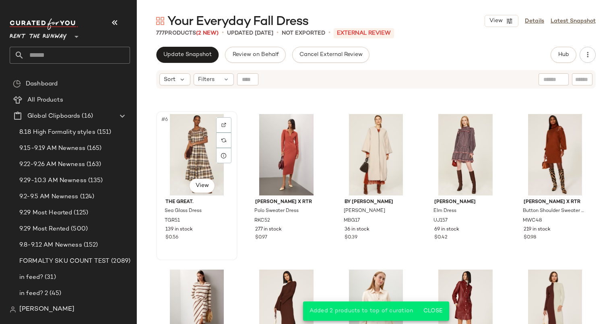
click at [184, 154] on div "#6 View" at bounding box center [197, 154] width 76 height 81
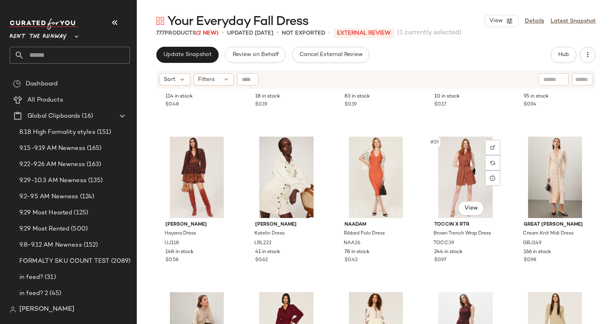
scroll to position [431, 0]
click at [470, 167] on div "#19 View" at bounding box center [466, 176] width 76 height 81
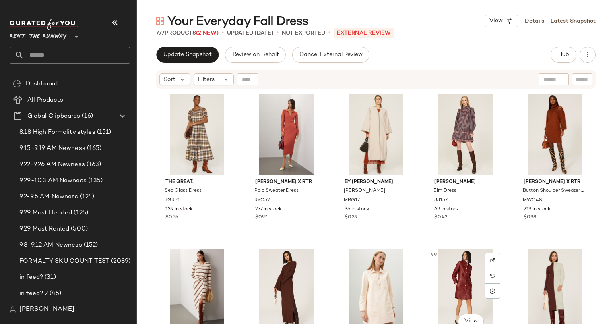
scroll to position [243, 0]
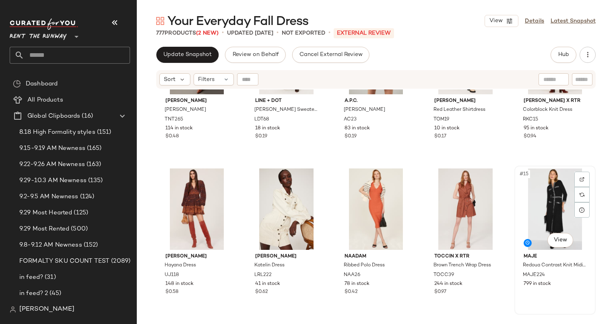
click at [549, 182] on div "#15 View" at bounding box center [555, 208] width 76 height 81
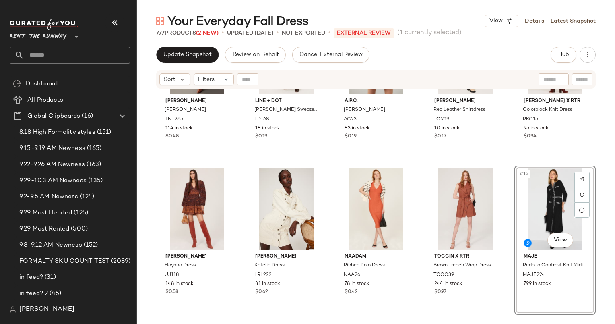
scroll to position [434, 0]
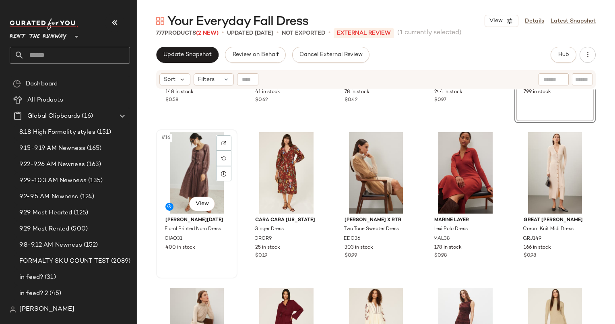
click at [196, 157] on div "#16 View" at bounding box center [197, 172] width 76 height 81
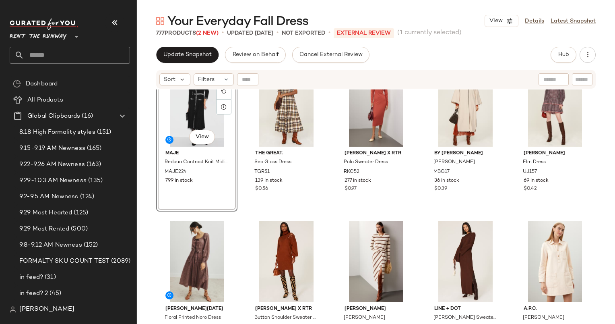
scroll to position [49, 0]
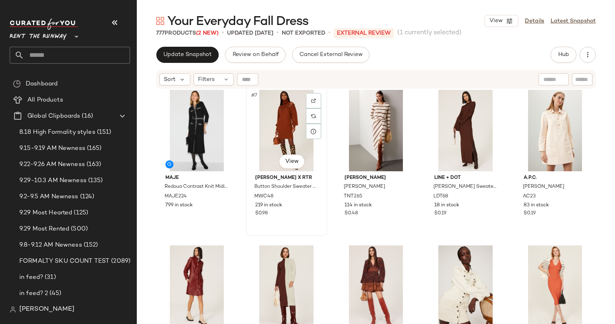
scroll to position [159, 0]
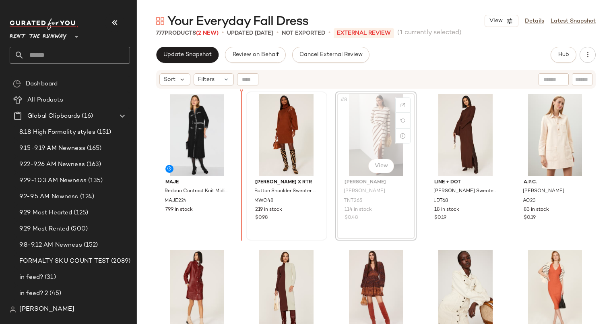
scroll to position [153, 0]
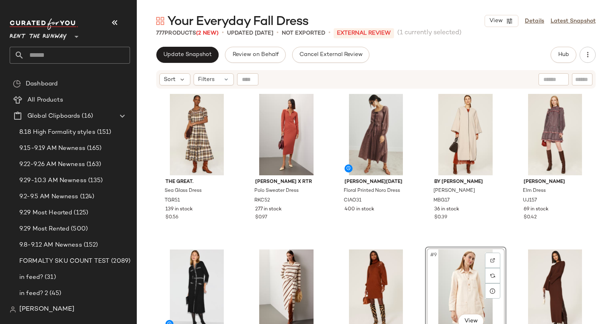
click at [200, 63] on div "Update Snapshot Review on Behalf Cancel External Review Hub Send for Review Ext…" at bounding box center [376, 185] width 478 height 277
click at [187, 53] on span "Update Snapshot" at bounding box center [187, 55] width 49 height 6
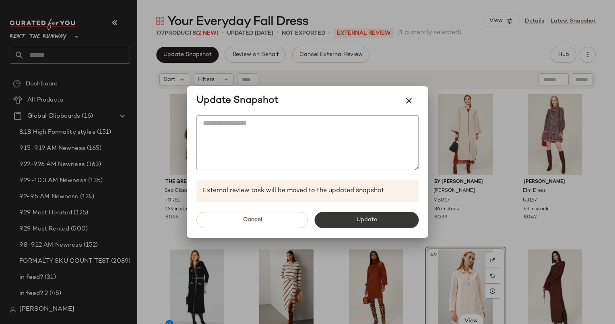
click at [370, 225] on button "Update" at bounding box center [366, 220] width 104 height 16
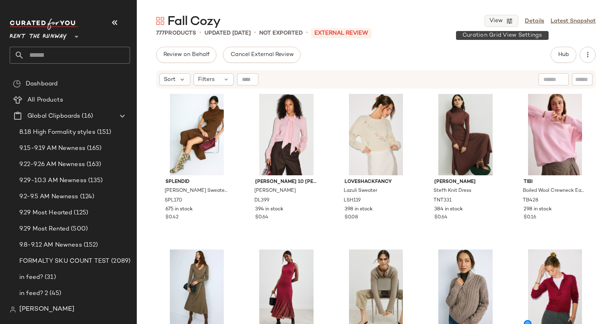
click at [493, 18] on span "View" at bounding box center [496, 21] width 14 height 6
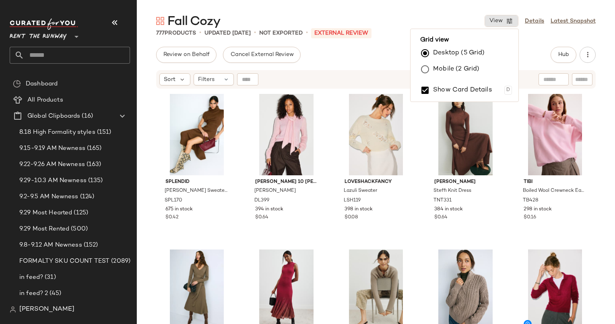
click at [438, 63] on label "Mobile (2 Grid)" at bounding box center [456, 69] width 46 height 16
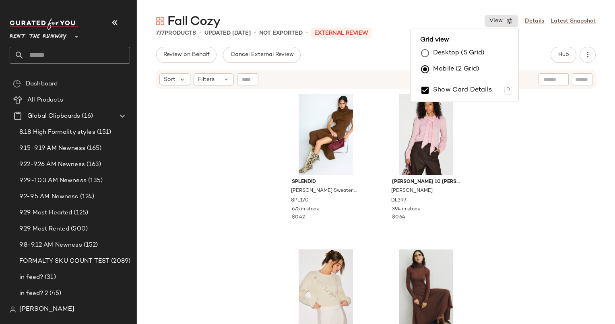
click at [461, 60] on label "Desktop (5 Grid)" at bounding box center [459, 53] width 52 height 16
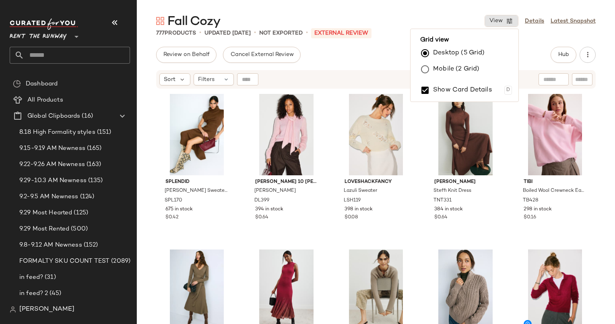
click at [386, 62] on div "Review on Behalf Cancel External Review Hub Send for Review External Review Int…" at bounding box center [376, 55] width 440 height 16
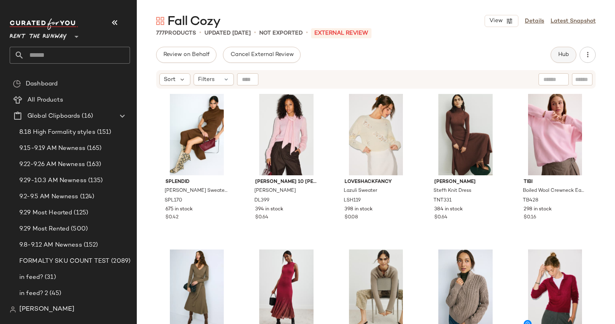
click at [565, 56] on span "Hub" at bounding box center [563, 55] width 11 height 6
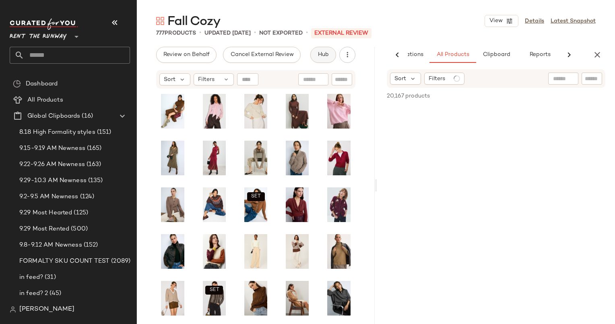
scroll to position [0, 49]
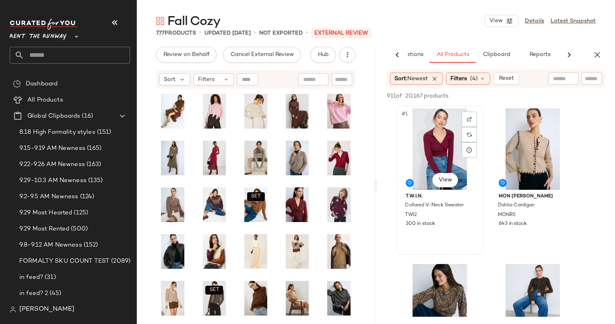
click at [446, 130] on div "#1 View" at bounding box center [439, 148] width 81 height 81
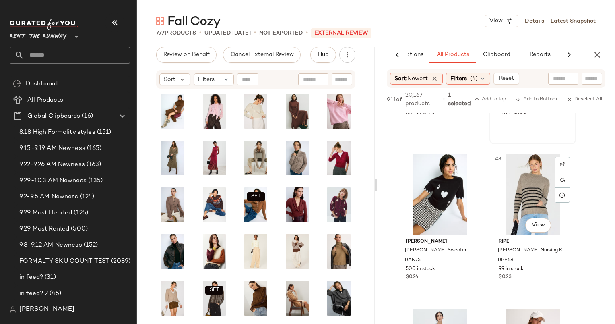
scroll to position [272, 0]
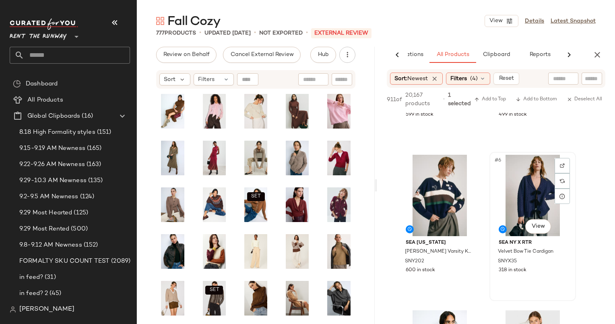
click at [527, 172] on div "#6 View" at bounding box center [532, 195] width 81 height 81
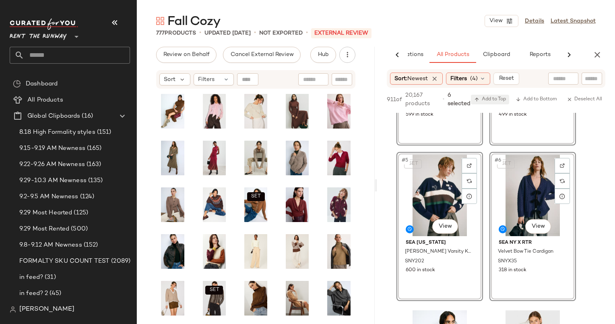
click at [485, 101] on span "Add to Top" at bounding box center [490, 100] width 32 height 6
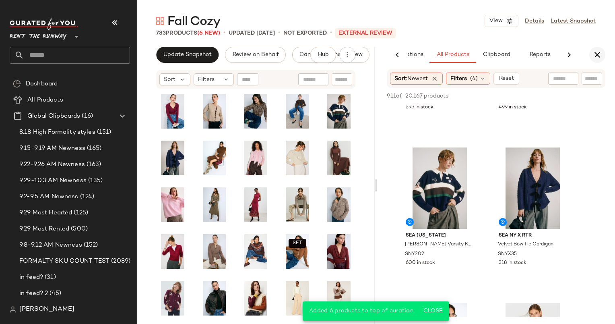
click at [599, 50] on icon "button" at bounding box center [598, 55] width 10 height 10
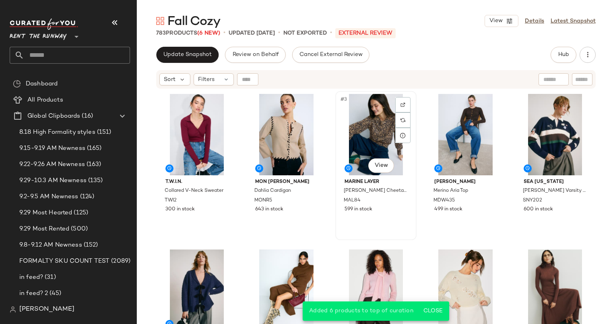
click at [363, 126] on div "#3 View" at bounding box center [376, 134] width 76 height 81
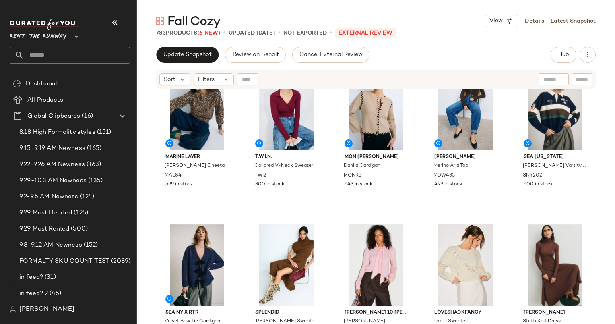
scroll to position [34, 0]
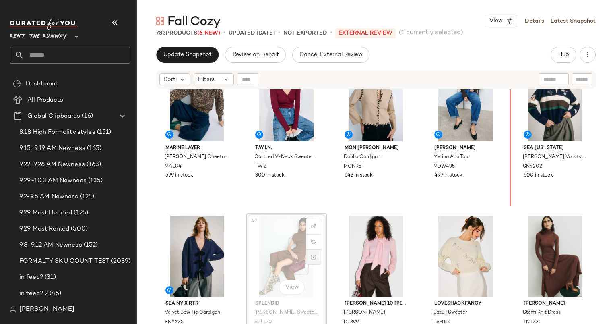
scroll to position [25, 0]
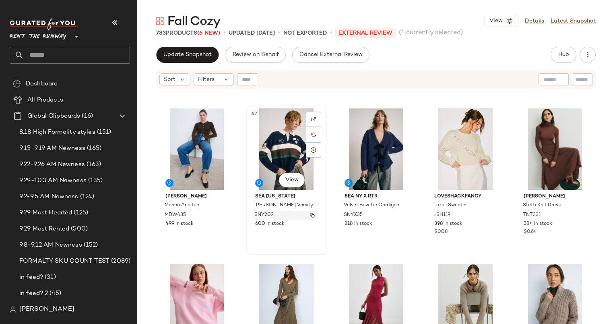
scroll to position [218, 0]
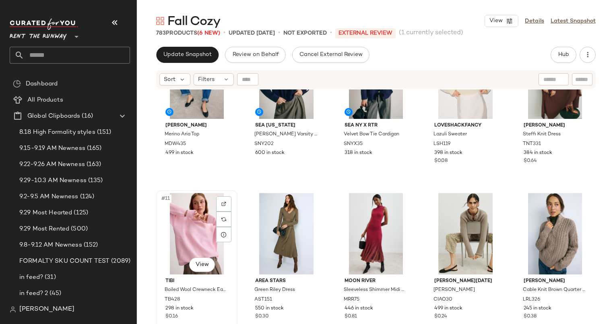
click at [196, 221] on div "#11 View" at bounding box center [197, 233] width 76 height 81
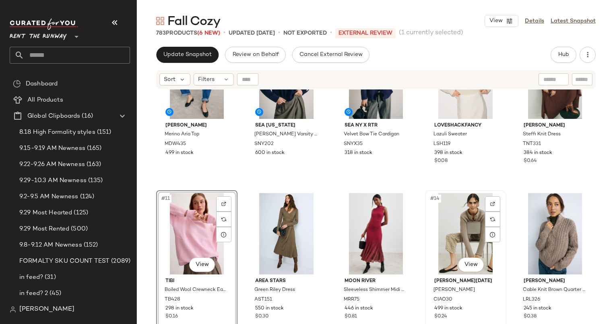
click at [458, 246] on div "#14 View" at bounding box center [466, 233] width 76 height 81
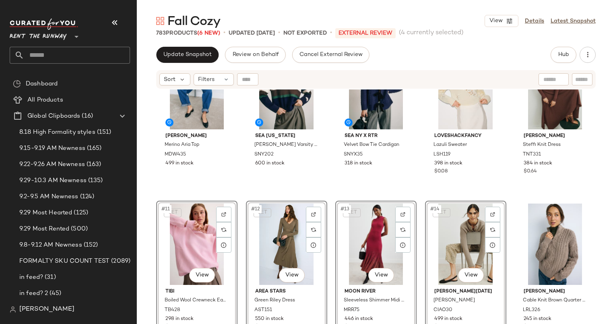
scroll to position [206, 0]
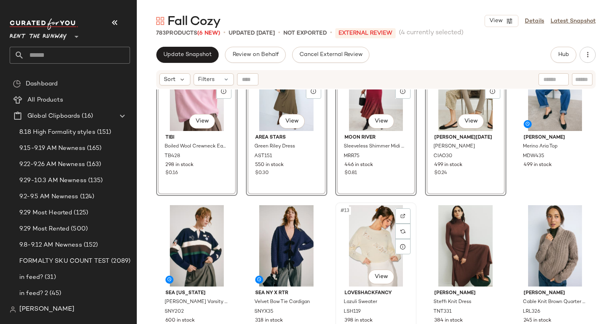
click at [343, 213] on span "#13" at bounding box center [345, 211] width 11 height 8
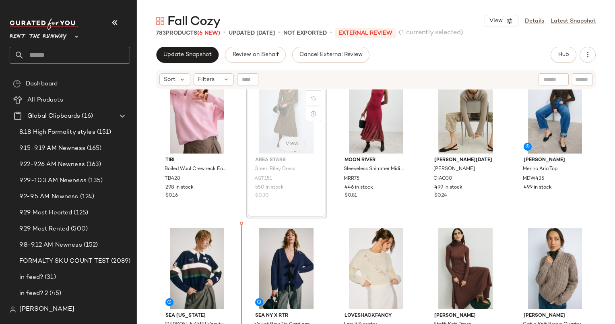
scroll to position [190, 0]
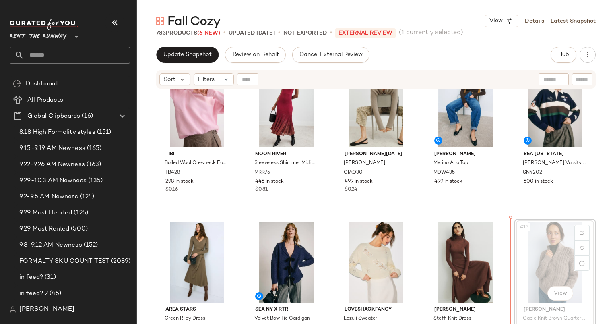
scroll to position [172, 0]
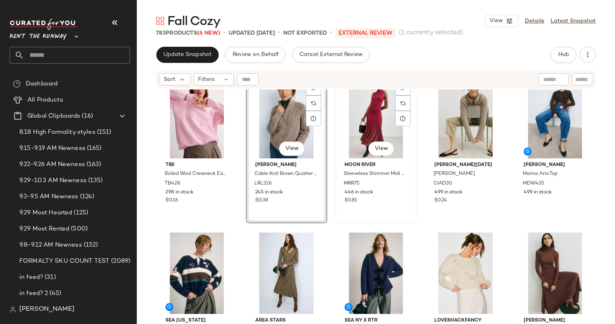
scroll to position [149, 0]
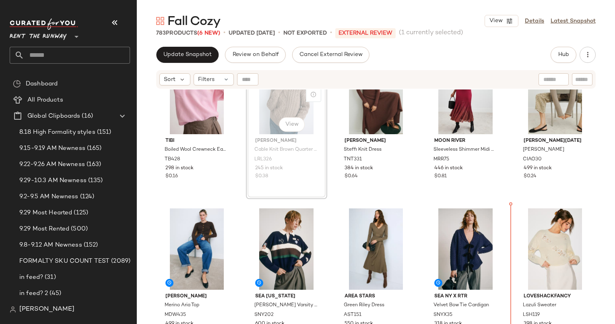
scroll to position [228, 0]
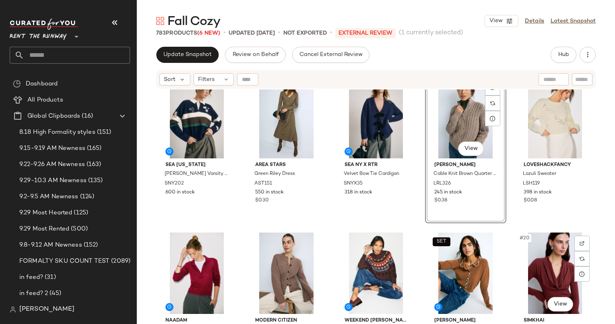
scroll to position [298, 0]
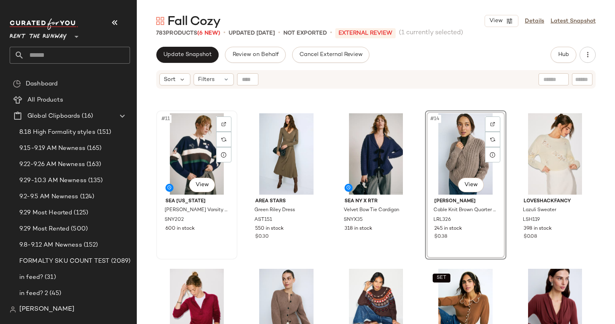
click at [186, 160] on div "#11 View" at bounding box center [197, 153] width 76 height 81
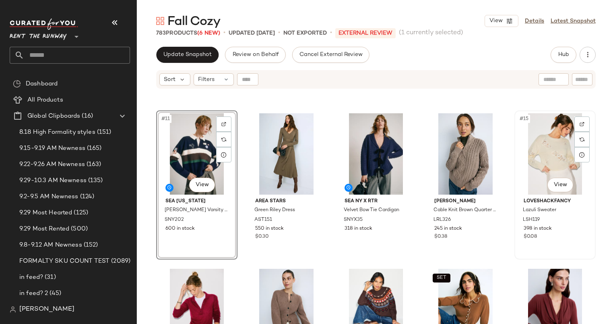
click at [556, 144] on div "#15 View" at bounding box center [555, 153] width 76 height 81
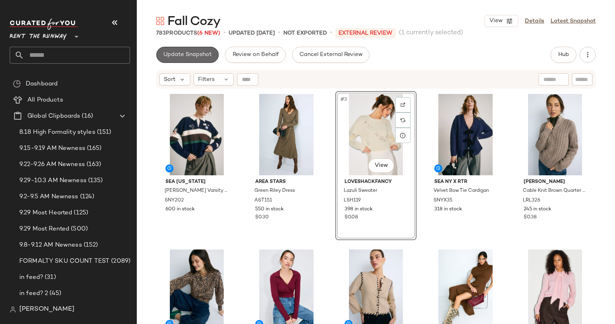
click at [198, 55] on span "Update Snapshot" at bounding box center [187, 55] width 49 height 6
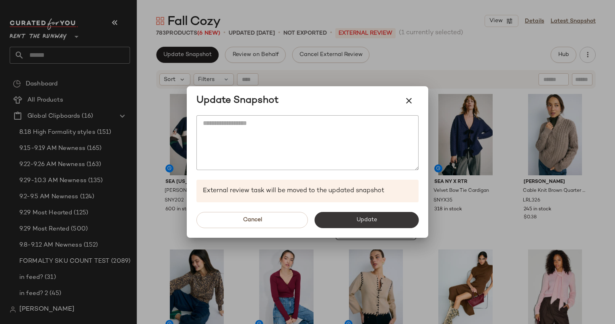
click at [385, 214] on button "Update" at bounding box center [366, 220] width 104 height 16
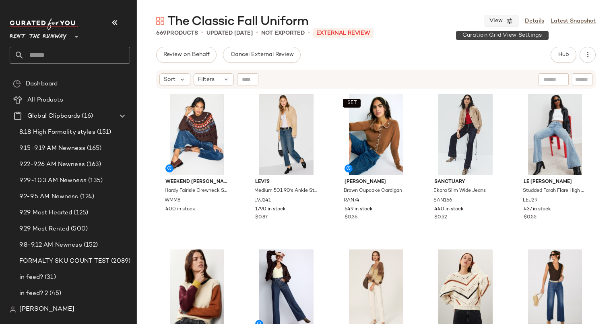
click at [491, 18] on span "View" at bounding box center [496, 21] width 14 height 6
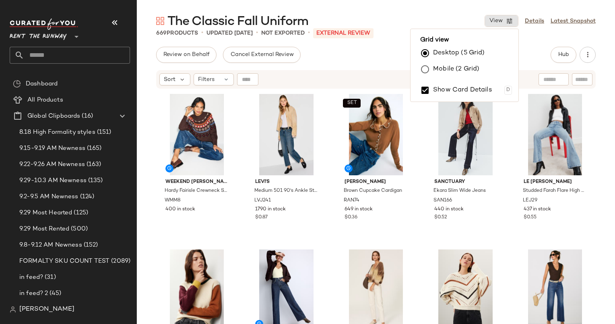
click at [438, 74] on label "Mobile (2 Grid)" at bounding box center [456, 69] width 46 height 16
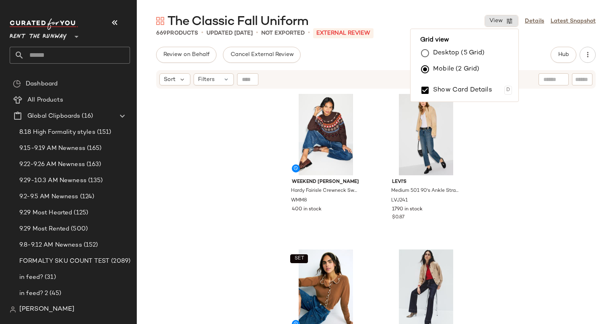
click at [362, 53] on div "Review on Behalf Cancel External Review Hub Send for Review External Review Int…" at bounding box center [376, 55] width 440 height 16
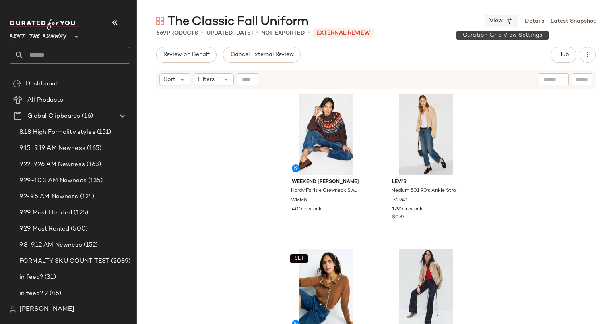
click at [496, 22] on span "View" at bounding box center [496, 21] width 14 height 6
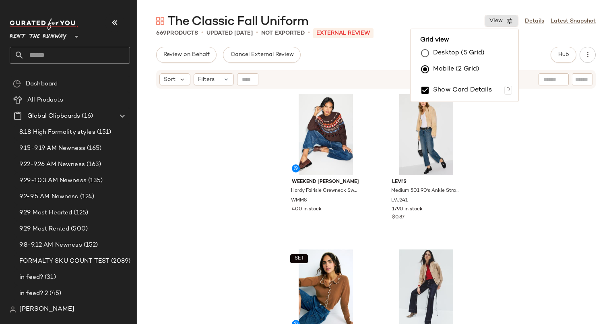
click at [448, 54] on label "Desktop (5 Grid)" at bounding box center [459, 53] width 52 height 16
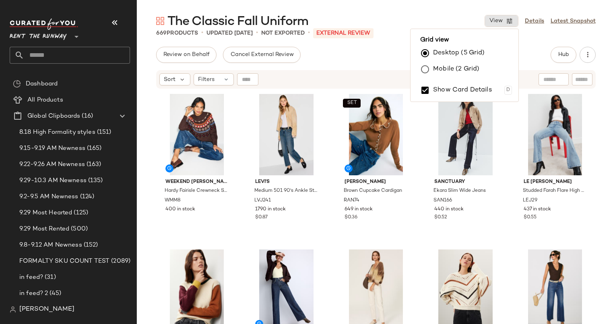
click at [440, 13] on div "The Classic Fall Uniform View Details Latest Snapshot" at bounding box center [376, 21] width 478 height 16
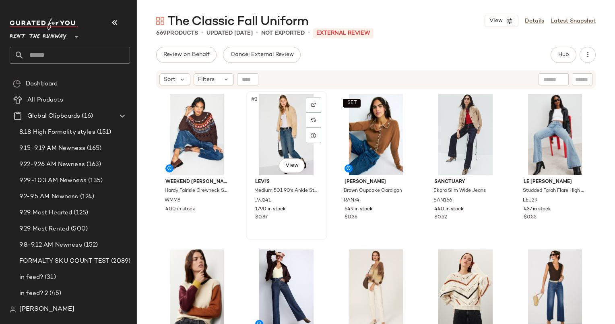
scroll to position [26, 0]
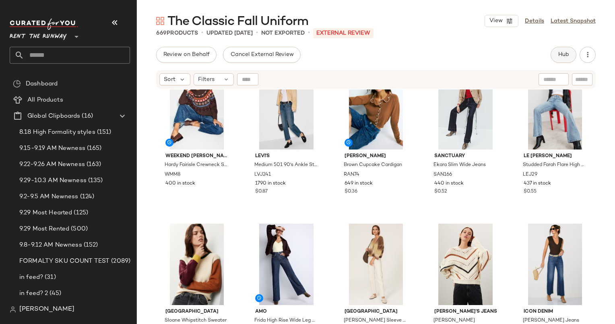
click at [552, 58] on button "Hub" at bounding box center [564, 55] width 26 height 16
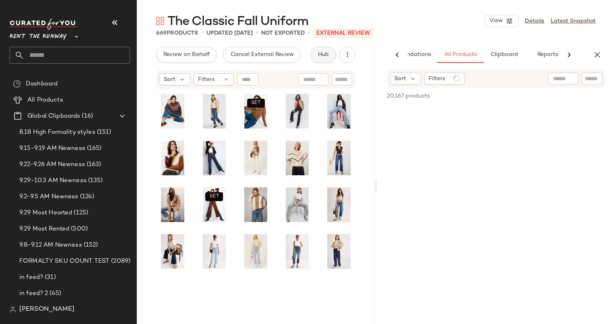
scroll to position [0, 41]
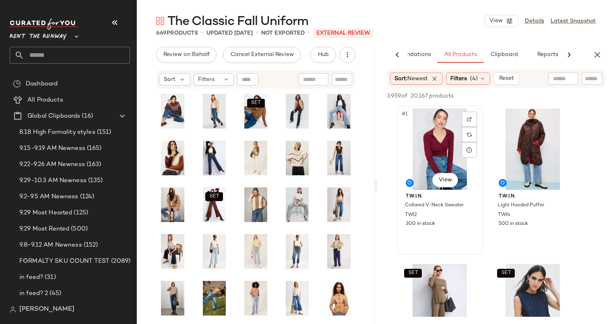
click at [450, 140] on div "#1 View" at bounding box center [439, 148] width 81 height 81
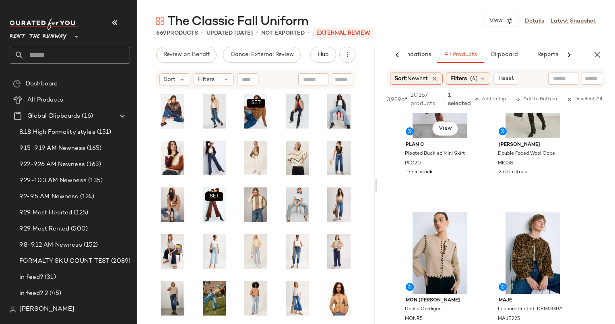
scroll to position [537, 0]
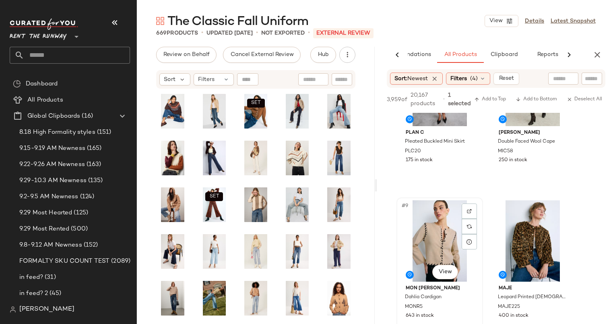
click at [426, 233] on div "#9 View" at bounding box center [439, 240] width 81 height 81
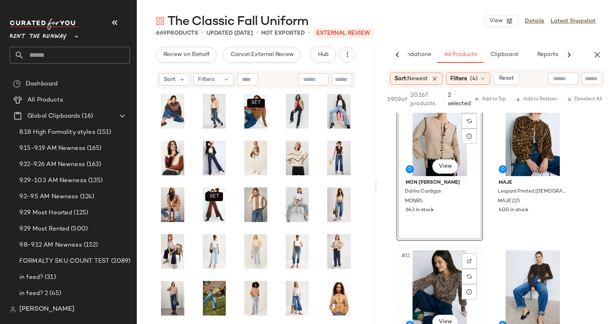
scroll to position [773, 0]
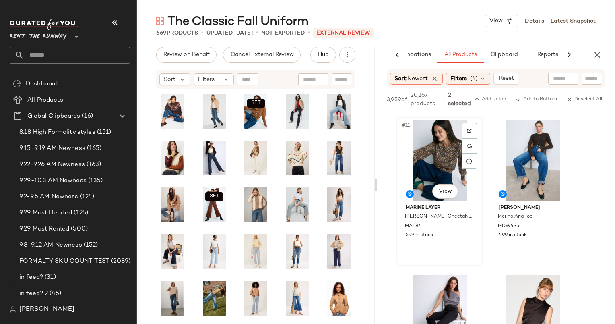
click at [430, 147] on div "#11 View" at bounding box center [439, 160] width 81 height 81
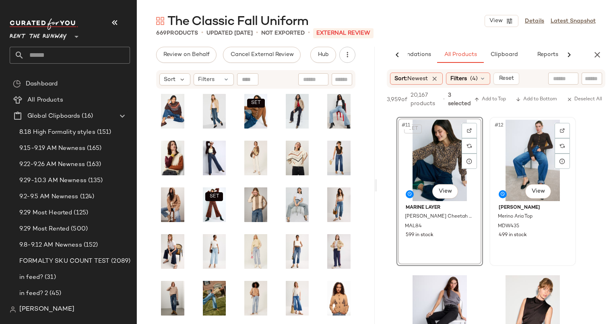
click at [524, 174] on div "#12 View" at bounding box center [532, 160] width 81 height 81
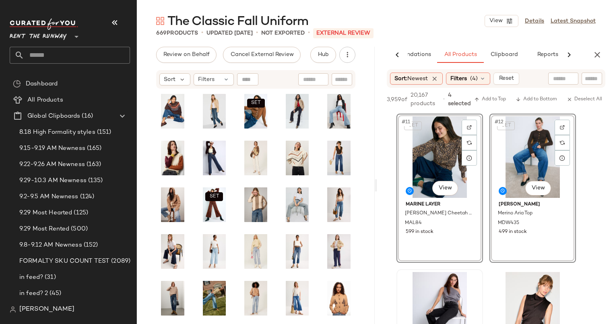
scroll to position [776, 0]
click at [533, 132] on div "SET #12 View" at bounding box center [532, 156] width 81 height 81
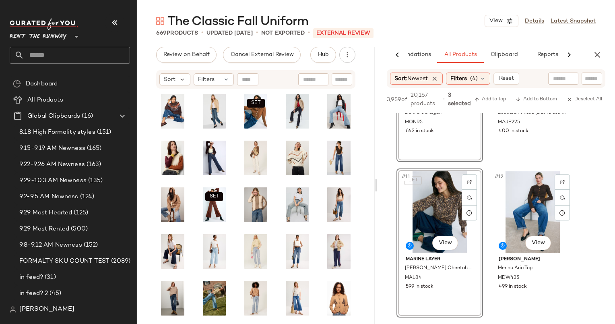
scroll to position [705, 0]
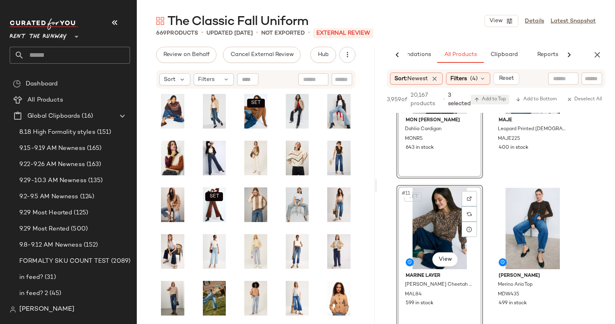
click at [492, 99] on span "Add to Top" at bounding box center [490, 100] width 32 height 6
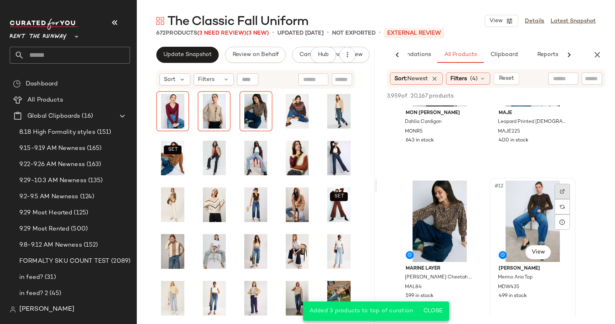
click at [562, 187] on div at bounding box center [562, 191] width 15 height 15
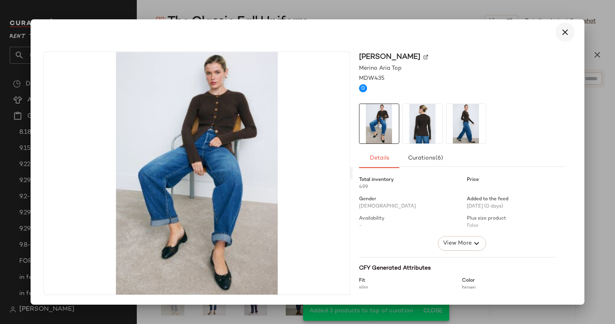
click at [565, 35] on icon "button" at bounding box center [565, 32] width 10 height 10
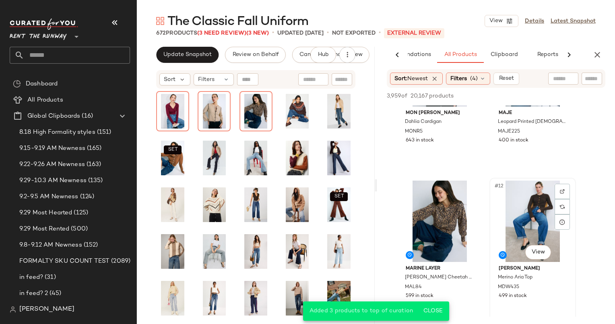
click at [535, 196] on div "#12 View" at bounding box center [532, 220] width 81 height 81
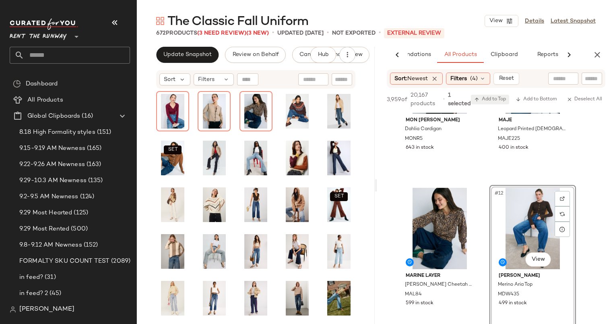
click at [499, 101] on span "Add to Top" at bounding box center [490, 100] width 32 height 6
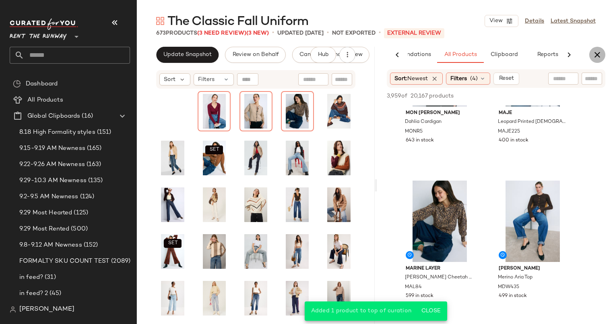
click at [599, 57] on icon "button" at bounding box center [598, 55] width 10 height 10
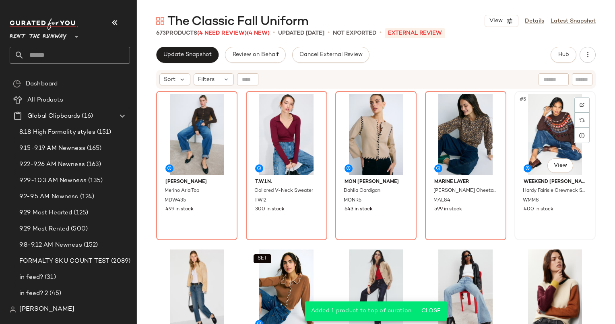
click at [527, 141] on div "#5 View" at bounding box center [555, 134] width 76 height 81
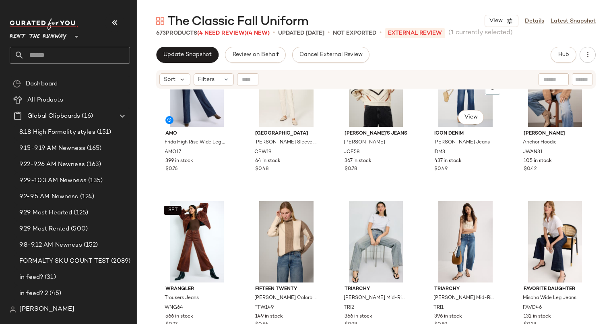
scroll to position [366, 0]
click at [184, 224] on div "SET #16 View" at bounding box center [197, 241] width 76 height 81
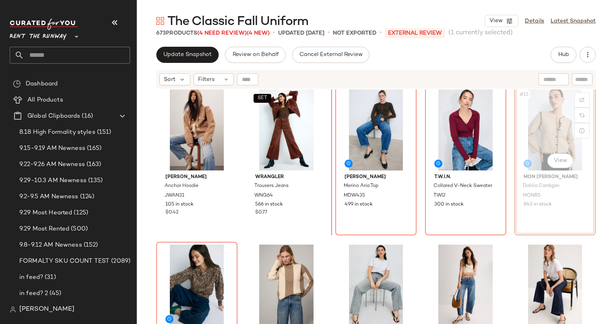
scroll to position [318, 0]
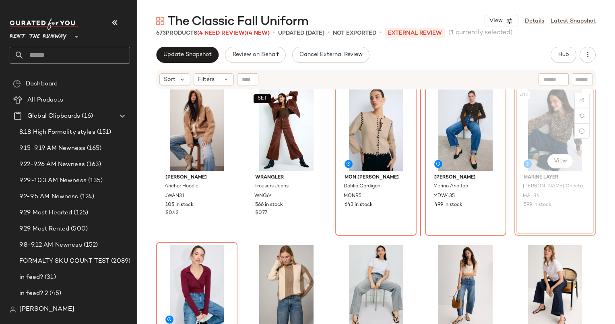
scroll to position [320, 0]
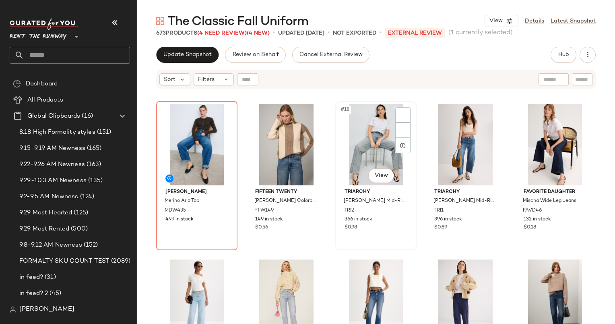
scroll to position [462, 0]
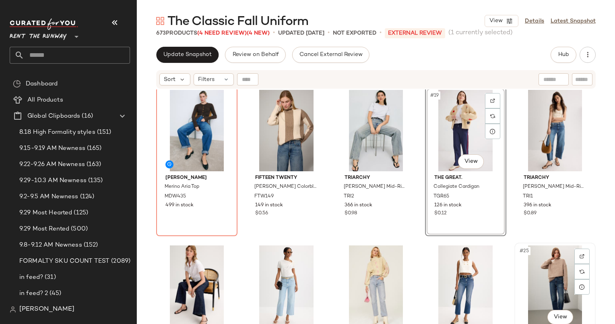
scroll to position [598, 0]
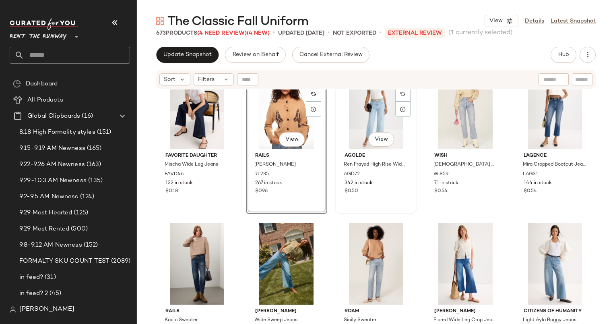
scroll to position [654, 0]
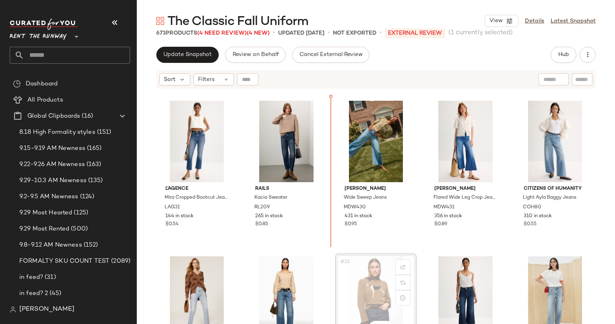
scroll to position [761, 0]
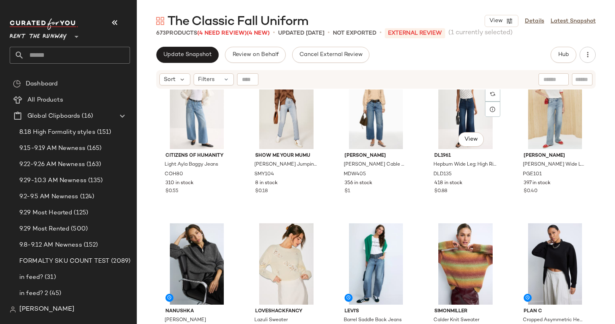
scroll to position [965, 0]
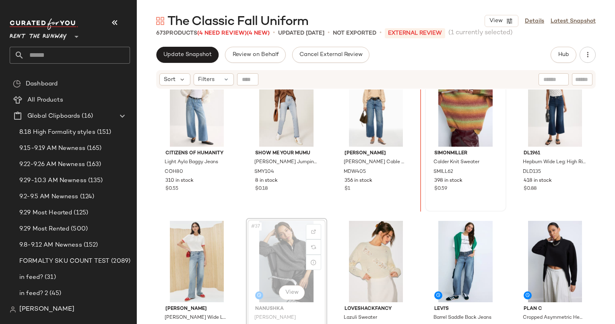
scroll to position [965, 0]
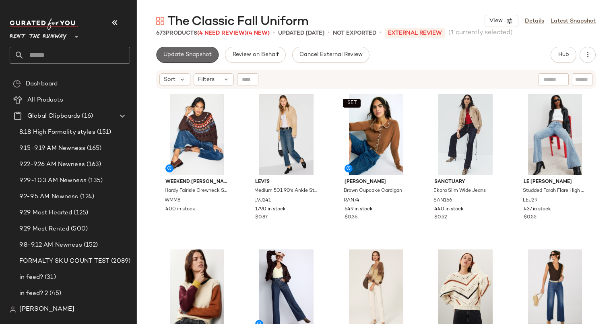
click at [186, 52] on span "Update Snapshot" at bounding box center [187, 55] width 49 height 6
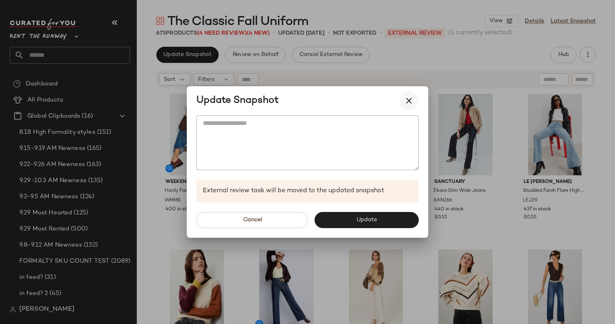
click at [413, 100] on icon "button" at bounding box center [409, 101] width 10 height 10
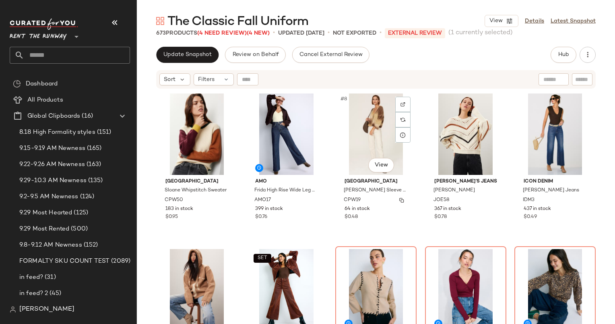
scroll to position [162, 0]
click at [195, 279] on div "#11 View" at bounding box center [197, 289] width 76 height 81
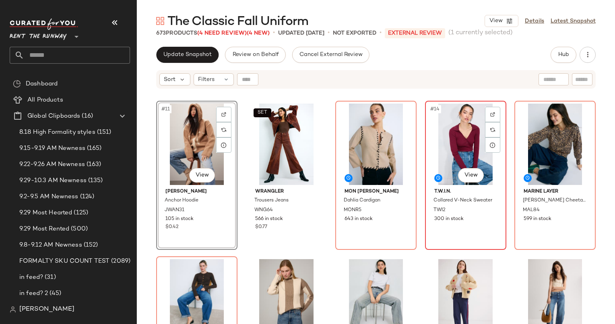
scroll to position [316, 0]
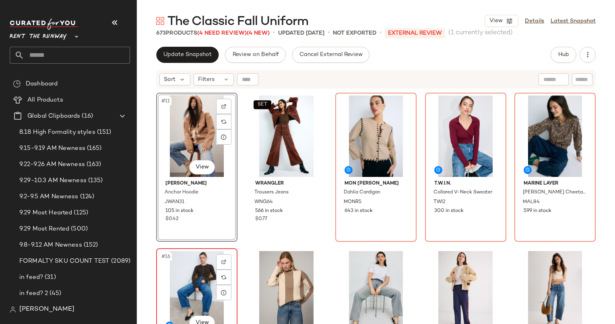
click at [197, 270] on div "#16 View" at bounding box center [197, 291] width 76 height 81
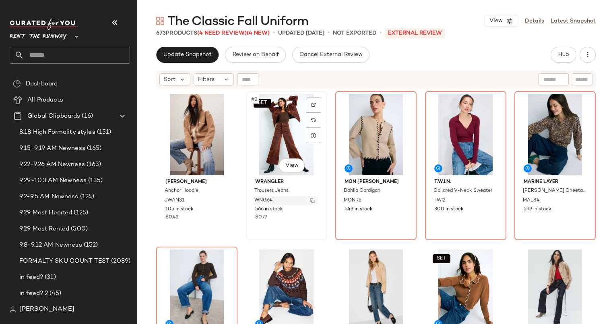
click at [310, 203] on button "button" at bounding box center [312, 200] width 11 height 7
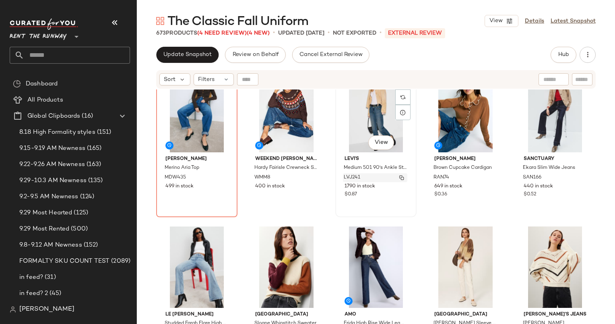
scroll to position [163, 0]
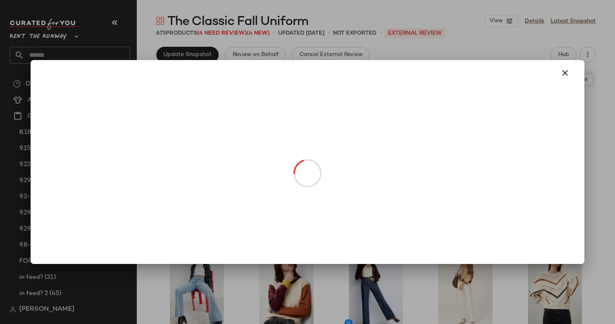
drag, startPoint x: 368, startPoint y: 158, endPoint x: 273, endPoint y: 163, distance: 94.3
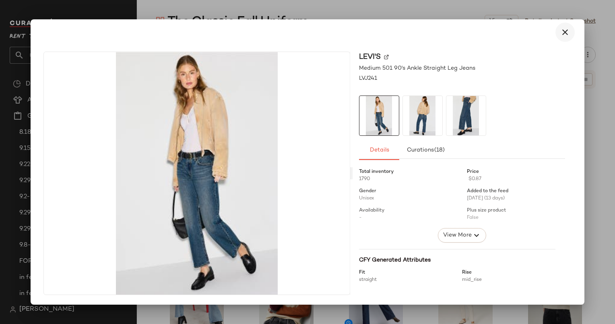
click at [561, 37] on button "button" at bounding box center [565, 32] width 19 height 19
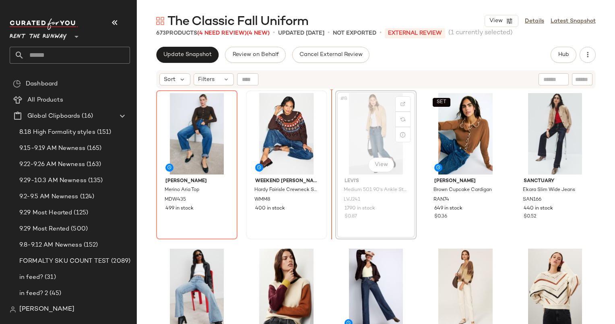
scroll to position [161, 0]
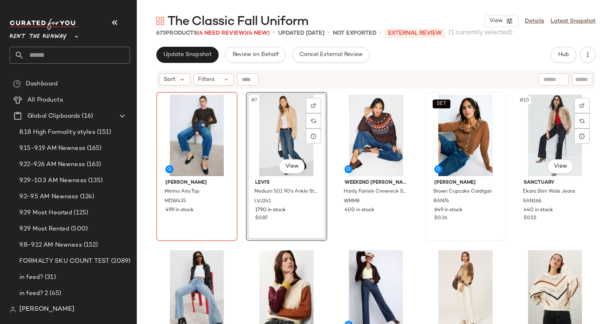
scroll to position [159, 0]
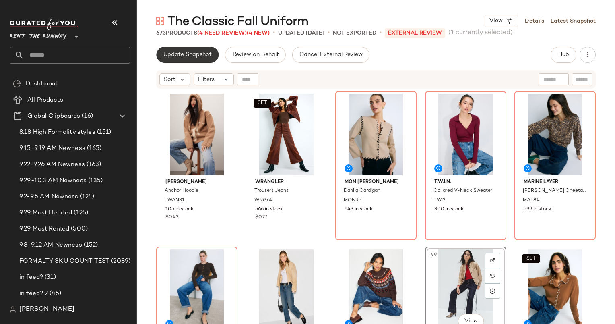
click at [202, 52] on span "Update Snapshot" at bounding box center [187, 55] width 49 height 6
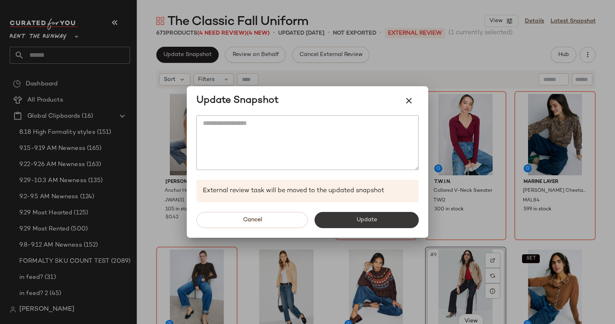
click at [364, 227] on button "Update" at bounding box center [366, 220] width 104 height 16
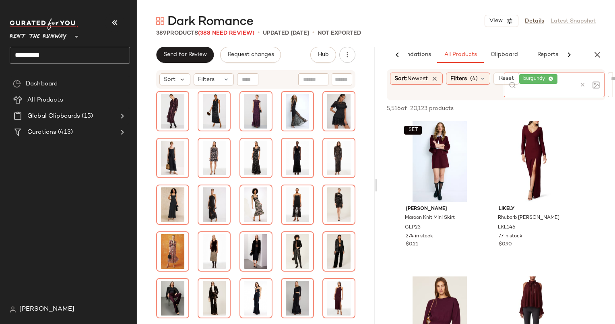
scroll to position [927, 0]
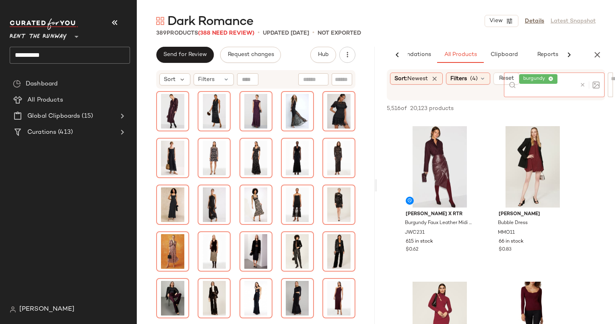
click at [581, 87] on icon at bounding box center [583, 85] width 6 height 6
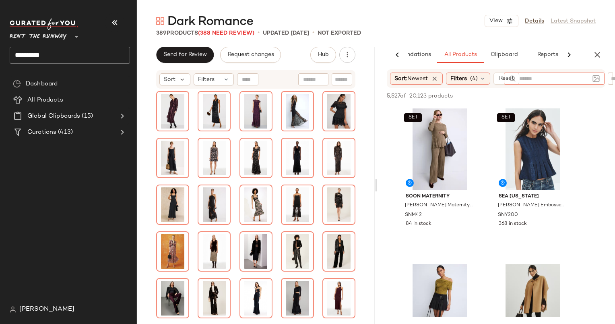
click at [502, 97] on div at bounding box center [549, 96] width 113 height 10
click at [554, 82] on input "text" at bounding box center [554, 78] width 70 height 8
type input "*"
type input "**********"
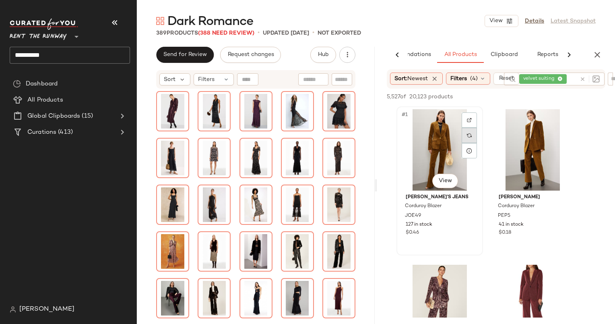
click at [469, 136] on div at bounding box center [469, 135] width 15 height 46
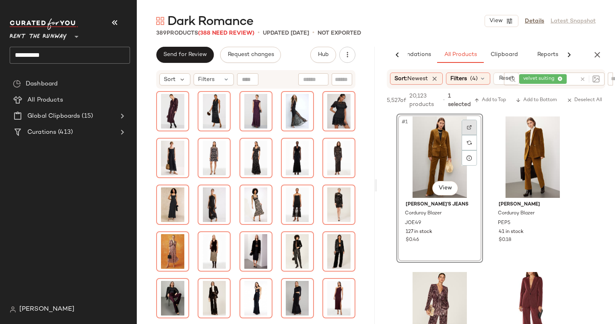
click at [469, 122] on div at bounding box center [469, 127] width 15 height 15
click at [447, 183] on body "**********" at bounding box center [307, 162] width 615 height 324
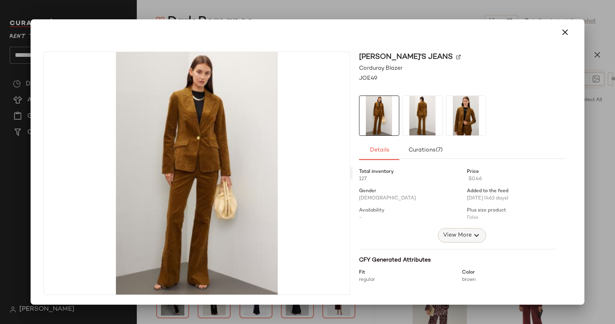
click at [470, 228] on button "View More" at bounding box center [462, 235] width 48 height 14
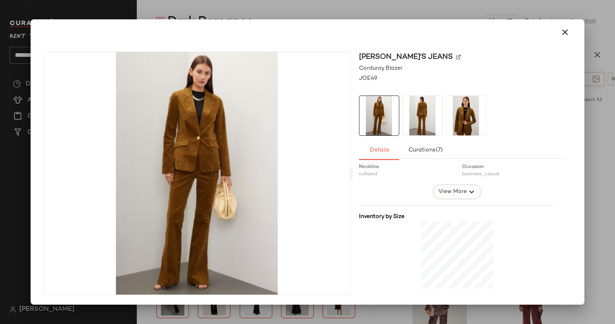
scroll to position [499, 0]
click at [455, 196] on button "View More" at bounding box center [457, 191] width 48 height 14
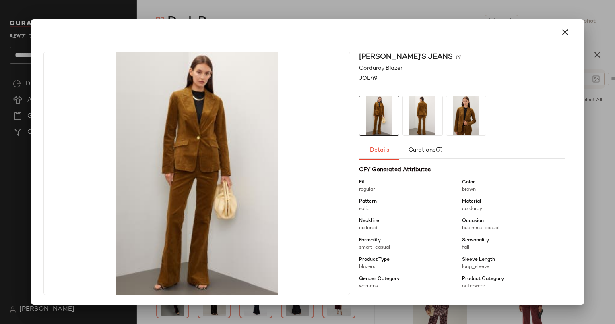
scroll to position [444, 0]
click at [563, 39] on button "button" at bounding box center [565, 32] width 19 height 19
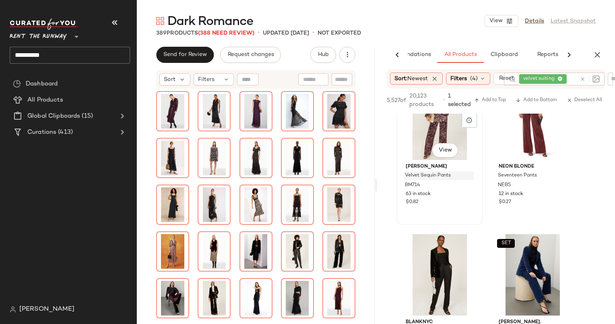
scroll to position [169, 0]
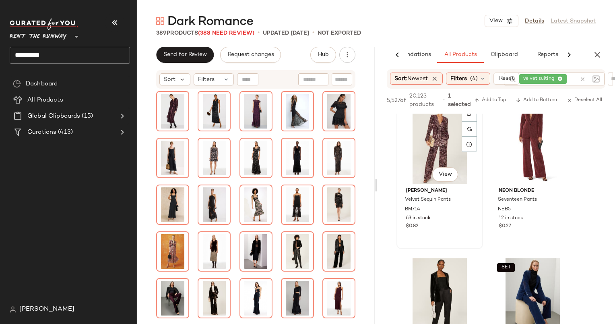
click at [441, 136] on div "#3 View" at bounding box center [439, 143] width 81 height 81
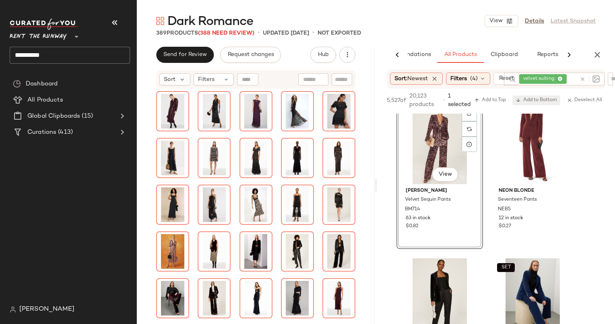
click at [530, 97] on span "Add to Bottom" at bounding box center [536, 100] width 41 height 6
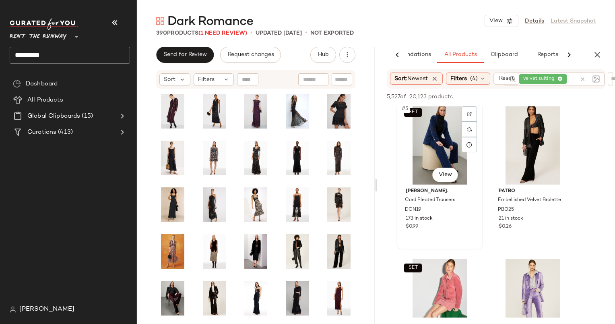
scroll to position [317, 0]
click at [561, 116] on img at bounding box center [562, 113] width 5 height 5
click at [529, 120] on div "#6 View" at bounding box center [532, 143] width 81 height 81
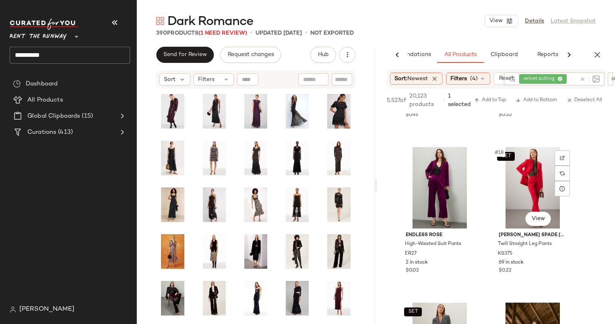
scroll to position [1213, 0]
click at [443, 195] on div "#17 View" at bounding box center [439, 187] width 81 height 81
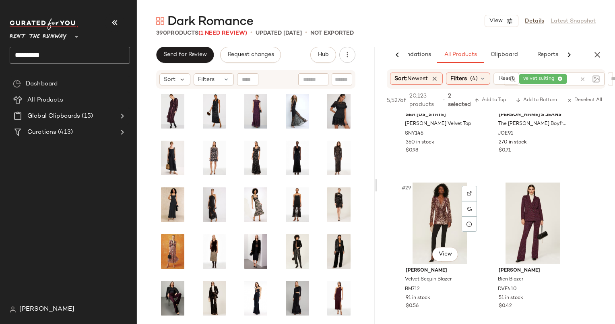
scroll to position [2168, 0]
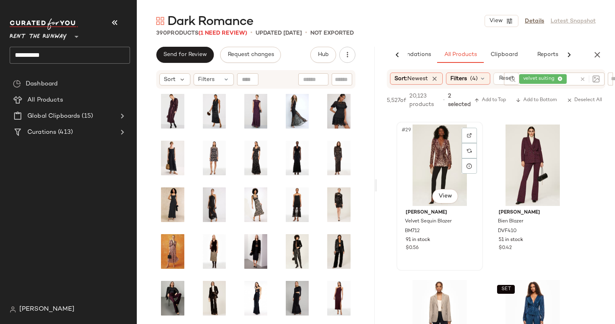
click at [446, 166] on div "#29 View" at bounding box center [439, 164] width 81 height 81
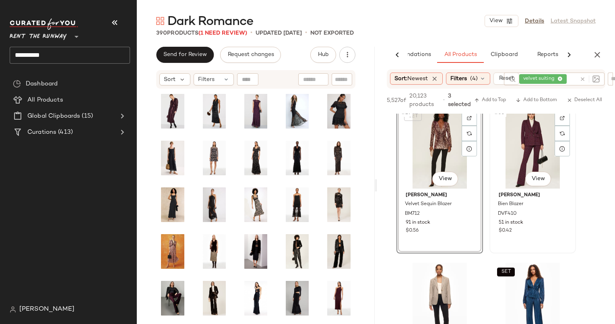
click at [513, 176] on div "#30 View" at bounding box center [532, 147] width 81 height 81
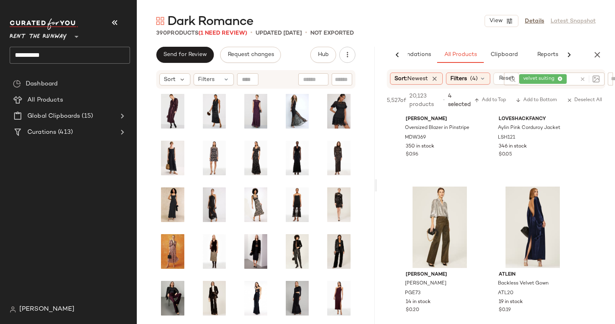
scroll to position [4169, 0]
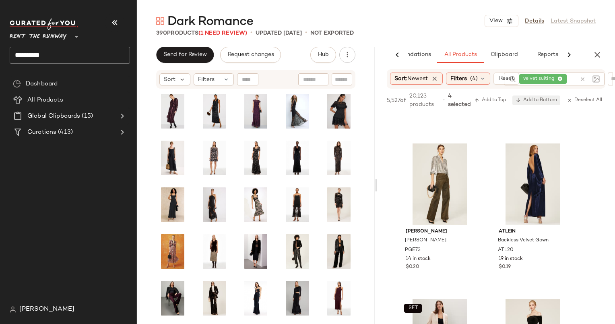
click at [530, 98] on span "Add to Bottom" at bounding box center [536, 100] width 41 height 6
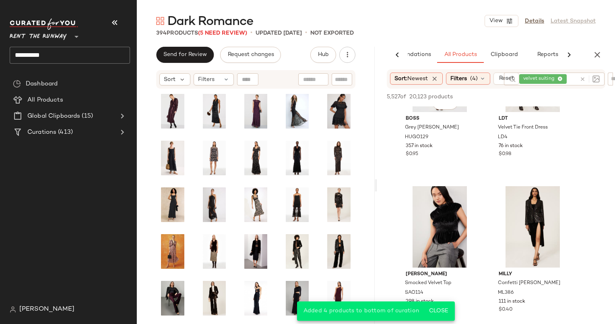
scroll to position [4430, 0]
click at [438, 221] on div "#59 View" at bounding box center [439, 226] width 81 height 81
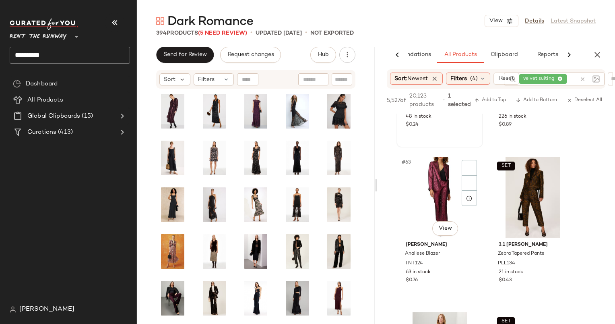
scroll to position [4776, 0]
click at [537, 99] on span "Add to Bottom" at bounding box center [536, 100] width 41 height 6
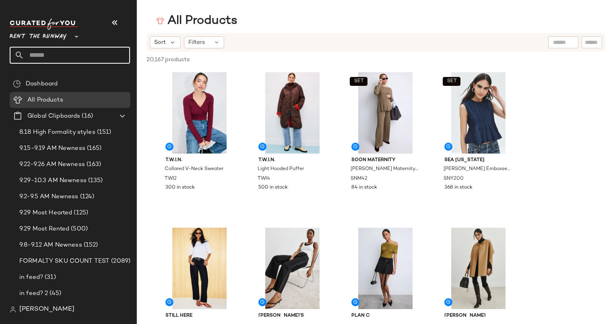
click at [33, 53] on input "text" at bounding box center [77, 55] width 106 height 17
click at [59, 58] on input "text" at bounding box center [77, 55] width 106 height 17
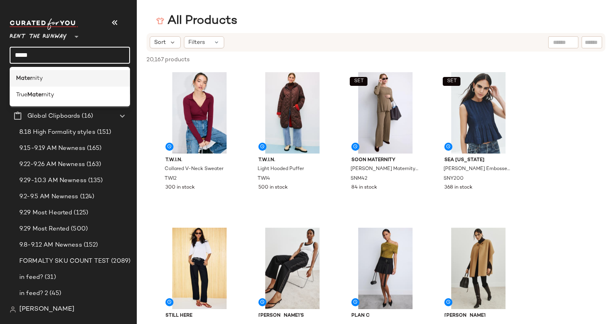
type input "*****"
click at [79, 79] on div "Mater nity" at bounding box center [69, 78] width 107 height 8
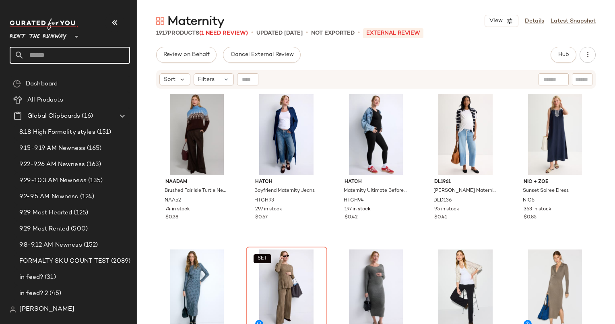
click at [88, 54] on input "text" at bounding box center [77, 55] width 106 height 17
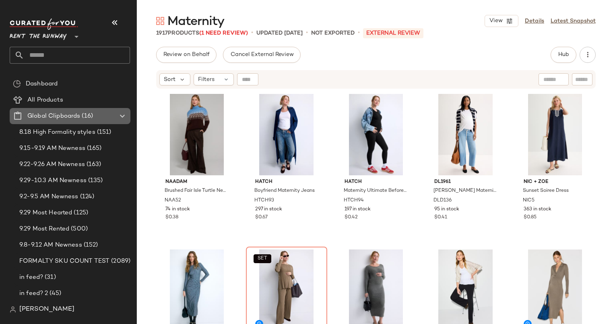
click at [85, 117] on span "(16)" at bounding box center [86, 116] width 13 height 9
click at [118, 113] on icon at bounding box center [123, 116] width 10 height 10
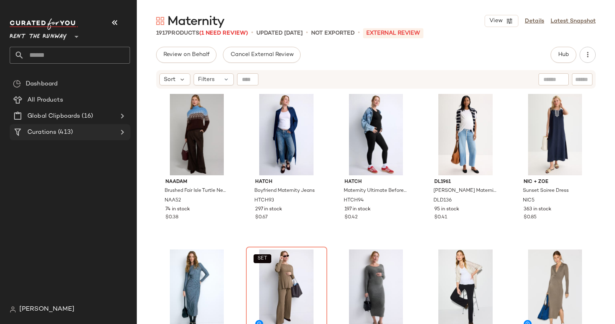
click at [90, 132] on div "Curations (413)" at bounding box center [70, 132] width 91 height 9
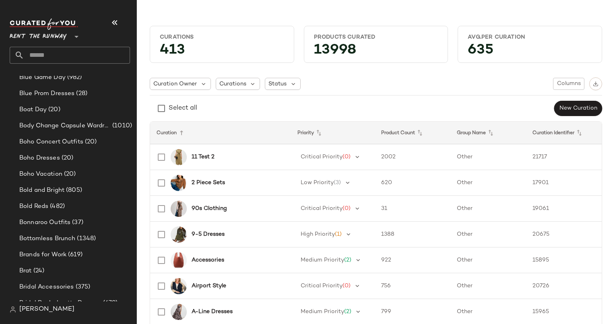
scroll to position [615, 0]
